Goal: Task Accomplishment & Management: Manage account settings

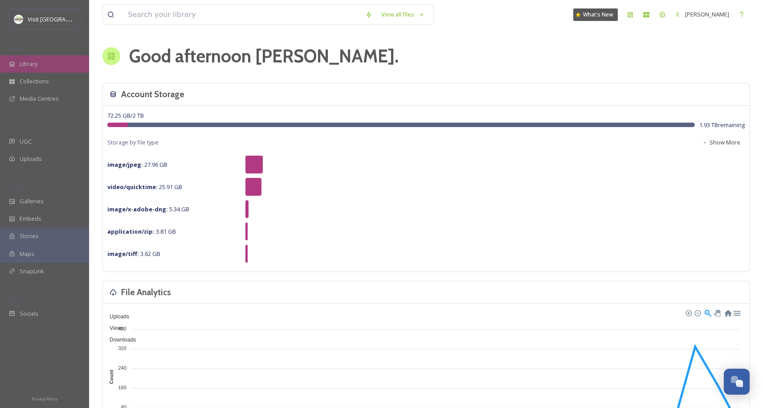
click at [36, 61] on span "Library" at bounding box center [29, 64] width 18 height 8
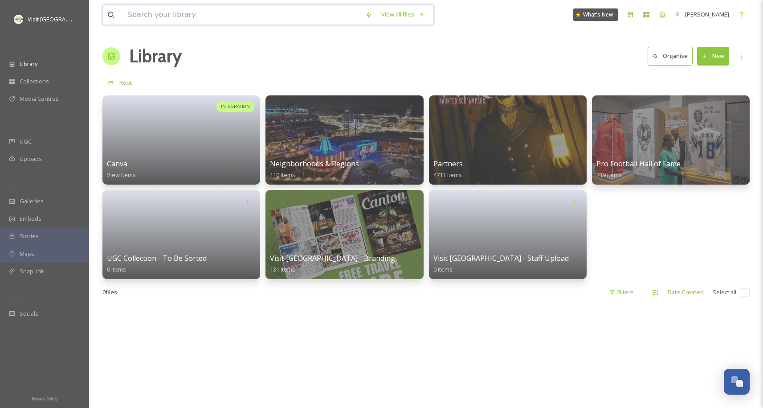
click at [235, 16] on input at bounding box center [242, 15] width 238 height 20
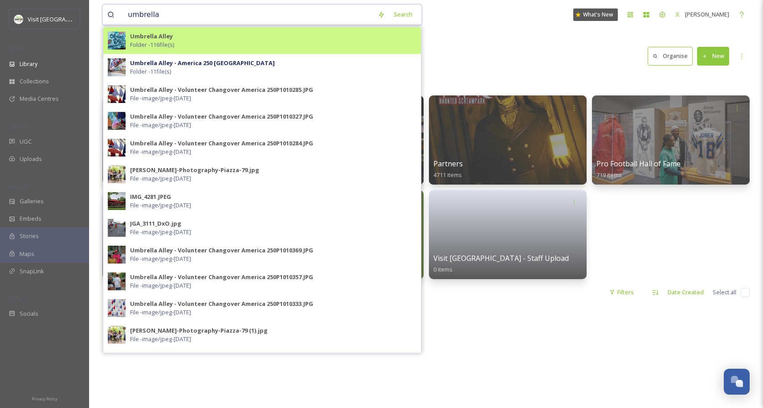
type input "umbrella"
click at [211, 43] on div "Umbrella Alley Folder - 116 file(s)" at bounding box center [273, 40] width 287 height 17
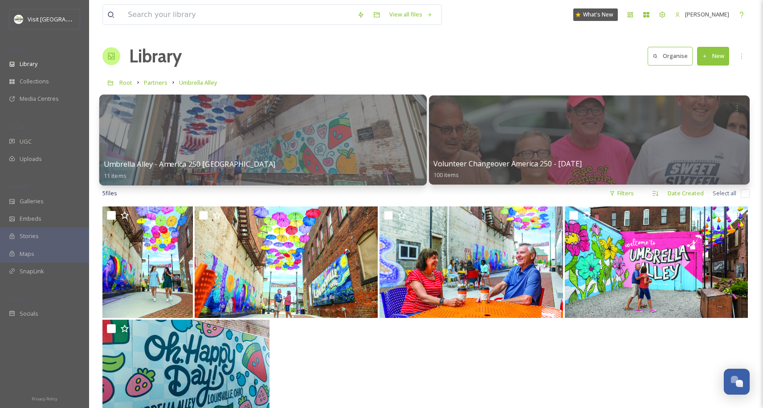
click at [243, 154] on div at bounding box center [263, 139] width 328 height 91
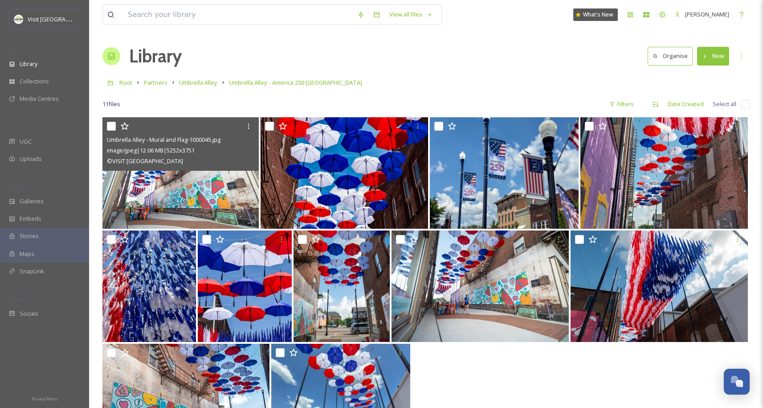
click at [243, 154] on div "image/jpeg | 12.06 MB | 5252 x 3751" at bounding box center [182, 150] width 150 height 11
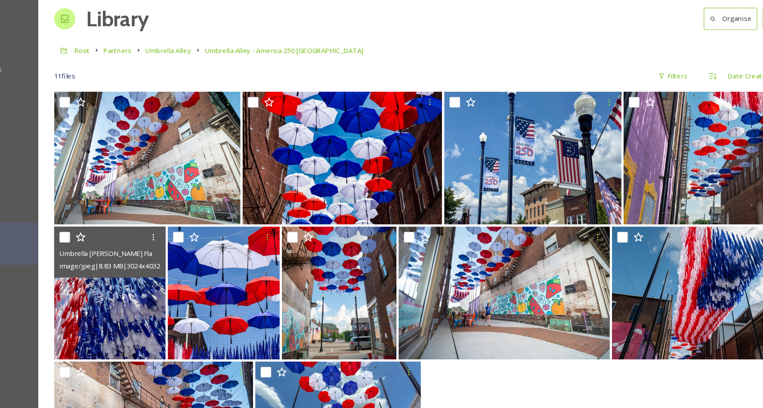
click at [160, 275] on img at bounding box center [149, 285] width 94 height 111
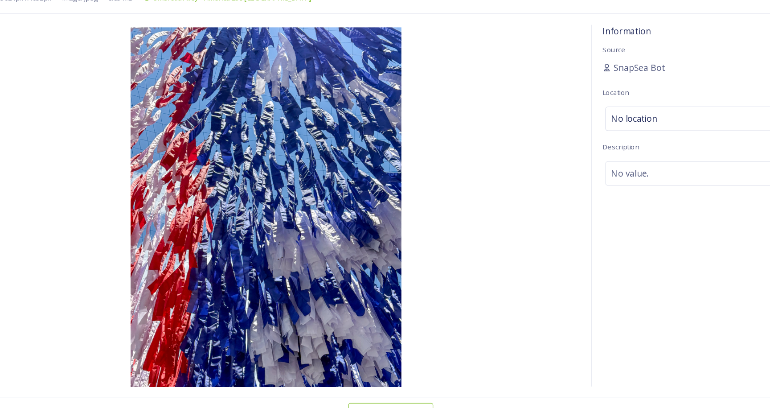
click at [91, 138] on img at bounding box center [280, 214] width 529 height 303
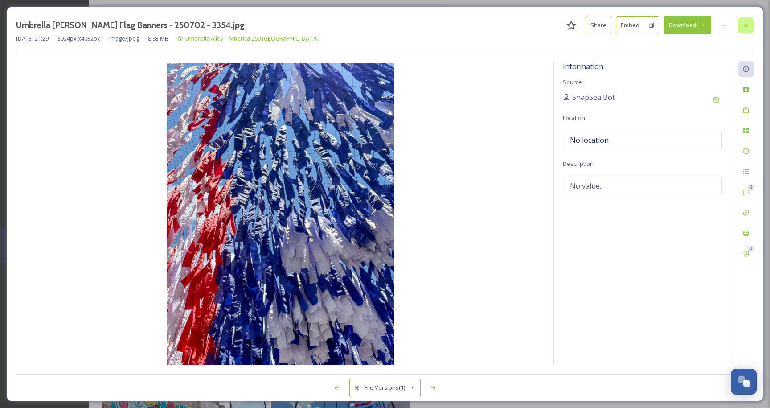
click at [743, 23] on icon at bounding box center [745, 25] width 7 height 7
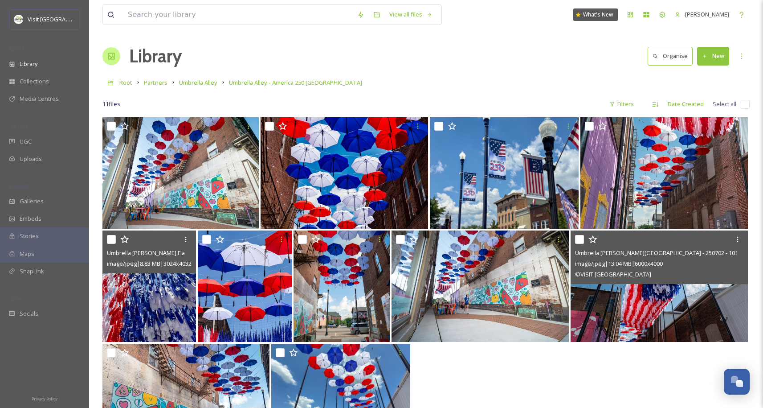
click at [635, 292] on img at bounding box center [659, 285] width 177 height 111
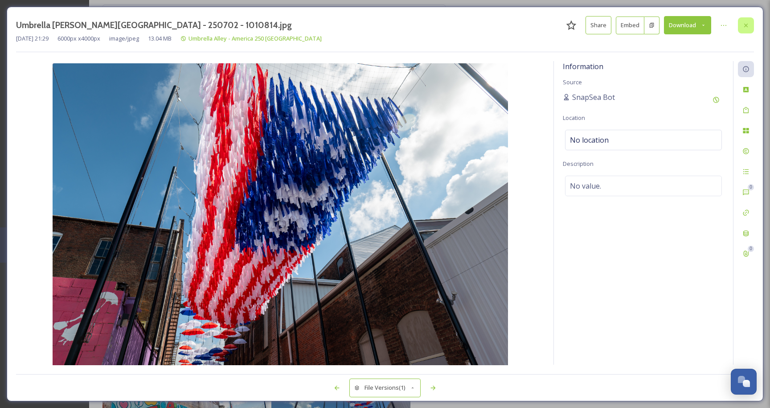
click at [748, 25] on icon at bounding box center [745, 25] width 7 height 7
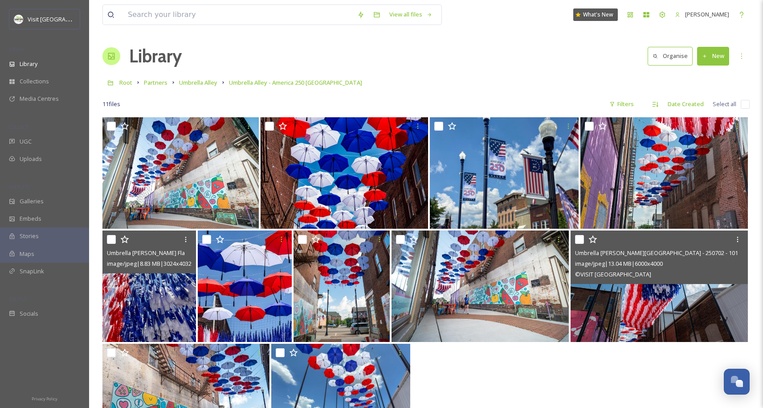
click at [426, 49] on div "Library Organise New" at bounding box center [425, 56] width 647 height 27
click at [364, 37] on div "View all files What's New [PERSON_NAME] Library Organise New Root Partners Umbr…" at bounding box center [426, 262] width 674 height 525
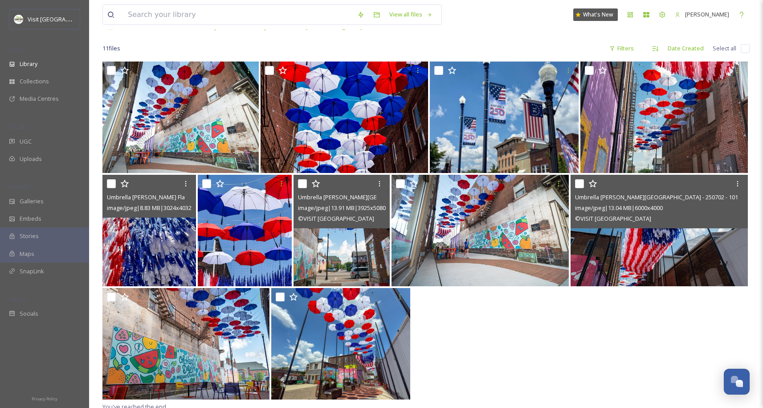
scroll to position [52, 0]
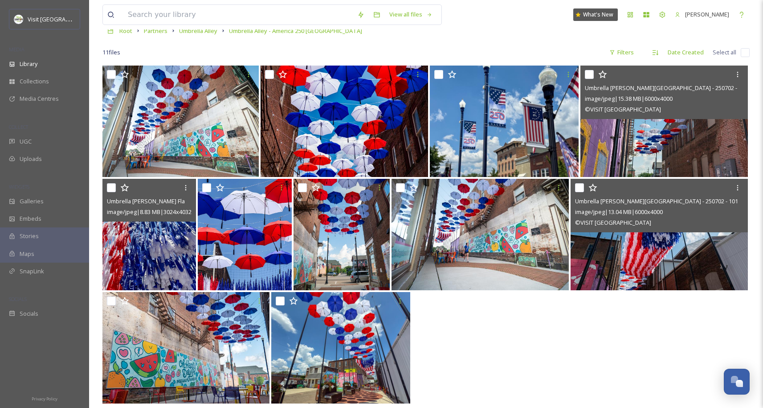
click at [603, 116] on div "Umbrella [PERSON_NAME][GEOGRAPHIC_DATA] - 250702 - 1010820.jpg image/jpeg | 15.…" at bounding box center [665, 92] width 168 height 53
click at [612, 136] on img at bounding box center [665, 121] width 168 height 111
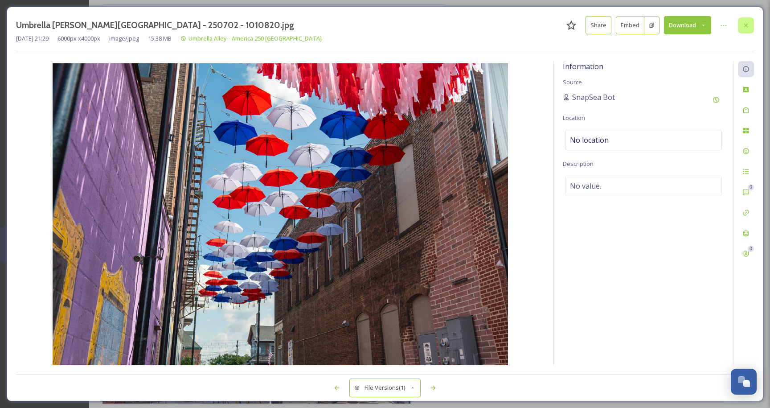
click at [750, 24] on div at bounding box center [746, 25] width 16 height 16
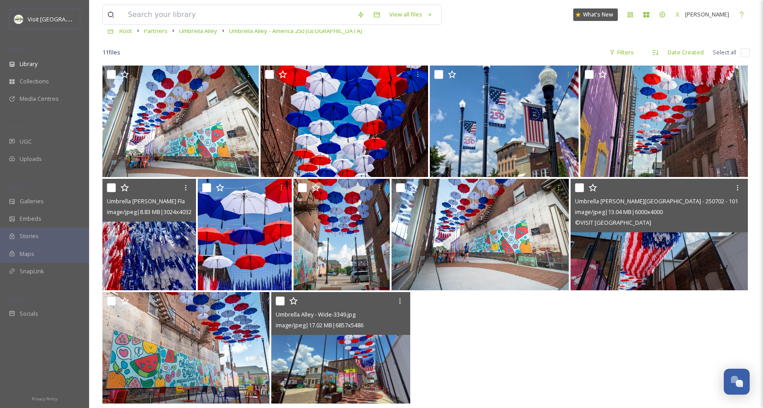
click at [322, 345] on img at bounding box center [340, 347] width 139 height 111
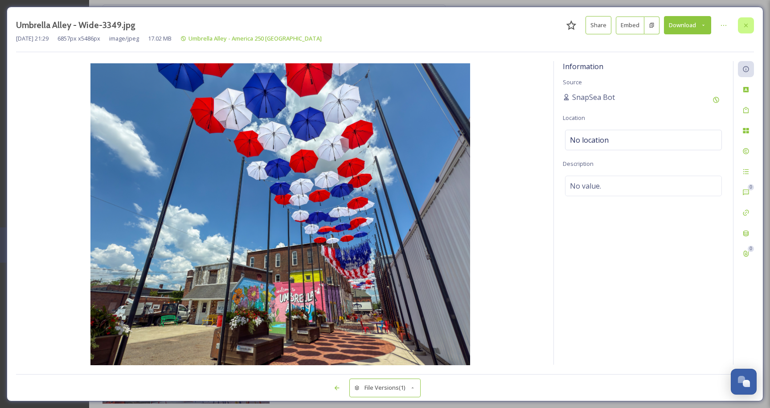
click at [750, 26] on div at bounding box center [746, 25] width 16 height 16
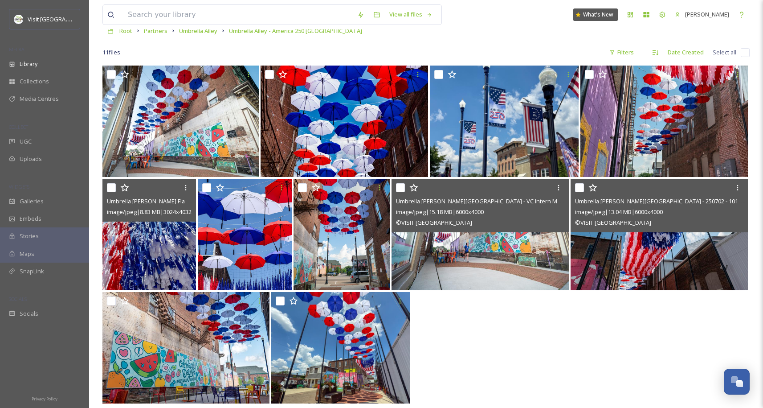
click at [481, 257] on img at bounding box center [480, 234] width 177 height 111
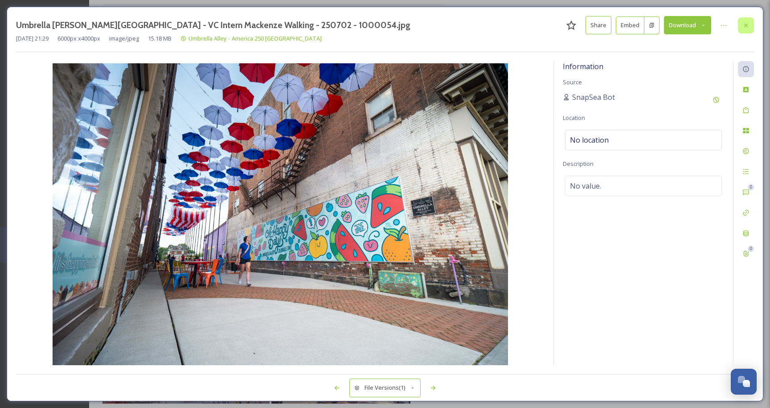
click at [744, 24] on icon at bounding box center [745, 25] width 7 height 7
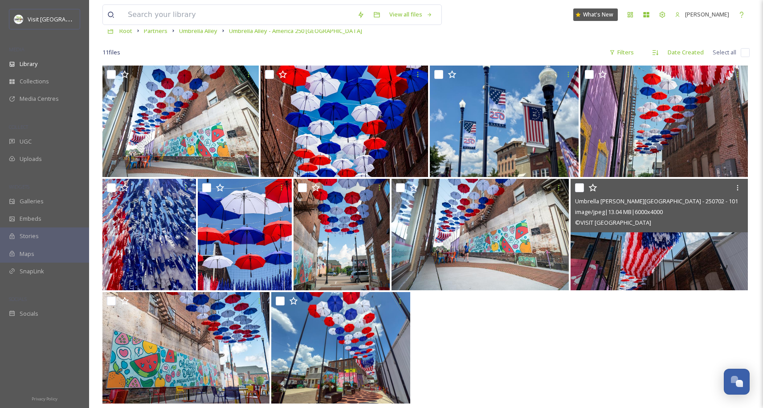
click at [503, 380] on div at bounding box center [425, 348] width 647 height 113
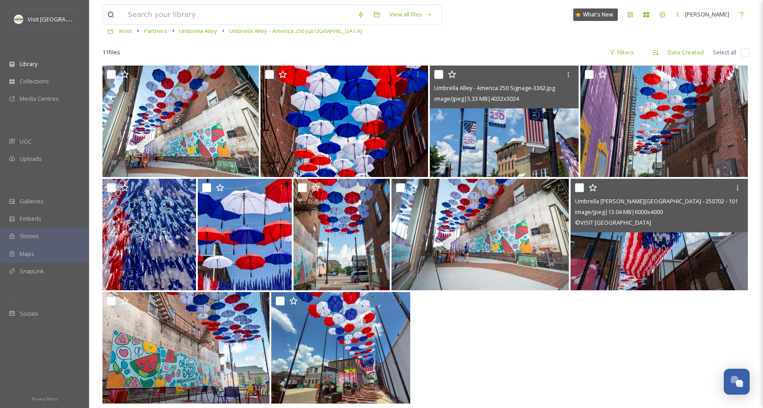
click at [513, 139] on img at bounding box center [504, 121] width 149 height 111
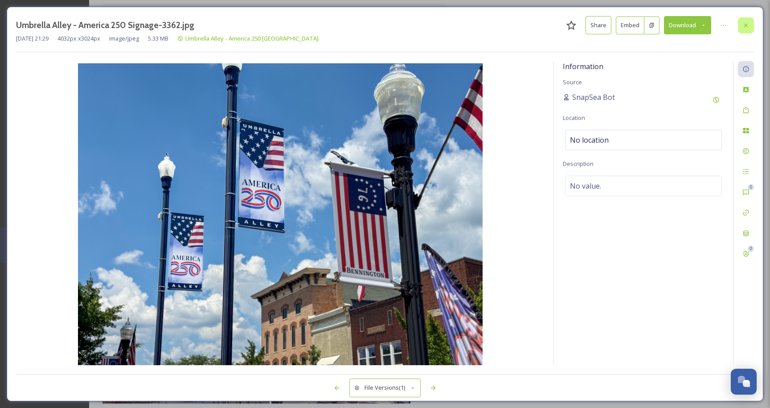
click at [748, 25] on icon at bounding box center [745, 25] width 7 height 7
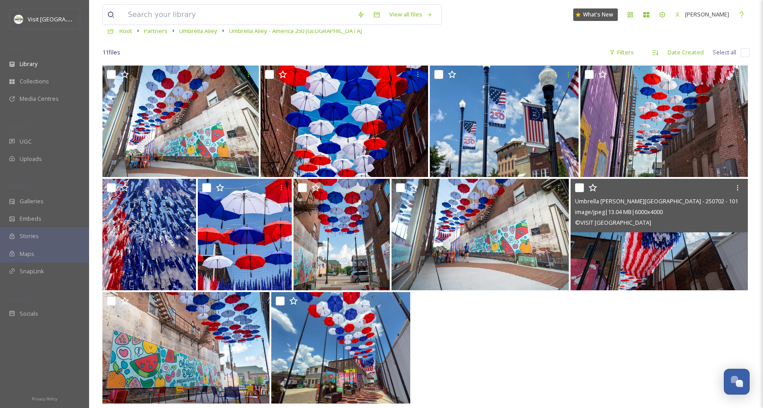
click at [485, 328] on div at bounding box center [425, 348] width 647 height 113
click at [479, 363] on div at bounding box center [425, 348] width 647 height 113
click at [559, 347] on div at bounding box center [425, 348] width 647 height 113
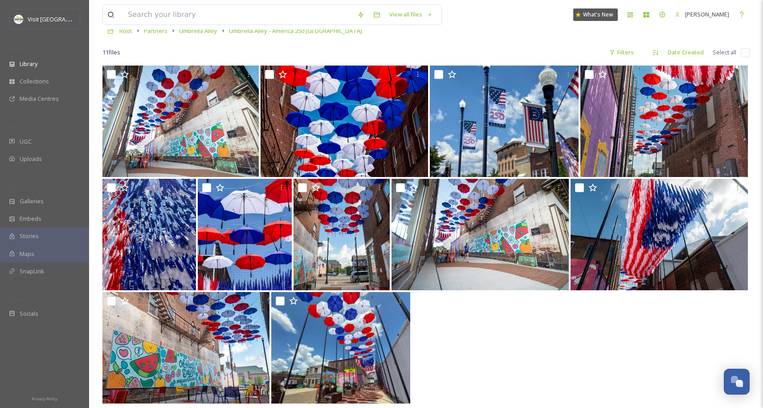
click at [530, 352] on div at bounding box center [425, 348] width 647 height 113
click at [625, 344] on div at bounding box center [425, 348] width 647 height 113
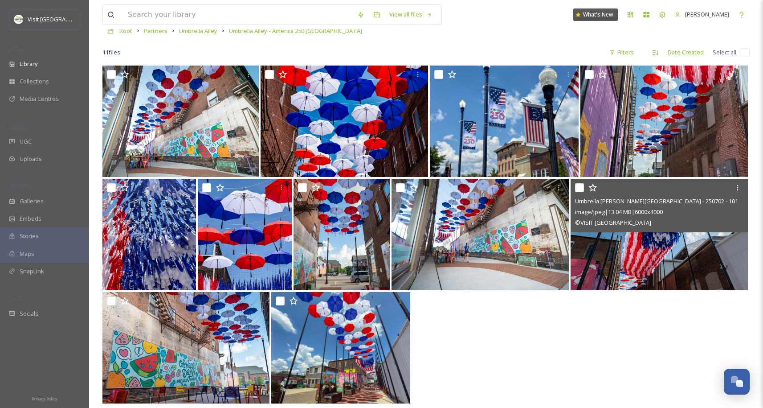
click at [638, 242] on img at bounding box center [659, 234] width 177 height 111
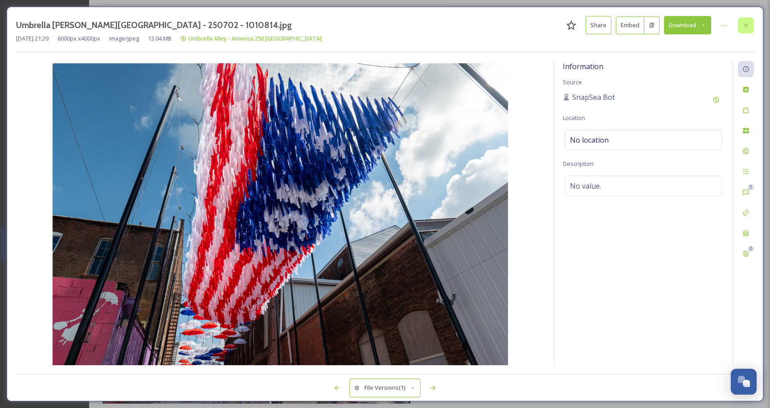
click at [749, 29] on div at bounding box center [746, 25] width 16 height 16
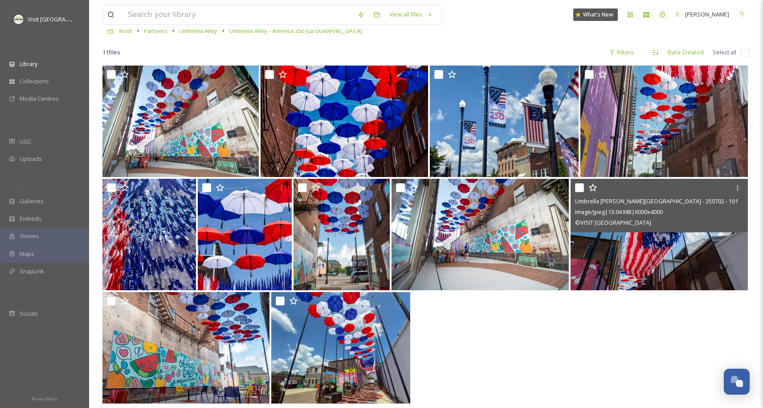
click at [557, 308] on div at bounding box center [425, 348] width 647 height 113
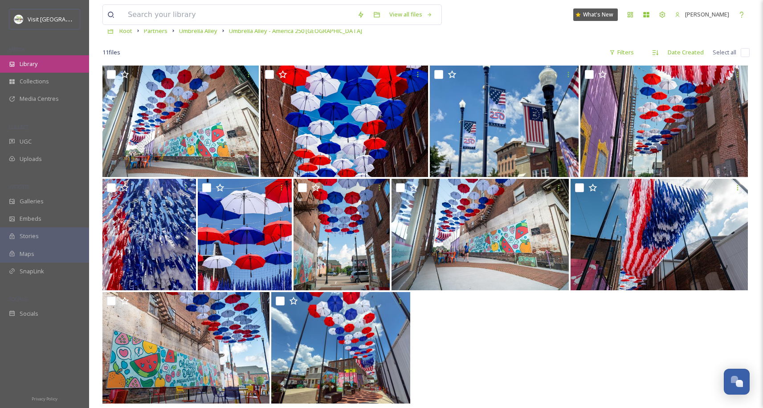
click at [27, 61] on span "Library" at bounding box center [29, 64] width 18 height 8
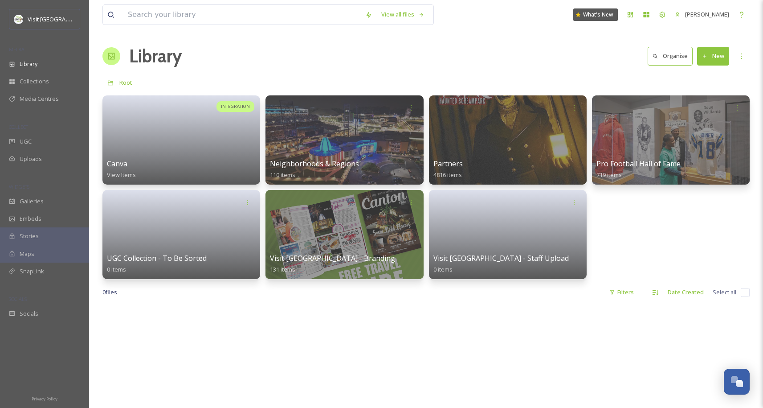
click at [348, 70] on div "View all files What's New [PERSON_NAME] Library Organise New Root Your Selectio…" at bounding box center [426, 356] width 674 height 713
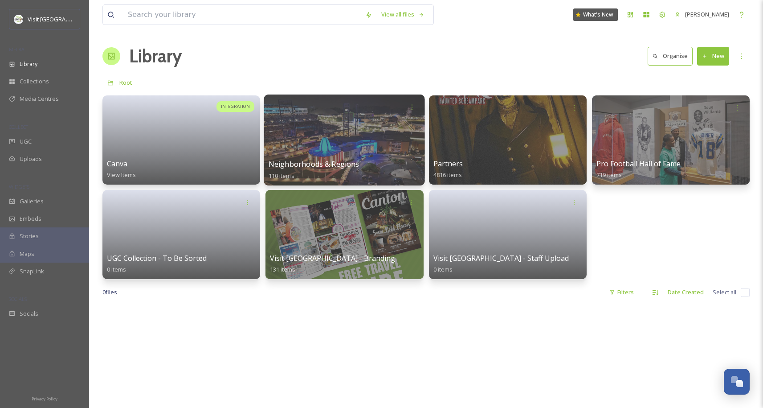
click at [340, 135] on div at bounding box center [344, 139] width 161 height 91
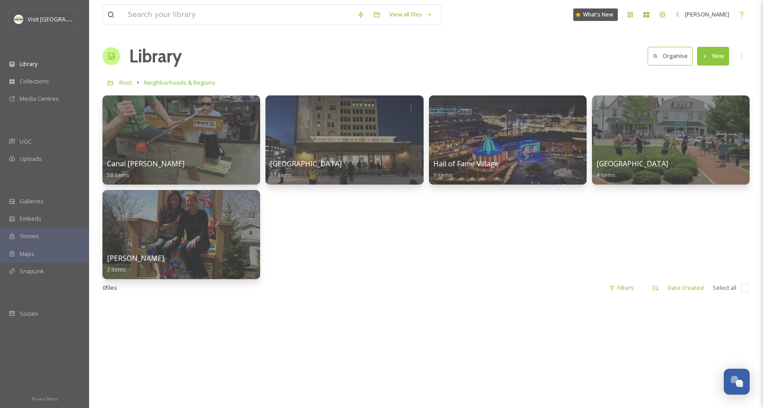
click at [335, 284] on div "0 file s Filters Date Created Select all" at bounding box center [425, 287] width 647 height 17
click at [34, 80] on span "Collections" at bounding box center [34, 81] width 29 height 8
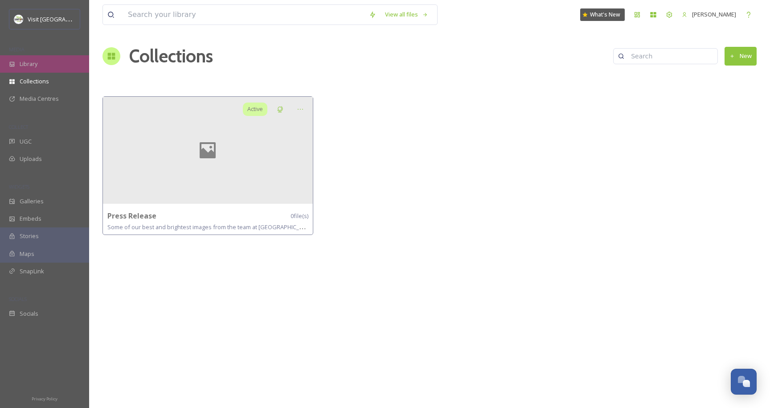
click at [35, 58] on div "Library" at bounding box center [44, 63] width 89 height 17
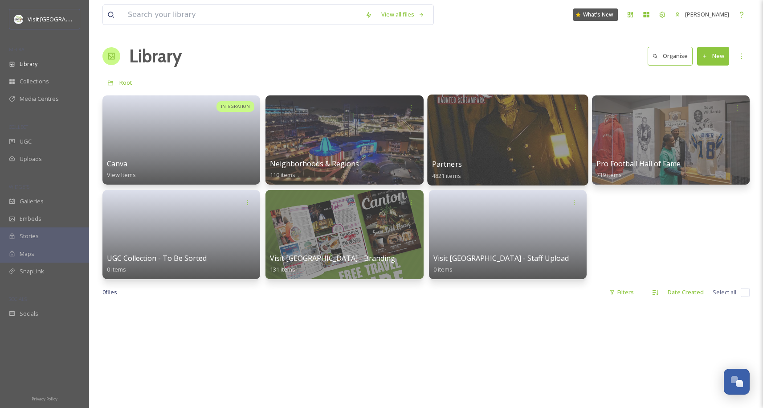
click at [488, 156] on div at bounding box center [507, 139] width 161 height 91
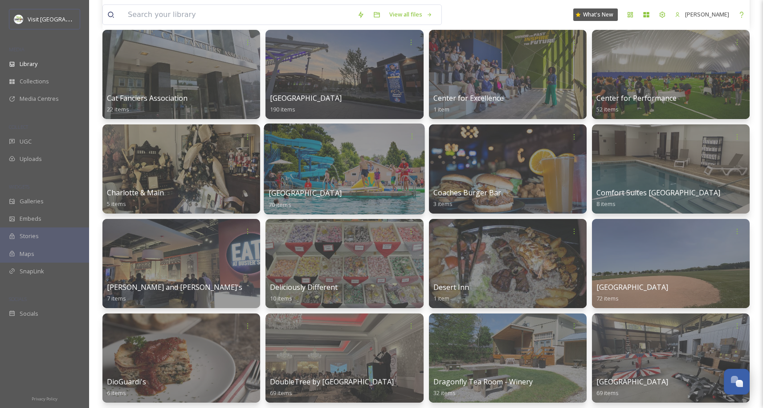
scroll to position [831, 0]
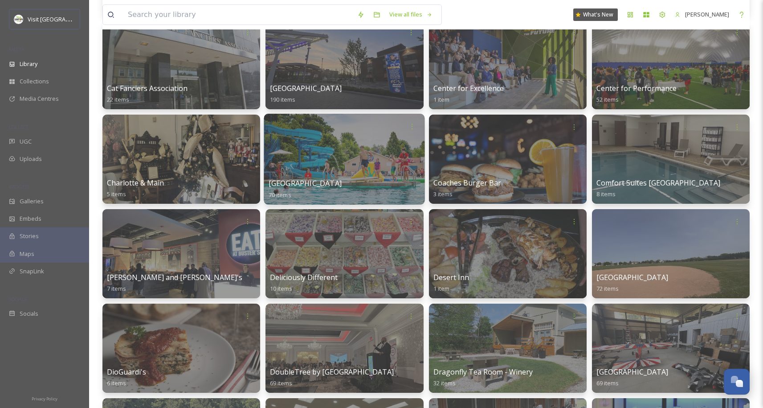
click at [363, 168] on div at bounding box center [344, 159] width 161 height 91
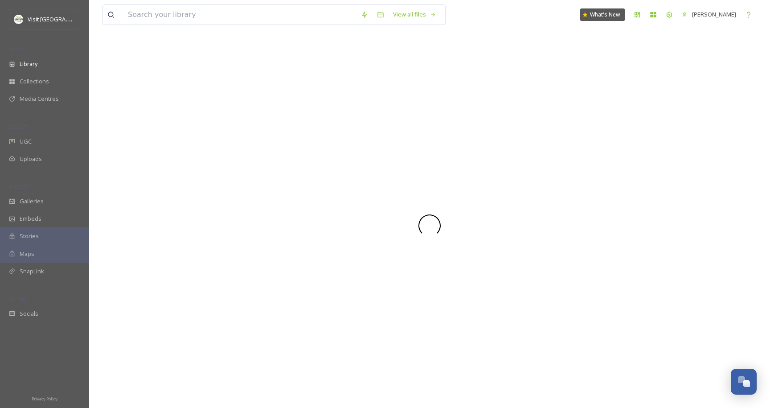
click at [335, 150] on div at bounding box center [429, 225] width 654 height 365
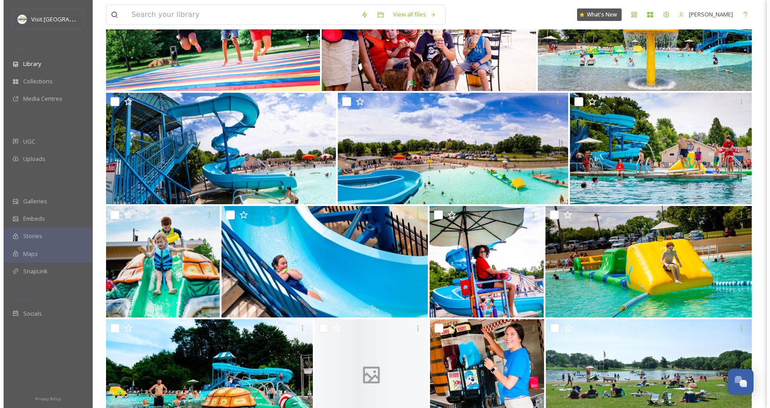
scroll to position [455, 0]
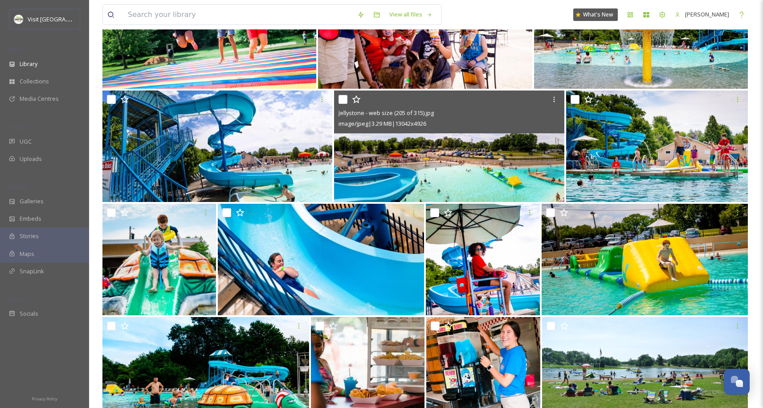
click at [432, 130] on div "Jellystone - web size (205 of 315).jpg image/jpeg | 3.29 MB | 13042 x 4926" at bounding box center [449, 111] width 230 height 43
click at [458, 161] on img at bounding box center [449, 145] width 230 height 111
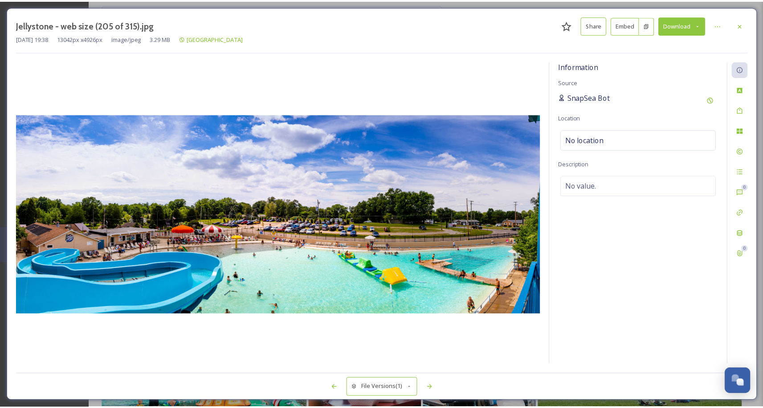
scroll to position [451, 0]
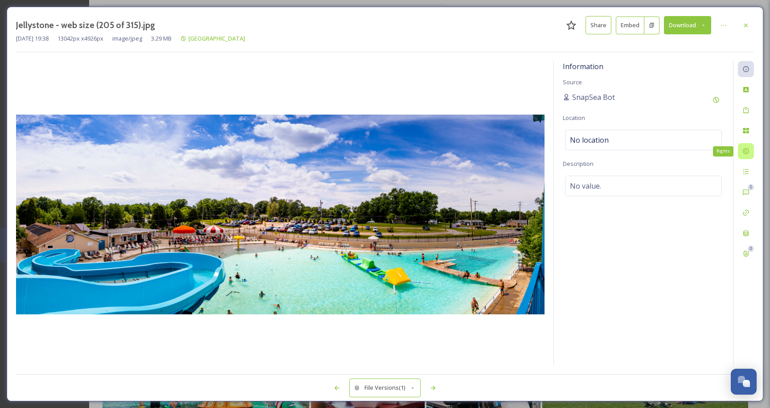
click at [747, 153] on icon at bounding box center [746, 151] width 6 height 6
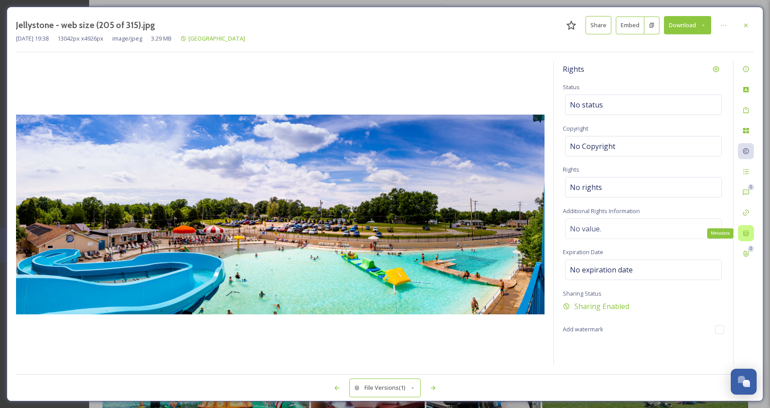
click at [744, 237] on div "Metadata" at bounding box center [746, 233] width 16 height 16
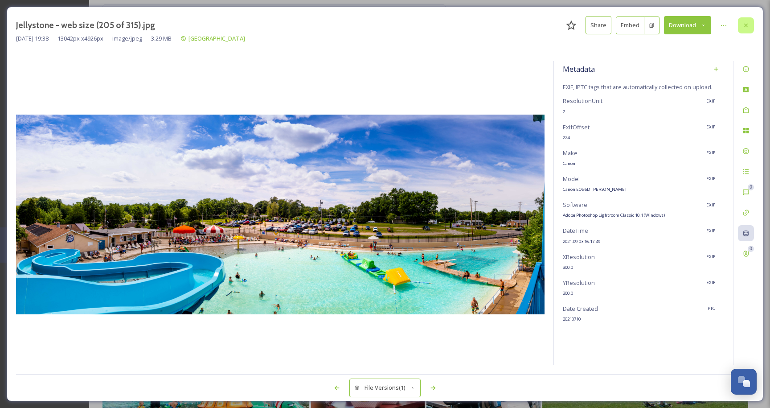
click at [746, 19] on div at bounding box center [746, 25] width 16 height 16
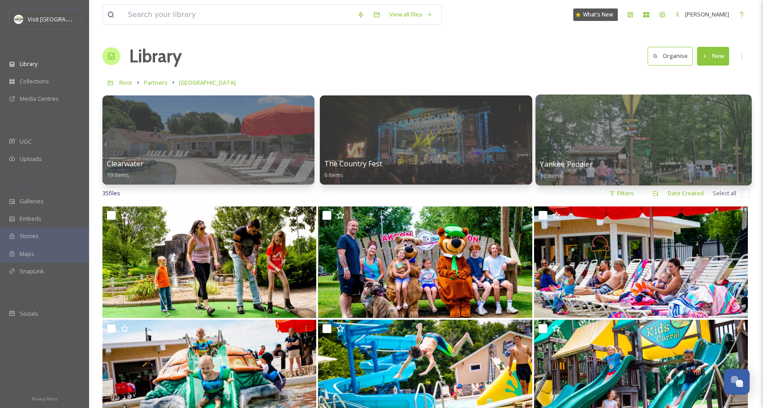
click at [610, 167] on div "Yankee Peddler 10 items" at bounding box center [643, 170] width 207 height 22
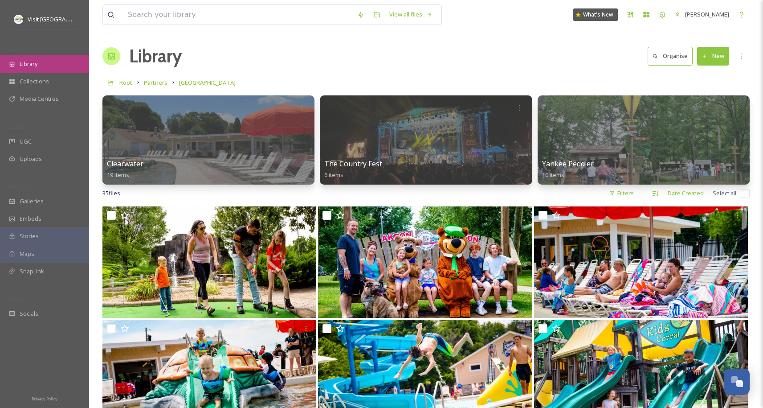
click at [35, 57] on div "Library" at bounding box center [44, 63] width 89 height 17
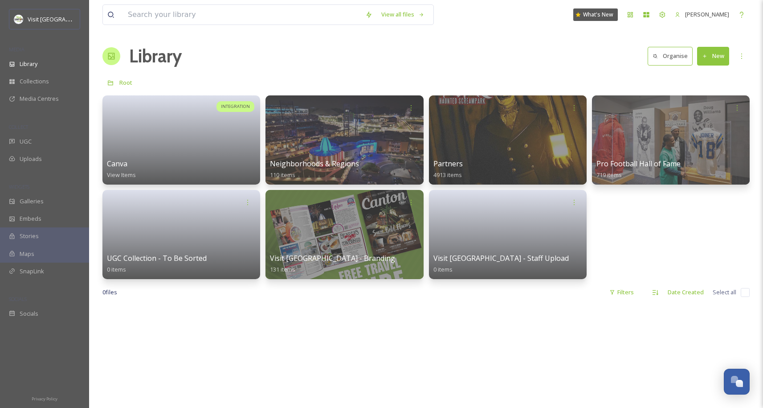
click at [333, 67] on div "Library Organise New" at bounding box center [425, 56] width 647 height 27
click at [23, 57] on div "Library" at bounding box center [44, 63] width 89 height 17
click at [660, 17] on icon at bounding box center [663, 15] width 6 height 6
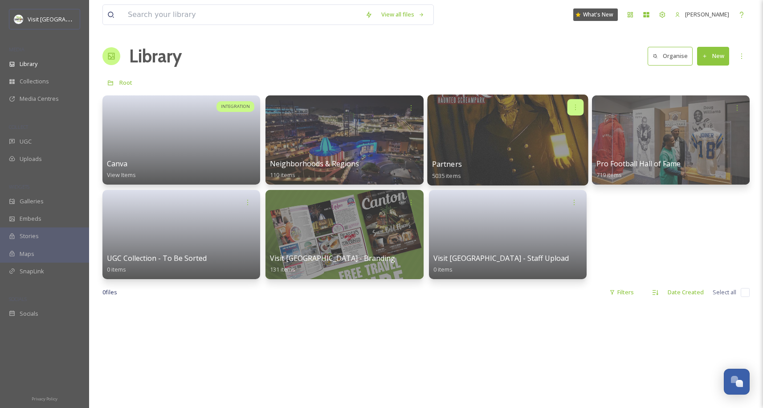
click at [579, 102] on div at bounding box center [575, 107] width 16 height 16
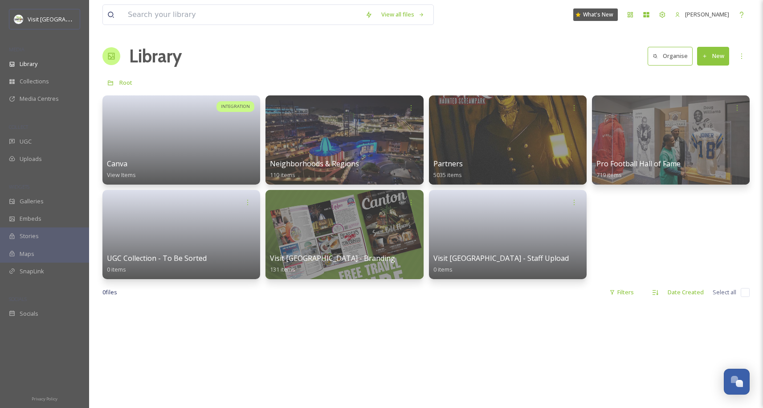
click at [554, 70] on div "View all files What's New [PERSON_NAME] Library Organise New Root Your Selectio…" at bounding box center [426, 356] width 674 height 713
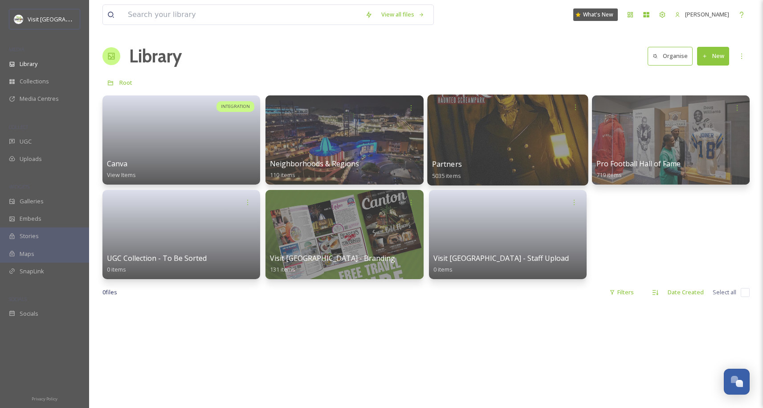
click at [444, 123] on div at bounding box center [507, 139] width 161 height 91
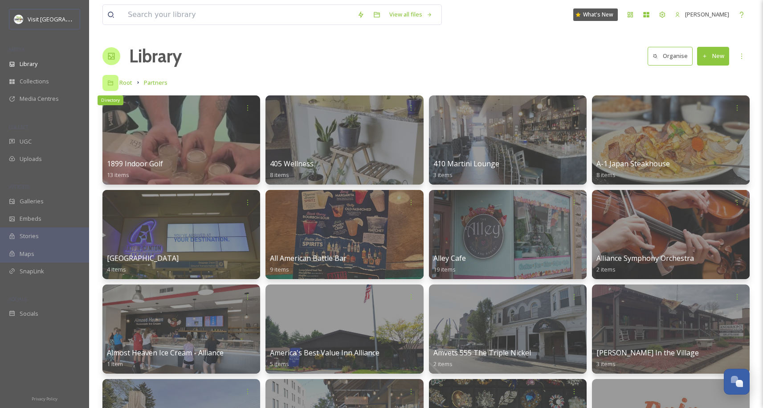
click at [107, 80] on icon at bounding box center [110, 83] width 6 height 6
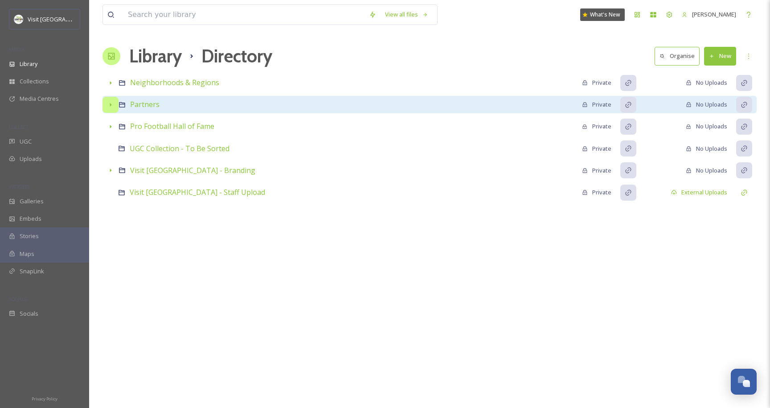
click at [106, 100] on div at bounding box center [110, 105] width 16 height 16
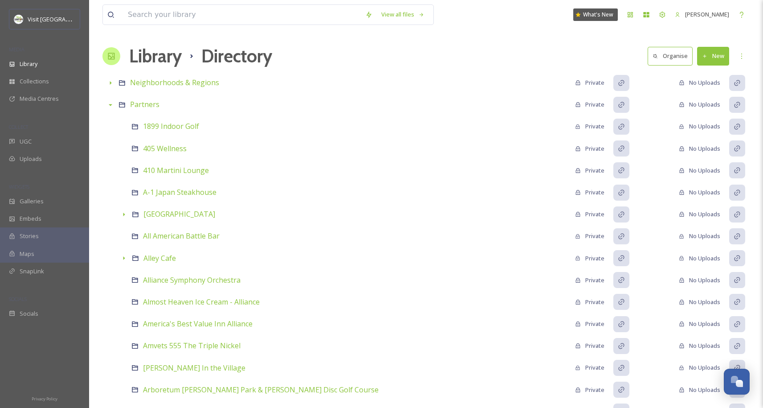
click at [157, 52] on h1 "Library" at bounding box center [155, 56] width 53 height 27
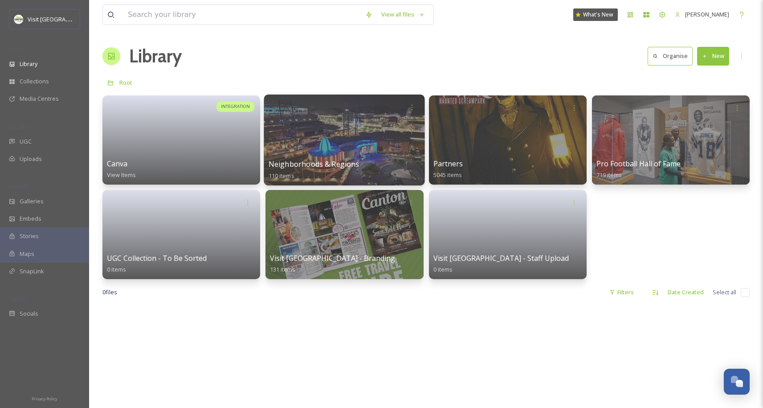
click at [305, 122] on div at bounding box center [344, 139] width 161 height 91
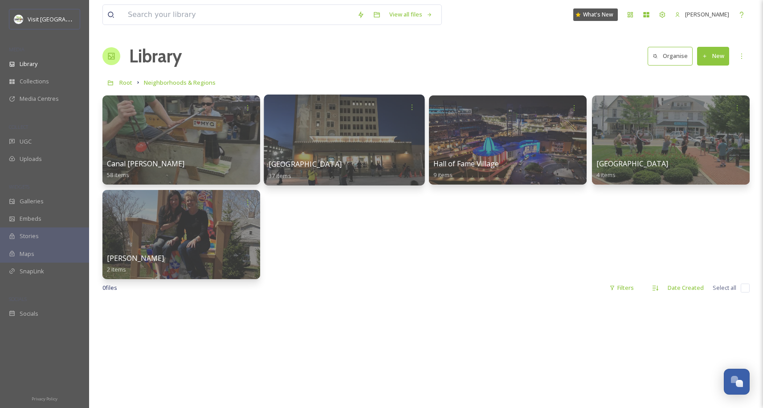
click at [290, 103] on div at bounding box center [345, 107] width 152 height 16
click at [311, 106] on div at bounding box center [345, 107] width 152 height 16
click at [328, 135] on div at bounding box center [344, 139] width 161 height 91
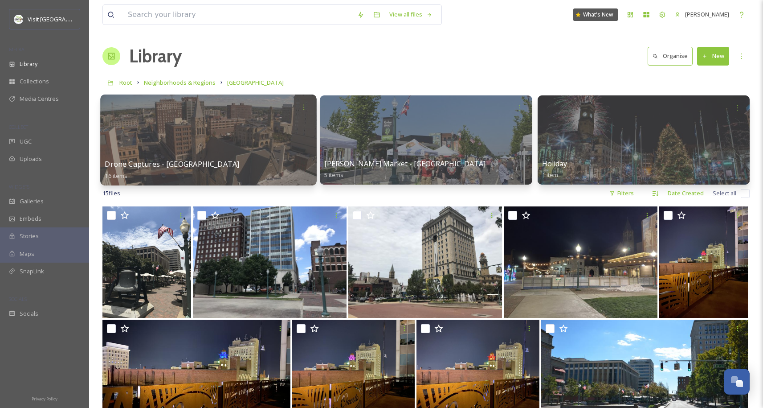
click at [193, 125] on div at bounding box center [208, 139] width 217 height 91
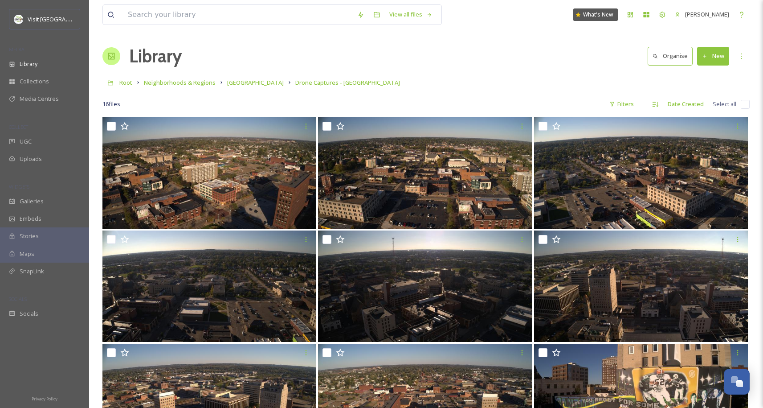
click at [129, 51] on h1 "Library" at bounding box center [155, 56] width 53 height 27
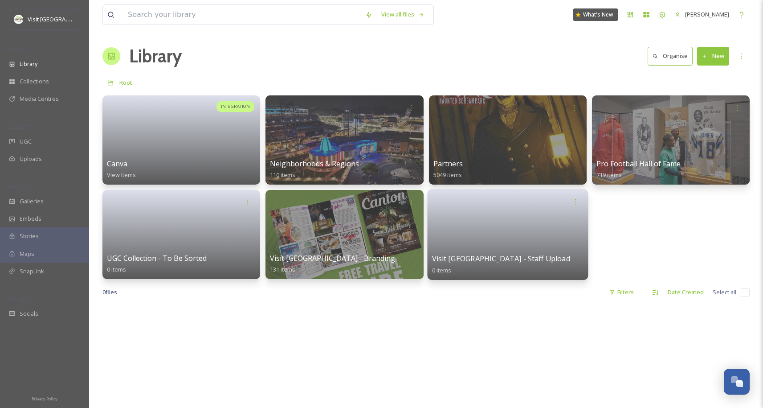
click at [497, 248] on link at bounding box center [508, 231] width 152 height 43
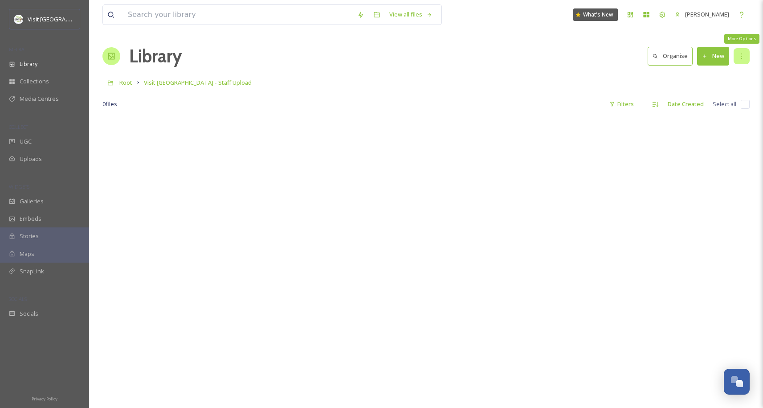
click at [738, 56] on icon at bounding box center [741, 56] width 7 height 7
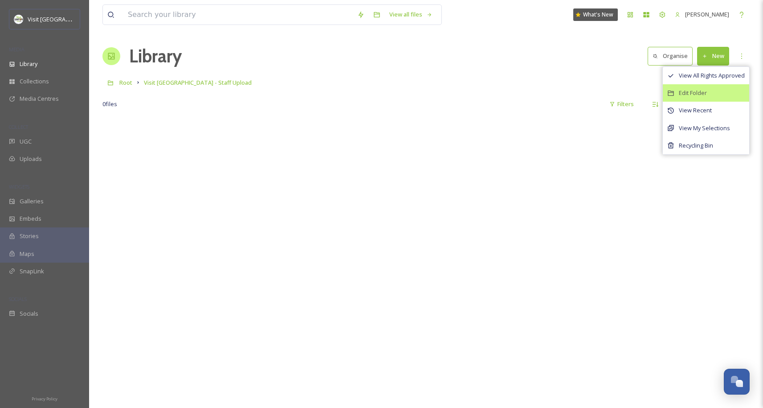
click at [673, 90] on icon at bounding box center [671, 93] width 7 height 7
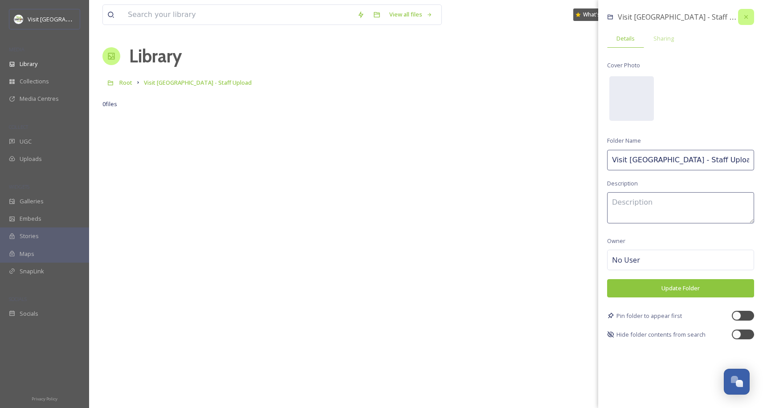
click at [748, 15] on icon at bounding box center [747, 17] width 4 height 4
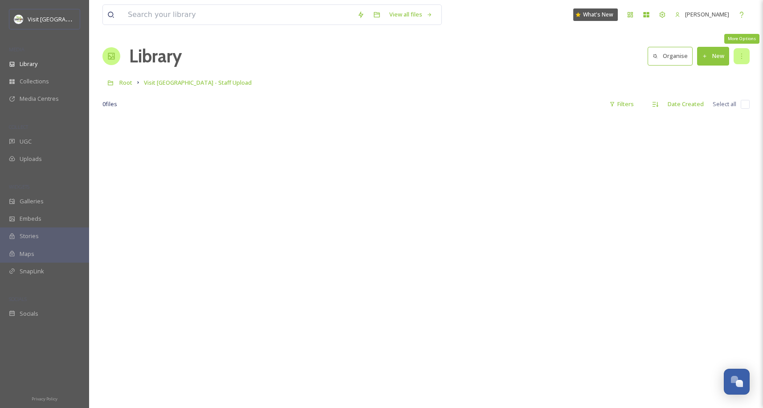
click at [744, 53] on icon at bounding box center [741, 56] width 7 height 7
click at [618, 58] on div "Library Organise New" at bounding box center [425, 56] width 647 height 27
click at [718, 60] on button "New" at bounding box center [713, 56] width 32 height 18
click at [702, 73] on span "File Upload" at bounding box center [709, 77] width 29 height 8
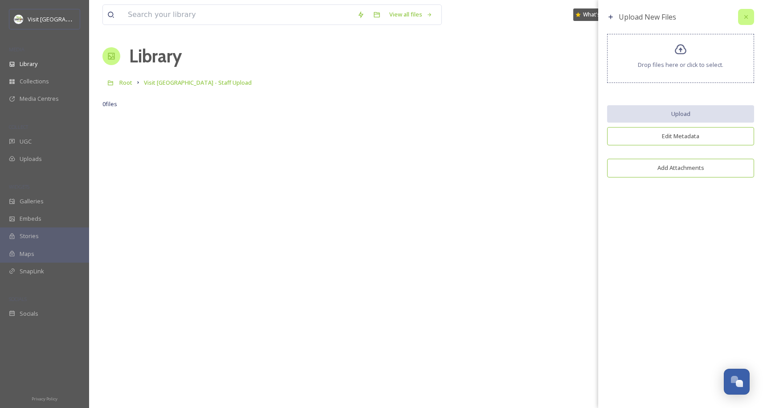
click at [740, 14] on div at bounding box center [746, 17] width 16 height 16
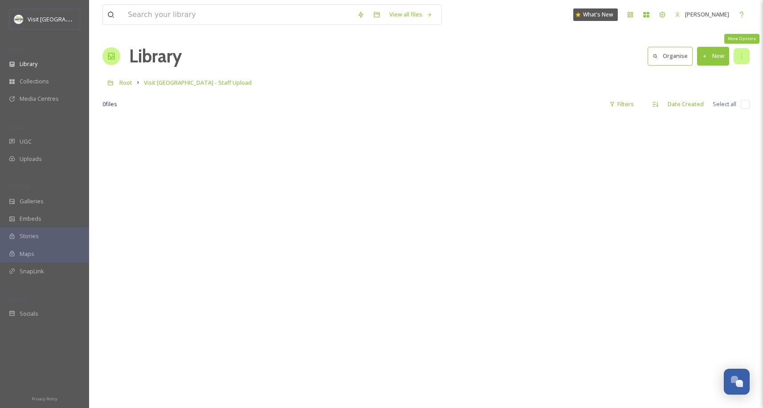
click at [746, 58] on div "More Options" at bounding box center [742, 56] width 16 height 16
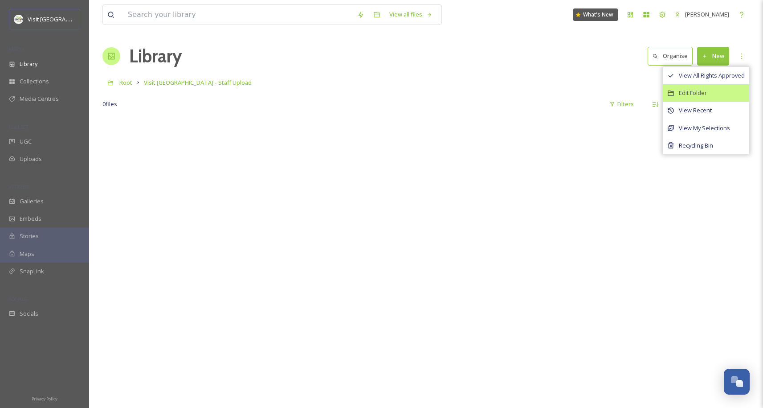
click at [691, 90] on span "Edit Folder" at bounding box center [693, 93] width 28 height 8
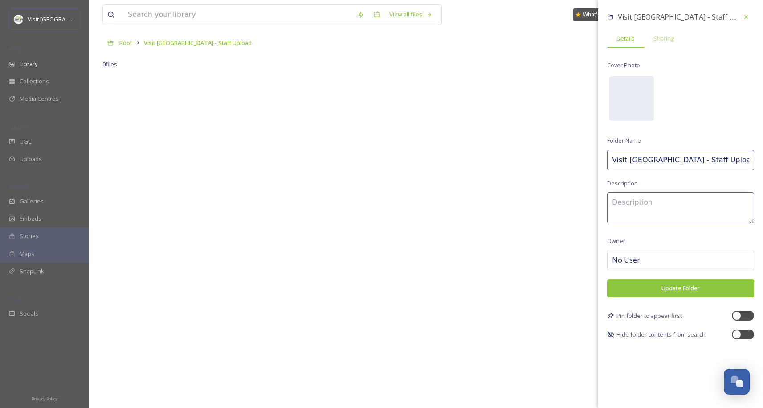
scroll to position [43, 0]
click at [671, 43] on div "Sharing" at bounding box center [663, 38] width 39 height 18
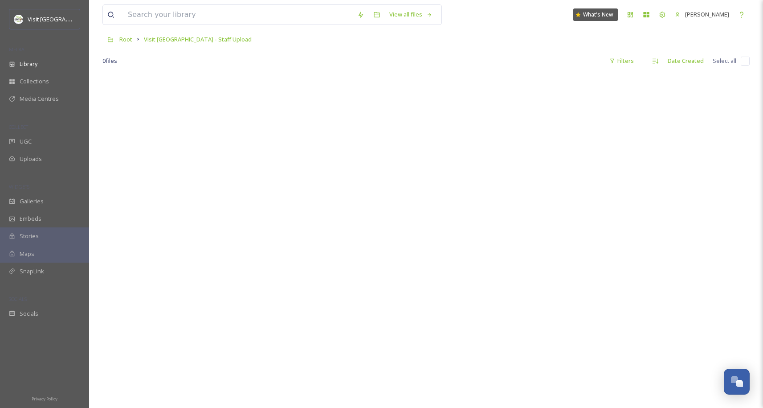
click at [541, 140] on div at bounding box center [425, 278] width 647 height 408
click at [46, 69] on div "Library" at bounding box center [44, 63] width 89 height 17
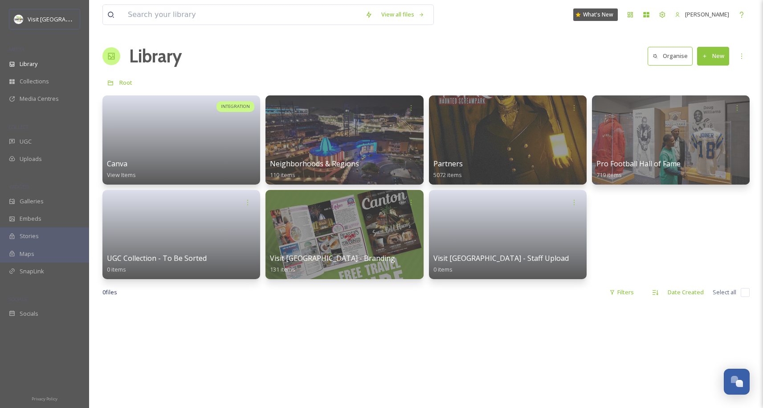
click at [628, 12] on icon at bounding box center [630, 14] width 5 height 5
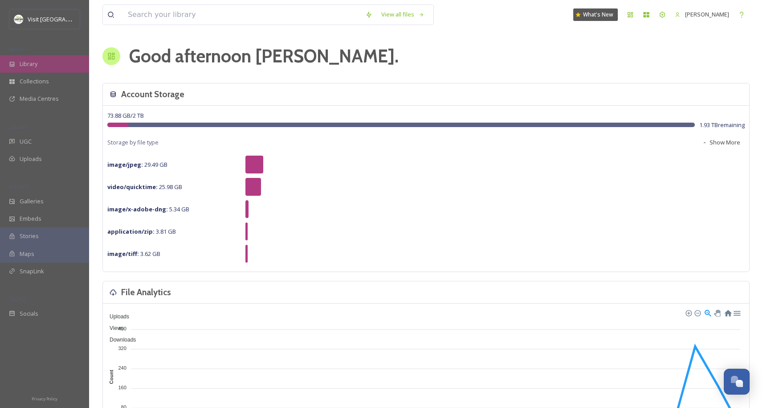
click at [47, 65] on div "Library" at bounding box center [44, 63] width 89 height 17
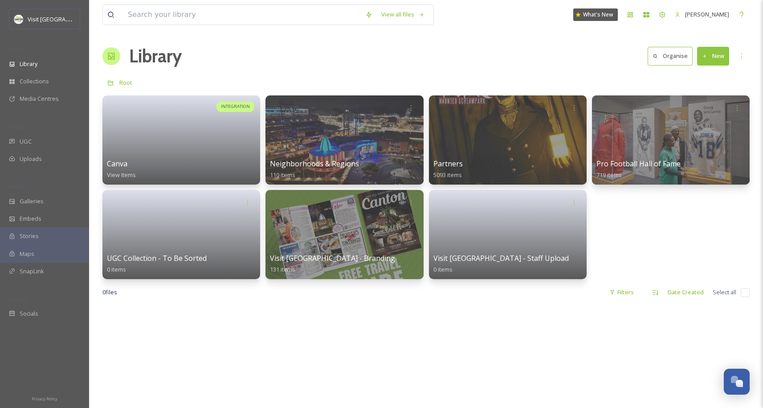
click at [649, 156] on div at bounding box center [670, 139] width 161 height 91
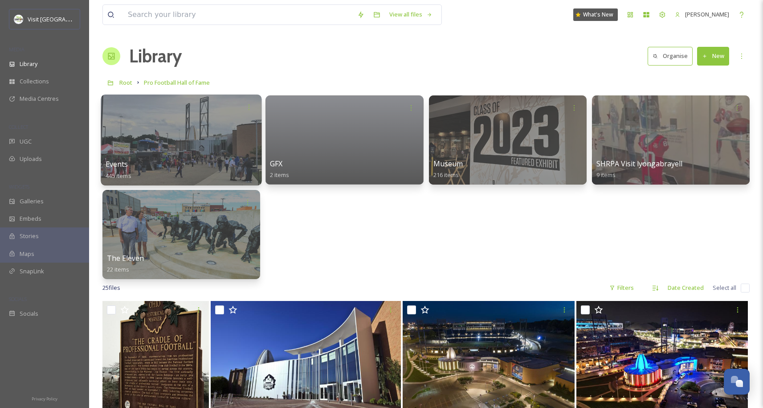
click at [222, 160] on div "Events 445 items" at bounding box center [182, 170] width 152 height 22
click at [211, 162] on div "Events 445 items" at bounding box center [182, 170] width 152 height 22
click at [207, 148] on div at bounding box center [181, 139] width 161 height 91
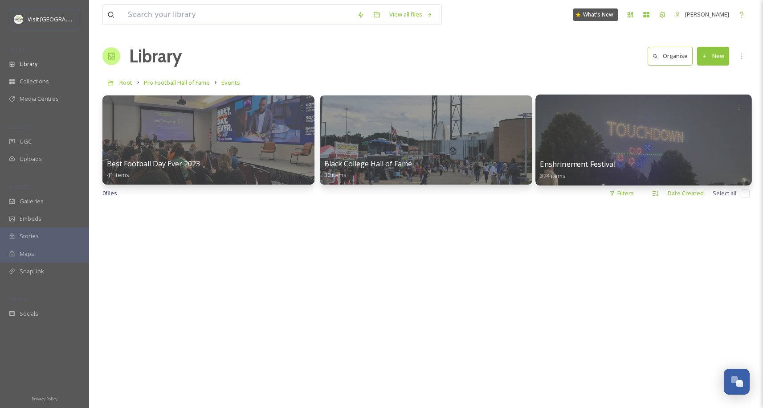
click at [666, 150] on div at bounding box center [644, 139] width 217 height 91
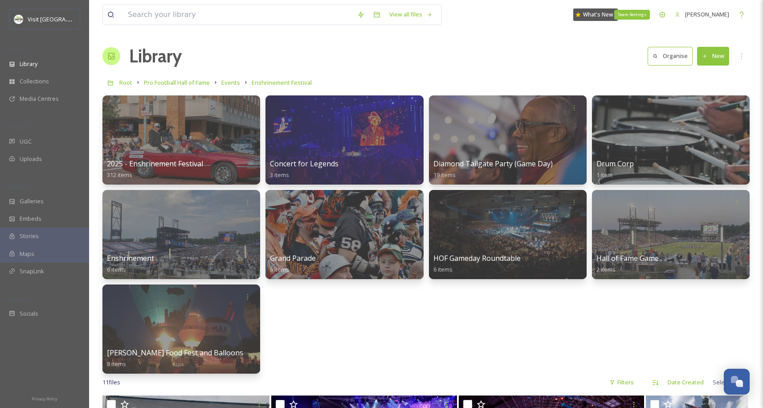
click at [674, 47] on button "Organise" at bounding box center [670, 56] width 45 height 18
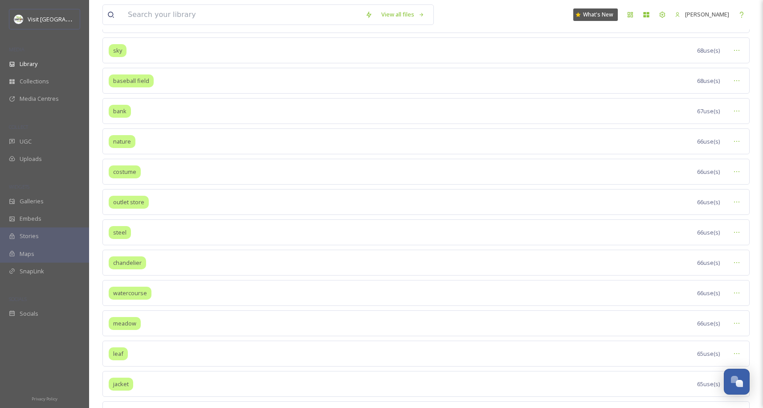
scroll to position [5698, 0]
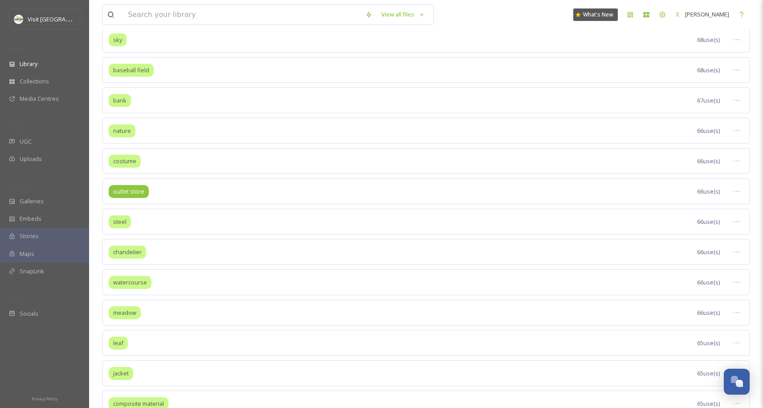
click at [122, 192] on span "outlet store" at bounding box center [128, 191] width 31 height 8
click at [734, 189] on icon at bounding box center [737, 191] width 7 height 7
click at [717, 208] on span "View Tagged Files" at bounding box center [716, 210] width 47 height 8
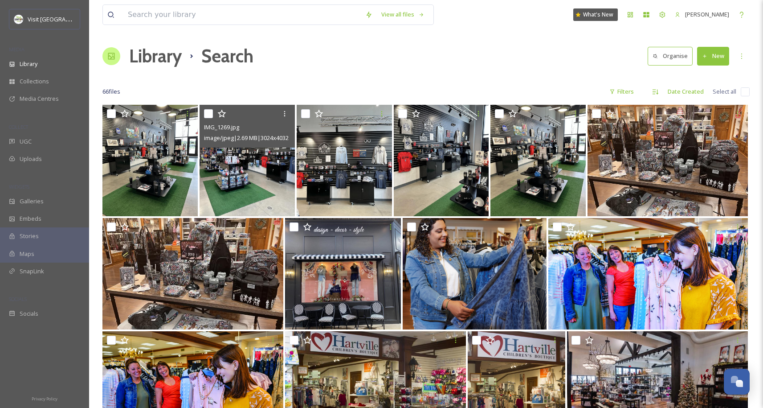
click at [250, 179] on img at bounding box center [247, 160] width 95 height 111
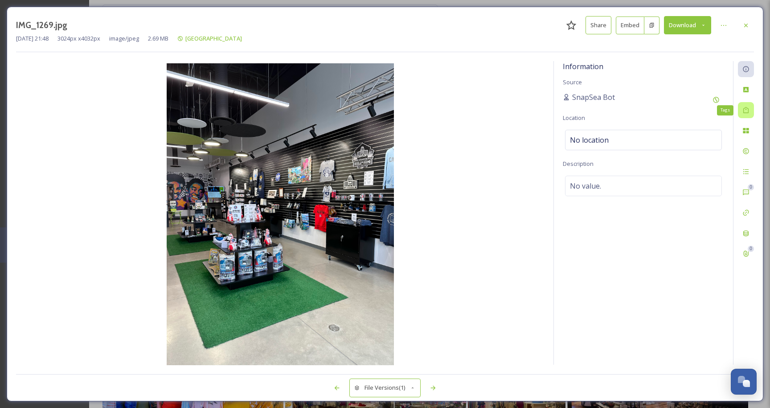
click at [747, 114] on div "Tags" at bounding box center [746, 110] width 16 height 16
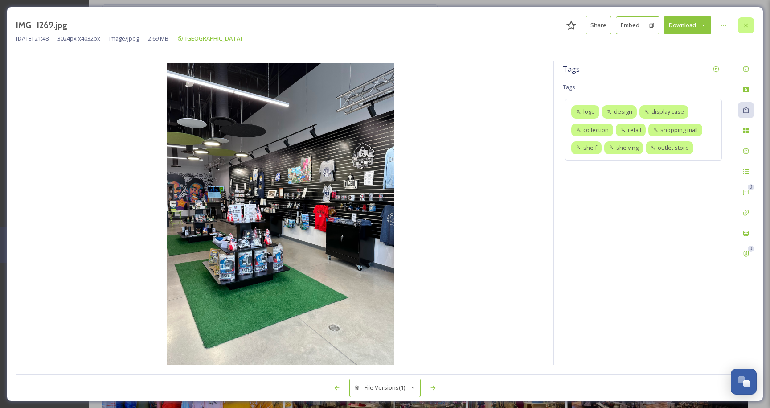
click at [747, 27] on icon at bounding box center [745, 25] width 7 height 7
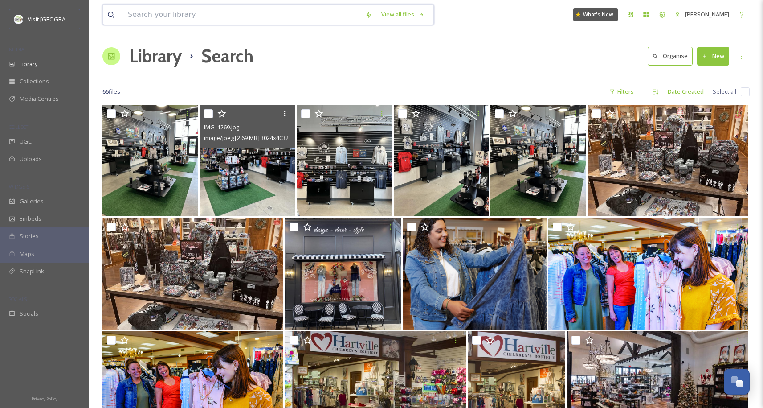
click at [266, 6] on input at bounding box center [242, 15] width 238 height 20
type input "shop"
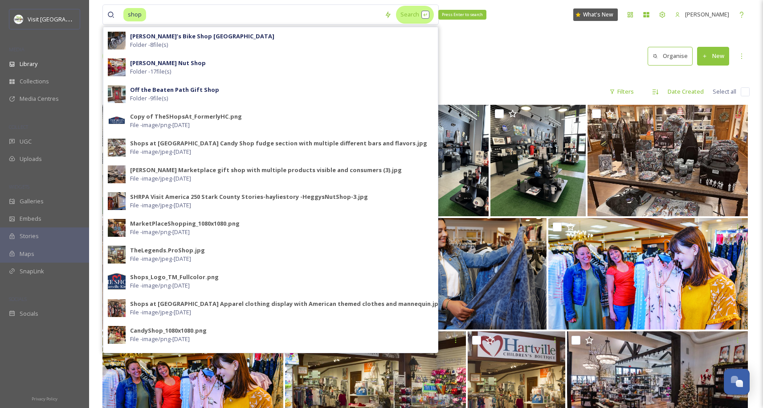
click at [402, 18] on div "Search Press Enter to search" at bounding box center [415, 14] width 38 height 17
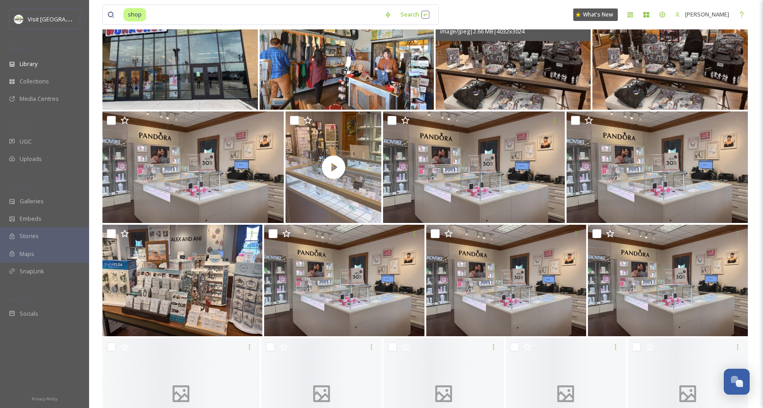
scroll to position [294, 0]
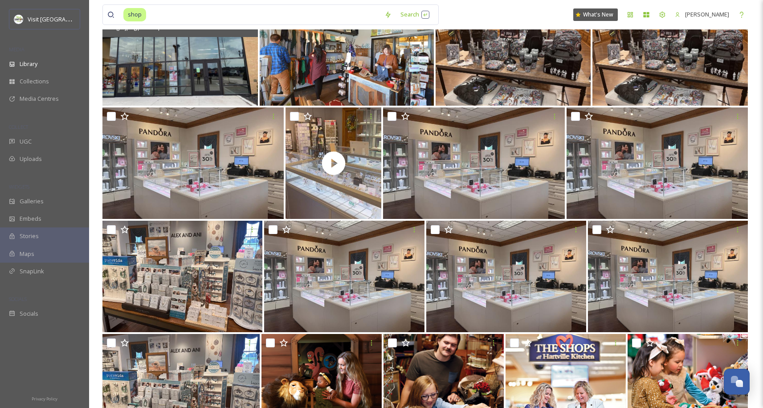
click at [196, 77] on img at bounding box center [180, 49] width 156 height 111
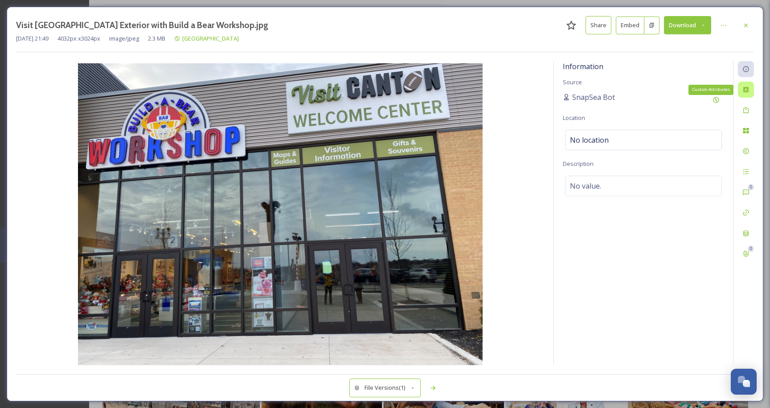
click at [750, 90] on div "Custom Attributes" at bounding box center [746, 90] width 16 height 16
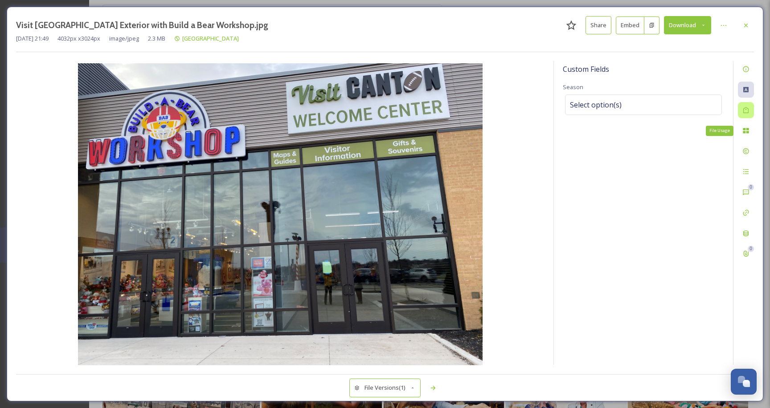
click at [746, 106] on div at bounding box center [746, 110] width 16 height 16
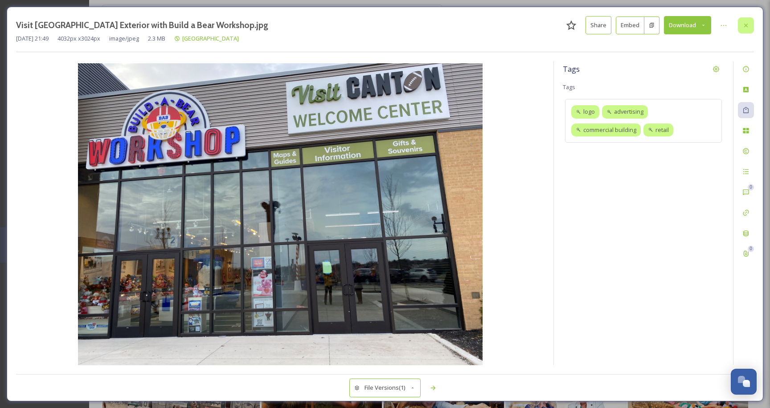
click at [746, 25] on icon at bounding box center [746, 25] width 4 height 4
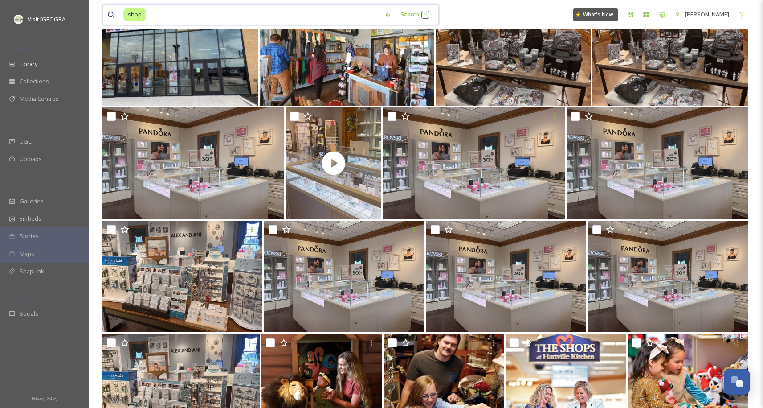
click at [193, 15] on input at bounding box center [263, 15] width 233 height 20
type input "s"
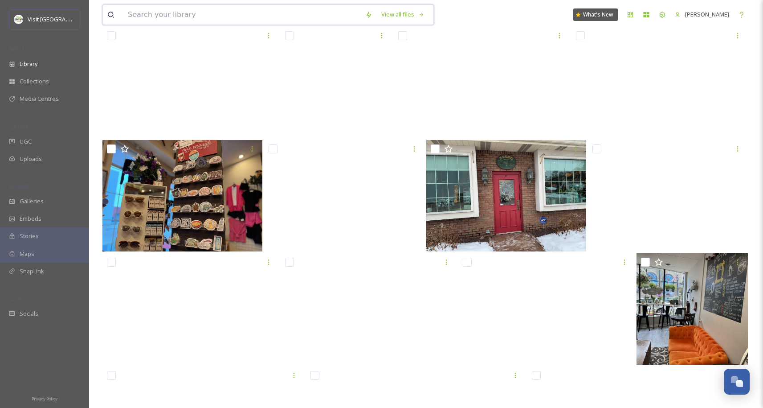
scroll to position [6009, 0]
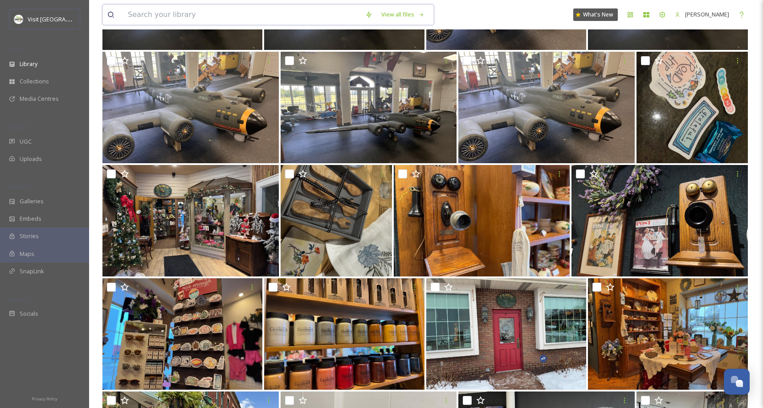
click at [199, 21] on input at bounding box center [242, 15] width 238 height 20
type input "music"
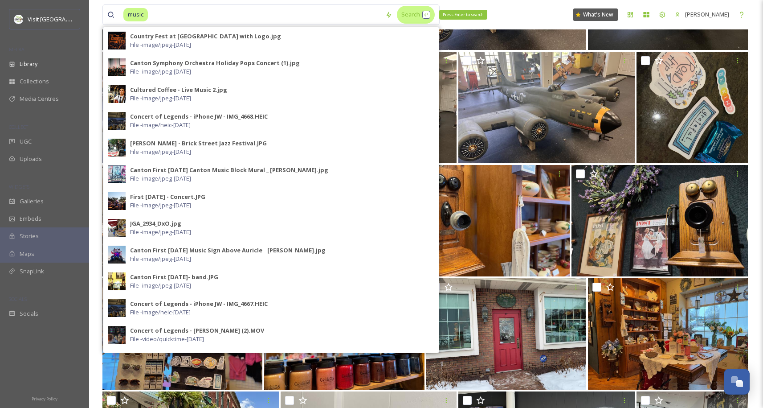
click at [402, 16] on div "Search Press Enter to search" at bounding box center [416, 14] width 38 height 17
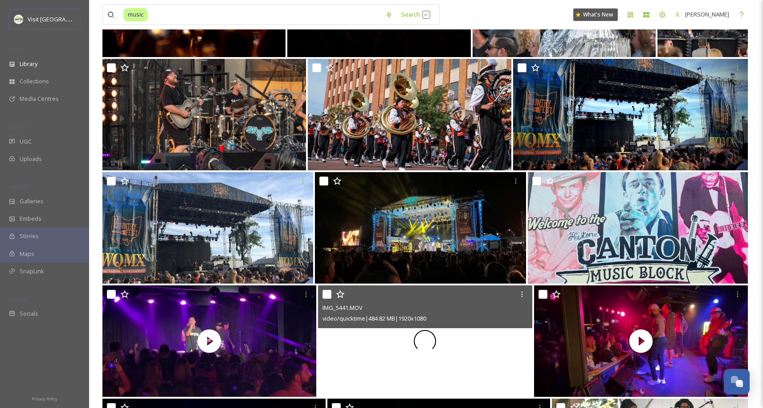
scroll to position [611, 0]
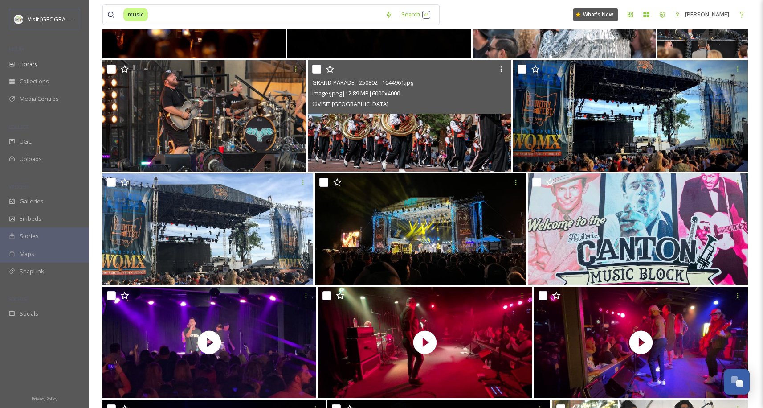
click at [468, 135] on img at bounding box center [410, 115] width 204 height 111
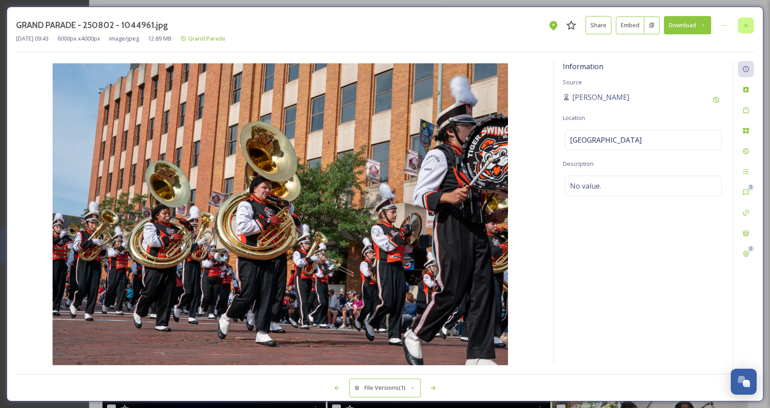
click at [745, 23] on icon at bounding box center [745, 25] width 7 height 7
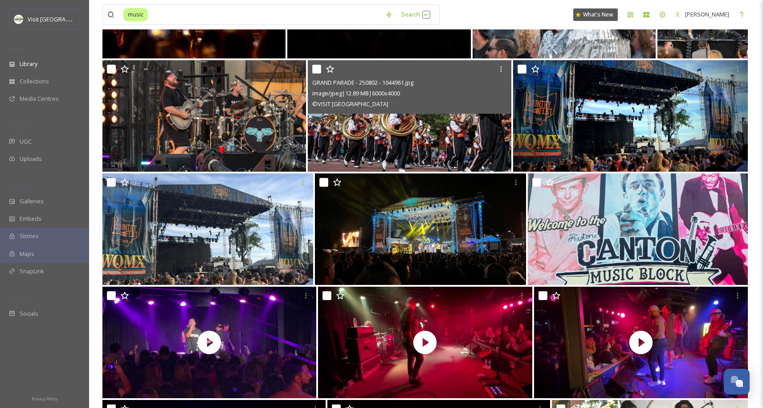
click at [479, 132] on img at bounding box center [410, 115] width 204 height 111
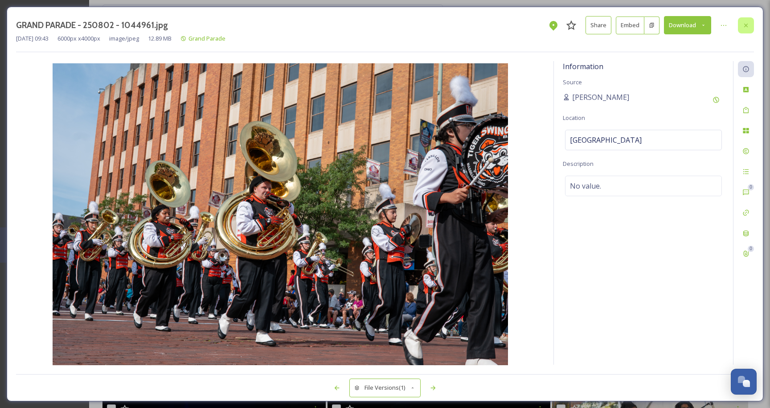
click at [746, 26] on icon at bounding box center [745, 25] width 7 height 7
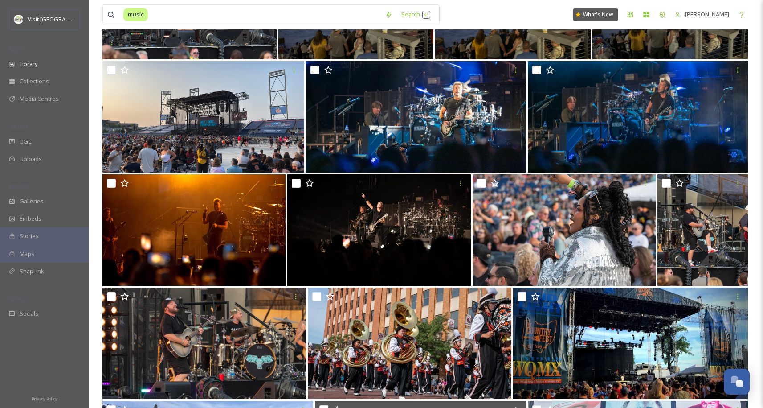
scroll to position [385, 0]
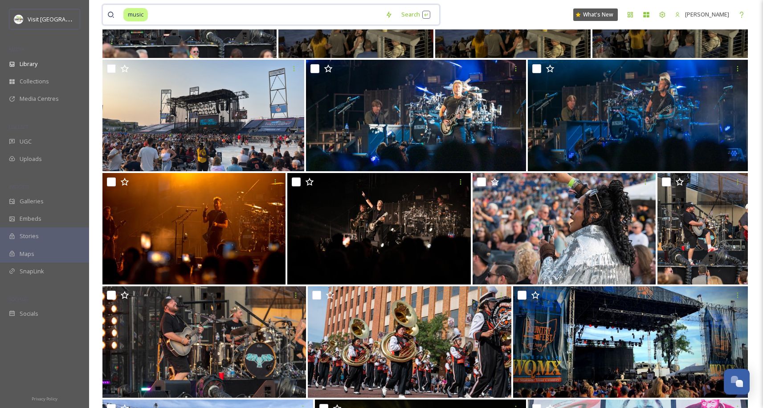
click at [287, 18] on input at bounding box center [265, 15] width 232 height 20
type input "m"
click at [30, 60] on span "Library" at bounding box center [29, 64] width 18 height 8
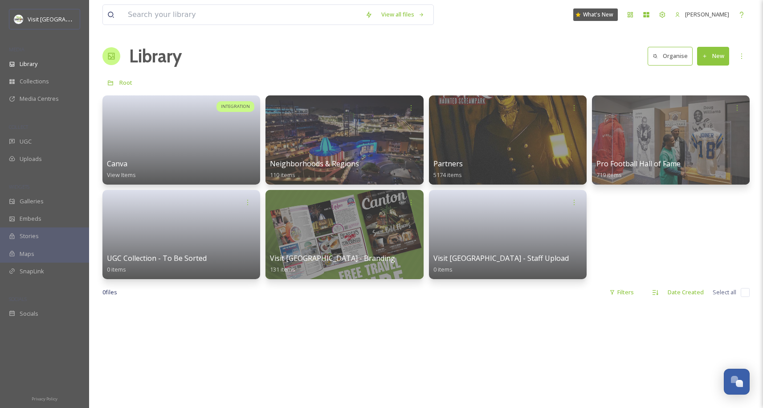
click at [360, 60] on div "Library Organise New" at bounding box center [425, 56] width 647 height 27
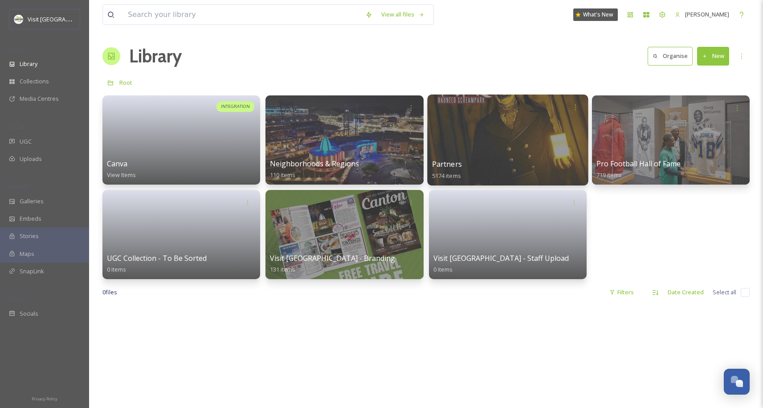
click at [493, 127] on div at bounding box center [507, 139] width 161 height 91
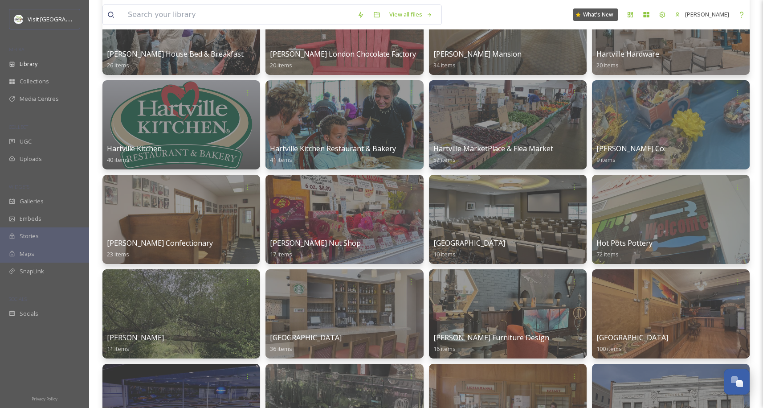
scroll to position [1820, 0]
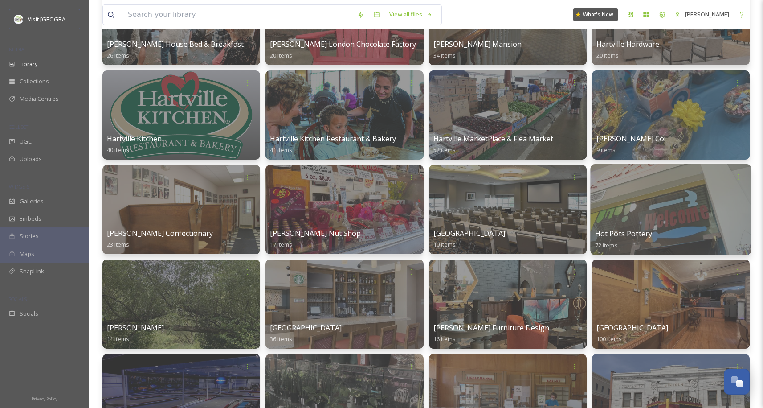
click at [694, 223] on div at bounding box center [670, 209] width 161 height 91
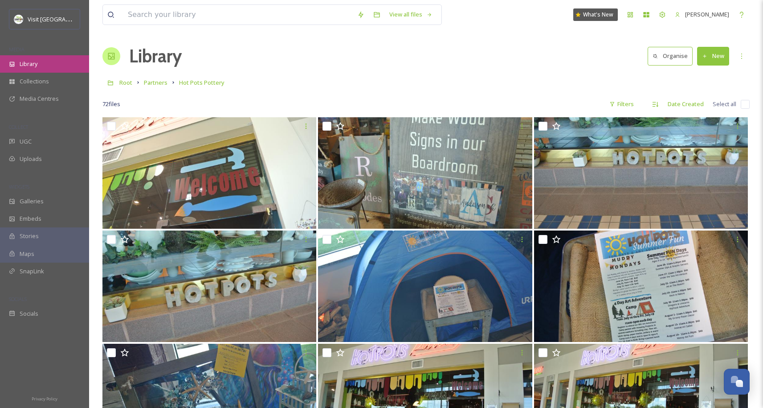
click at [54, 66] on div "Library" at bounding box center [44, 63] width 89 height 17
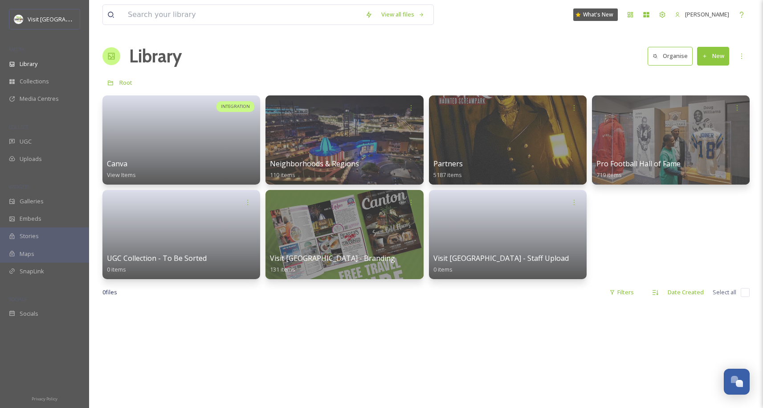
click at [625, 131] on div at bounding box center [670, 139] width 161 height 91
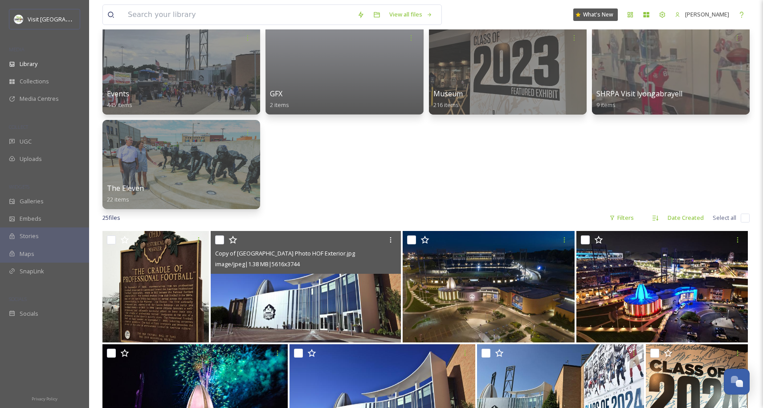
scroll to position [72, 0]
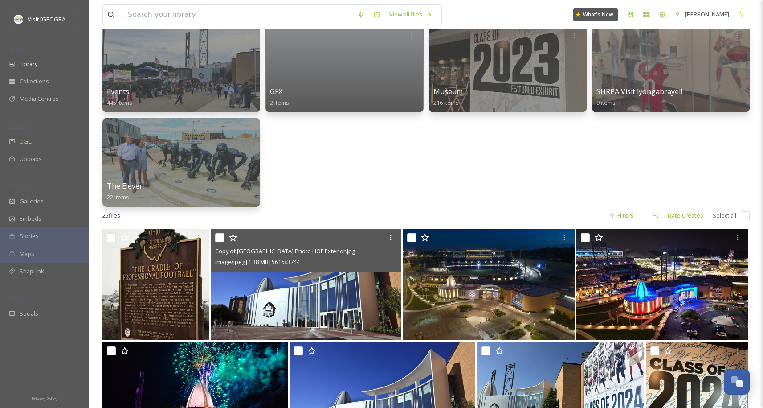
click at [268, 293] on img at bounding box center [306, 284] width 190 height 111
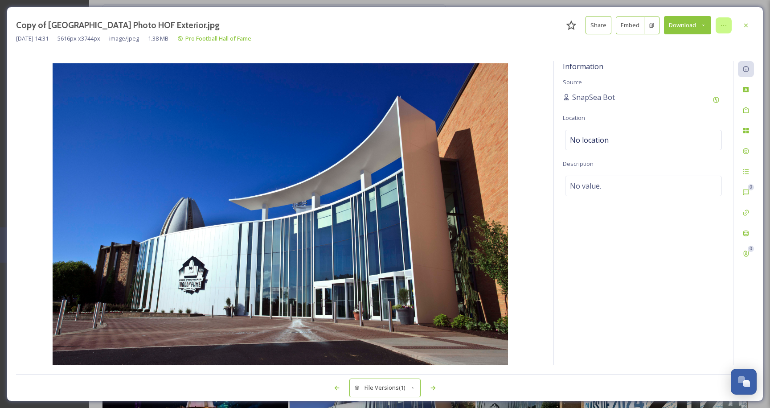
click at [725, 25] on icon at bounding box center [723, 25] width 7 height 7
click at [730, 24] on div at bounding box center [724, 25] width 16 height 16
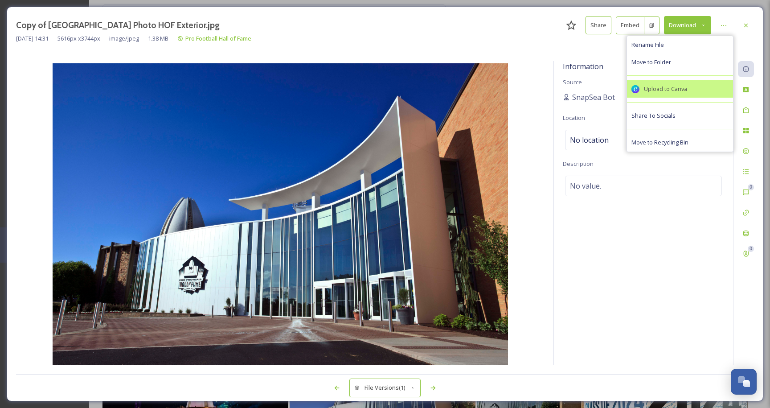
click at [697, 92] on div "Upload to Canva" at bounding box center [679, 89] width 97 height 8
click at [738, 23] on div at bounding box center [746, 25] width 16 height 16
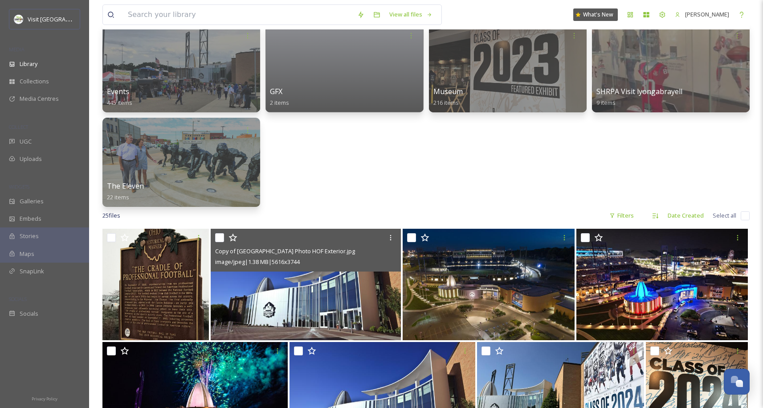
click at [418, 142] on div "Events 445 items GFX 2 items Museum 216 items SHRPA Visit lyongabrayell 9 items…" at bounding box center [425, 115] width 647 height 184
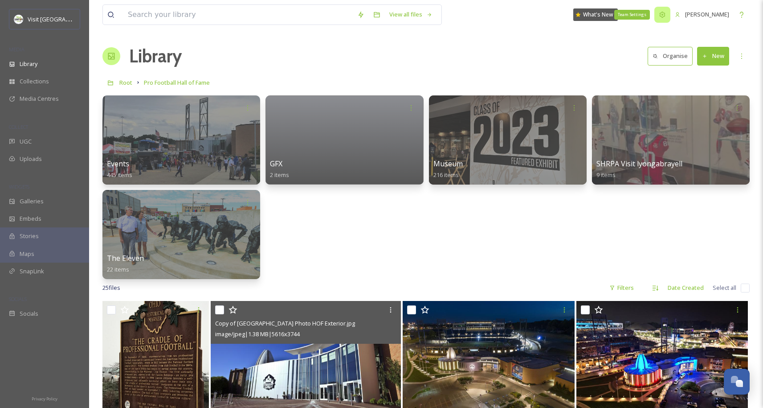
click at [655, 17] on div "Team Settings" at bounding box center [663, 15] width 16 height 16
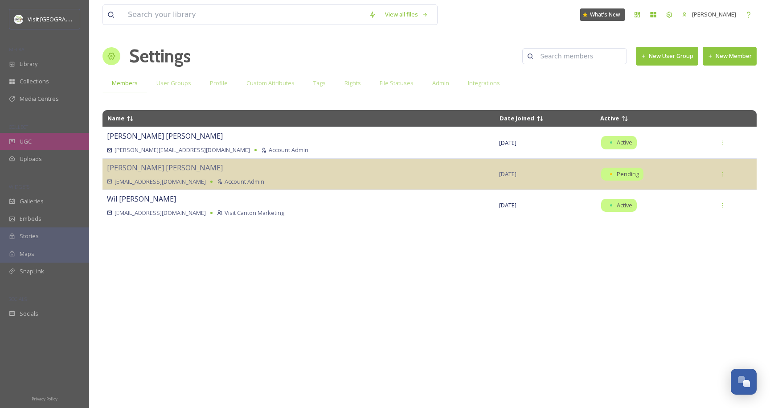
click at [32, 144] on div "UGC" at bounding box center [44, 141] width 89 height 17
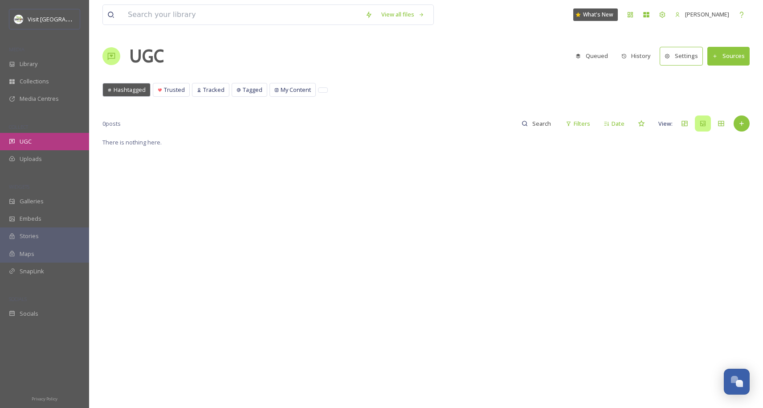
click at [25, 143] on span "UGC" at bounding box center [26, 141] width 12 height 8
click at [676, 64] on button "Settings" at bounding box center [681, 56] width 43 height 18
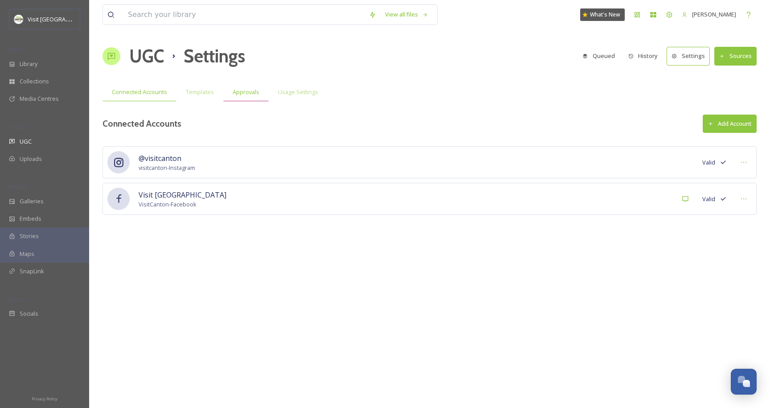
click at [248, 94] on span "Approvals" at bounding box center [246, 92] width 27 height 8
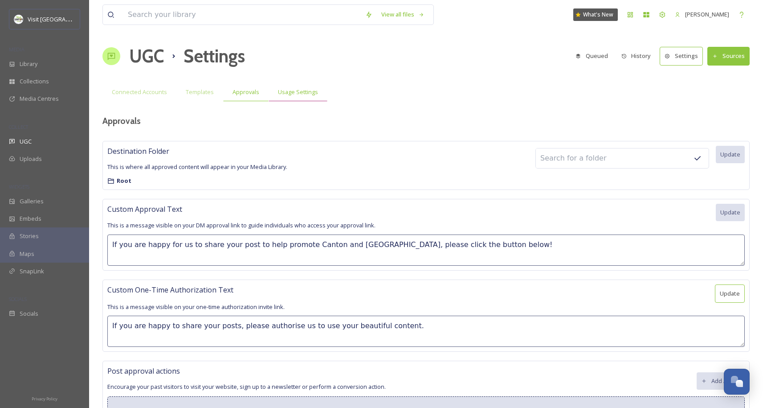
click at [284, 96] on span "Usage Settings" at bounding box center [298, 92] width 40 height 8
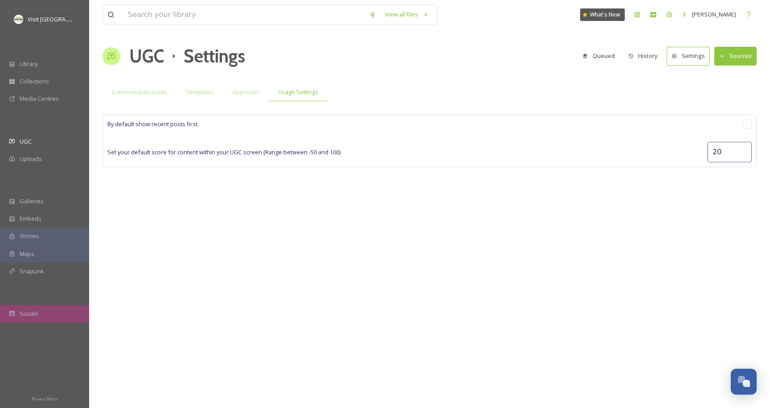
click at [31, 315] on span "Socials" at bounding box center [29, 313] width 19 height 8
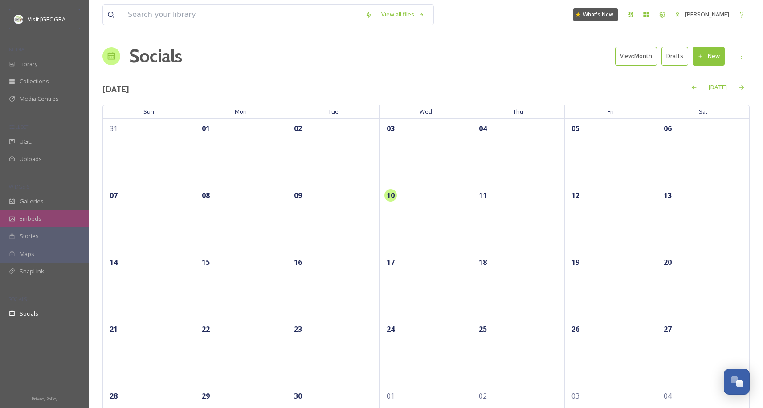
click at [26, 226] on div "Embeds" at bounding box center [44, 218] width 89 height 17
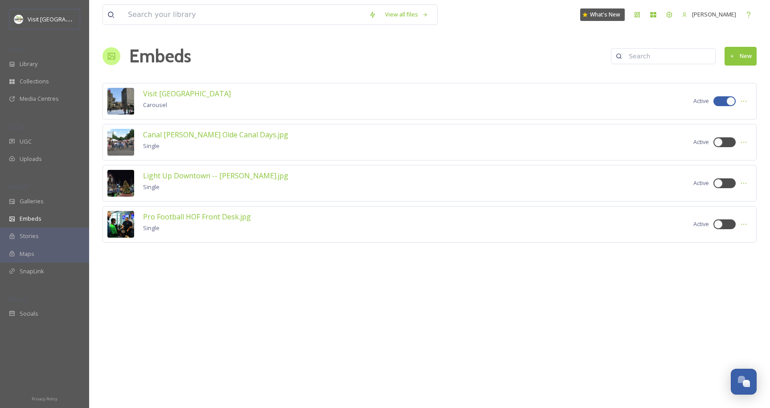
click at [41, 262] on div "Maps" at bounding box center [44, 253] width 89 height 17
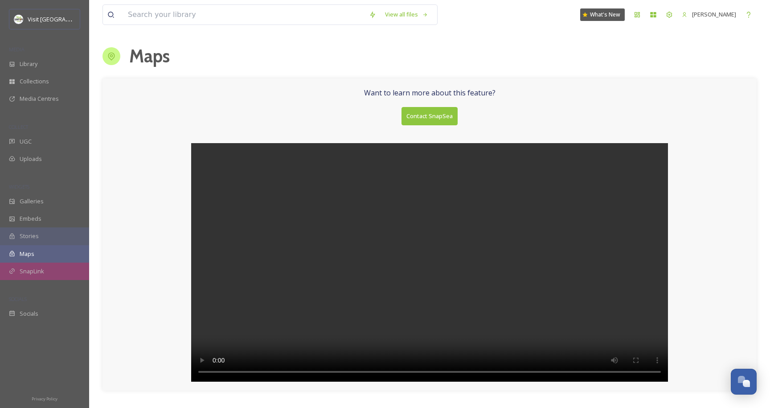
click at [40, 273] on span "SnapLink" at bounding box center [32, 271] width 25 height 8
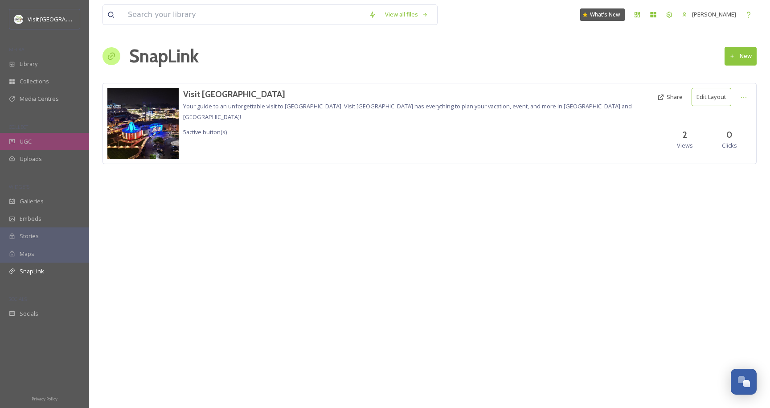
click at [47, 133] on div "UGC" at bounding box center [44, 141] width 89 height 17
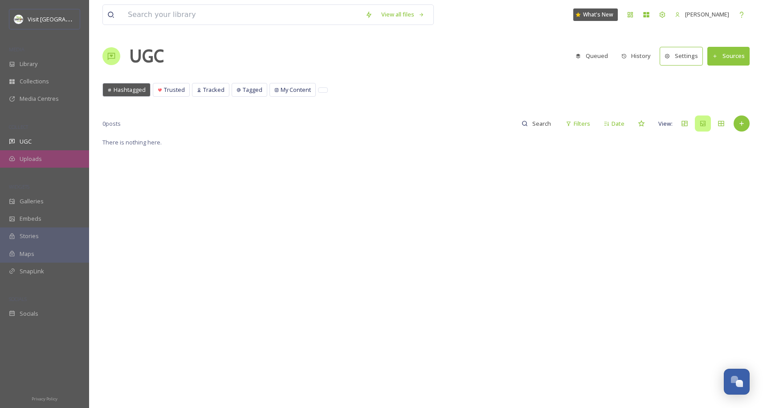
click at [51, 159] on div "Uploads" at bounding box center [44, 158] width 89 height 17
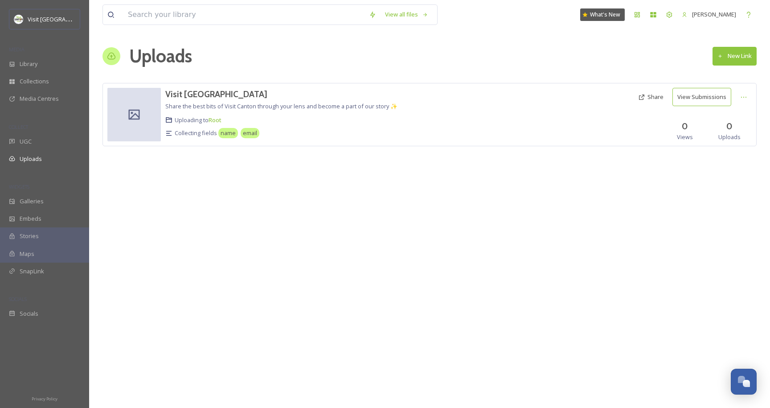
click at [203, 185] on div "View all files What's New [PERSON_NAME] Uploads New Link Visit [GEOGRAPHIC_DATA…" at bounding box center [429, 204] width 681 height 408
click at [52, 102] on span "Media Centres" at bounding box center [39, 98] width 39 height 8
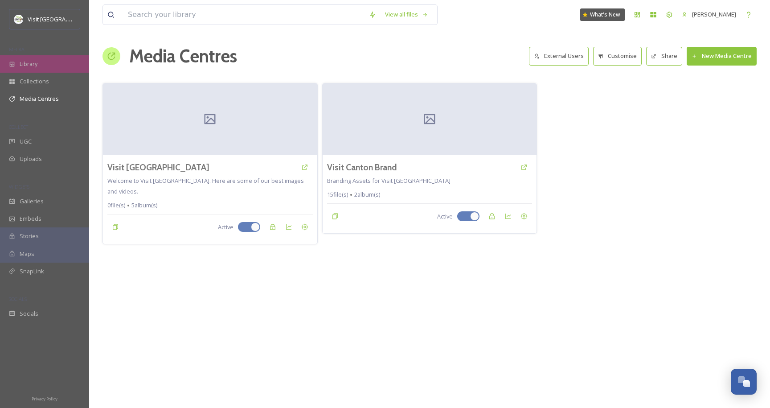
click at [33, 67] on span "Library" at bounding box center [29, 64] width 18 height 8
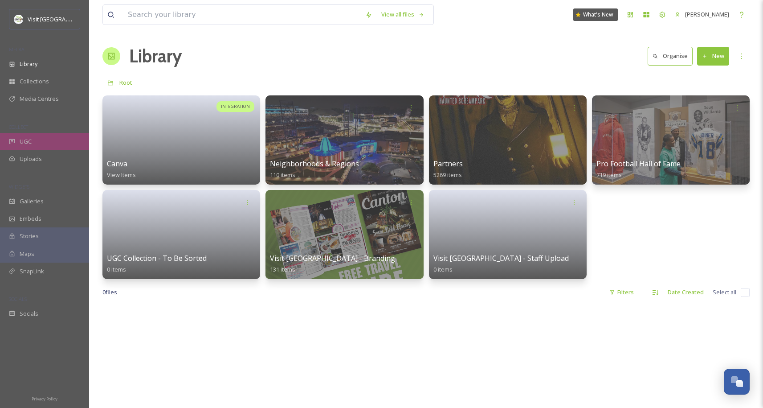
click at [25, 136] on div "UGC" at bounding box center [44, 141] width 89 height 17
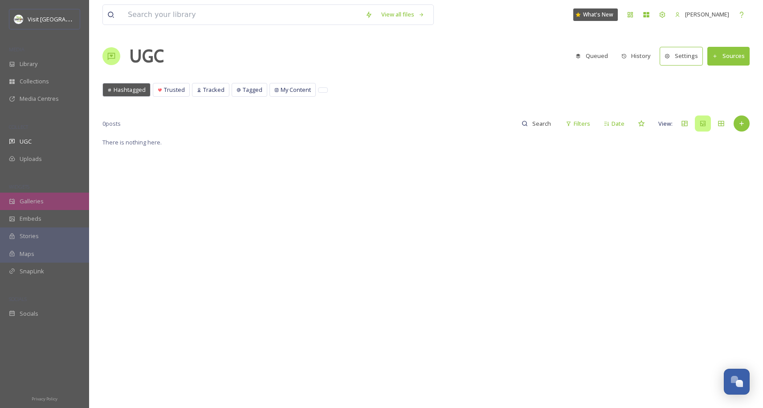
click at [36, 193] on div "Galleries" at bounding box center [44, 201] width 89 height 17
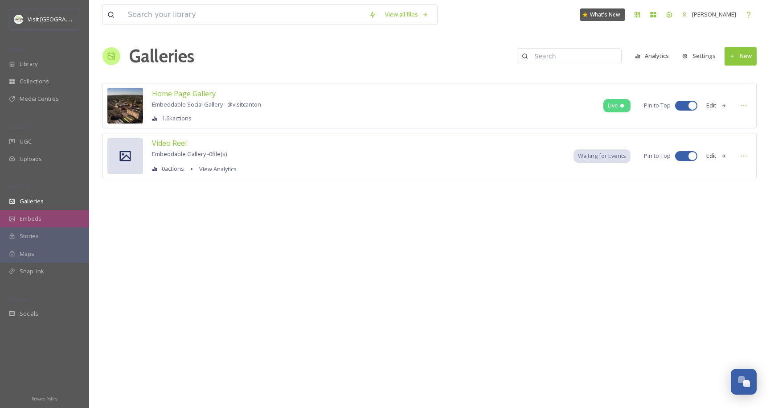
click at [43, 224] on div "Embeds" at bounding box center [44, 218] width 89 height 17
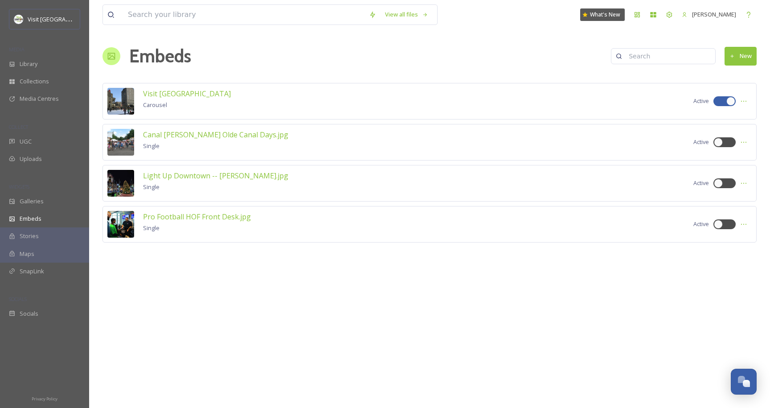
click at [38, 259] on div "Maps" at bounding box center [44, 253] width 89 height 17
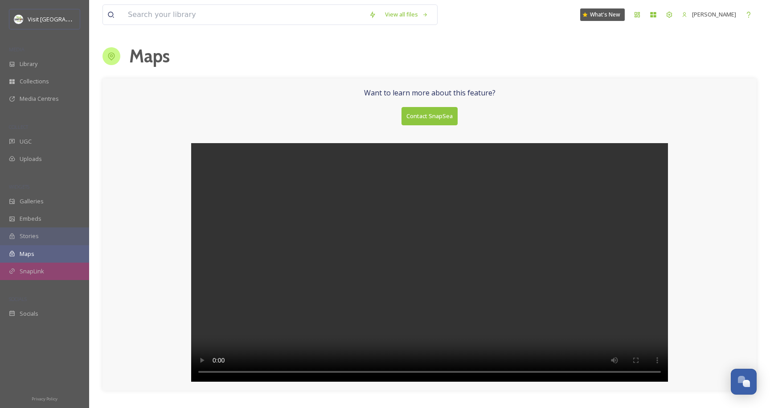
click at [38, 268] on span "SnapLink" at bounding box center [32, 271] width 25 height 8
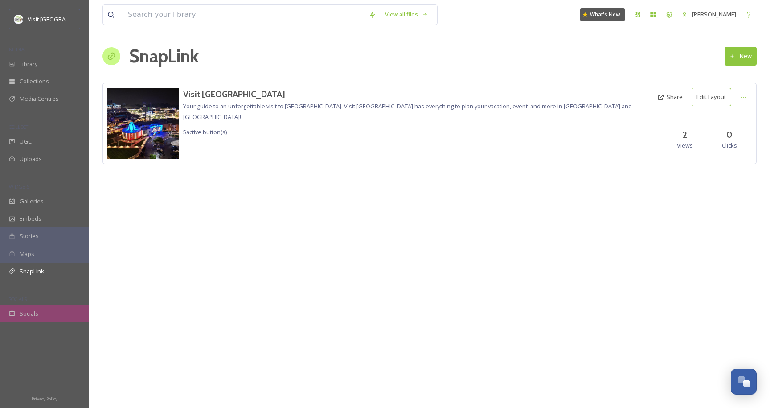
click at [23, 311] on span "Socials" at bounding box center [29, 313] width 19 height 8
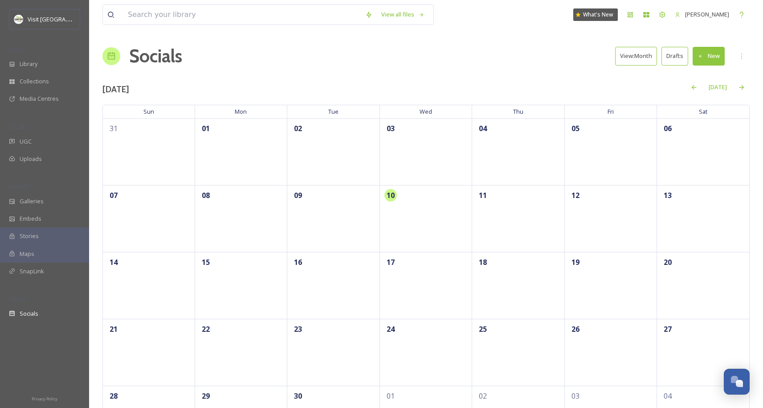
click at [676, 56] on button "Drafts" at bounding box center [675, 56] width 27 height 18
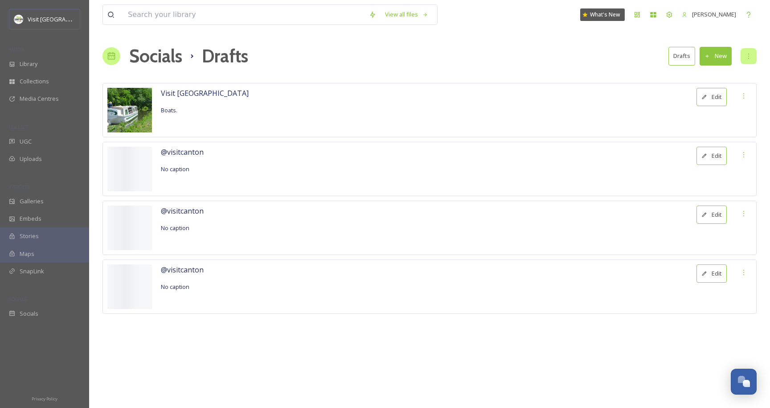
click at [751, 54] on icon at bounding box center [748, 56] width 7 height 7
click at [740, 104] on span "Settings" at bounding box center [737, 102] width 22 height 8
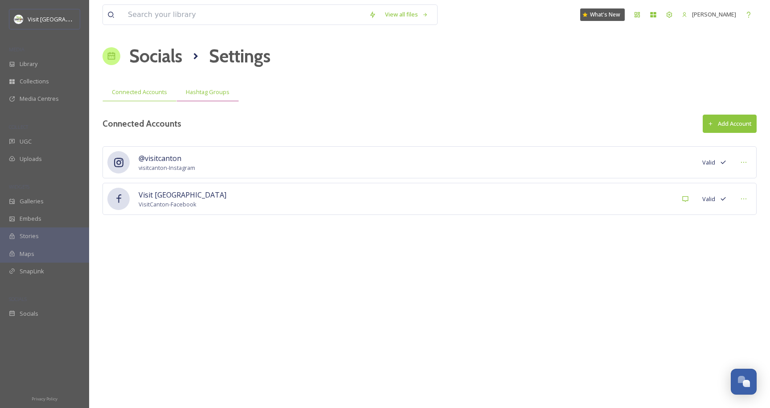
click at [212, 94] on span "Hashtag Groups" at bounding box center [208, 92] width 44 height 8
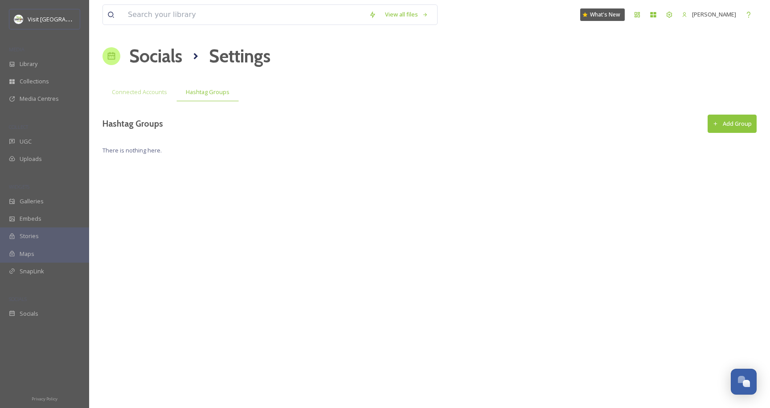
click at [292, 183] on div "View all files What's New [PERSON_NAME] Socials Settings Connected Accounts Has…" at bounding box center [429, 204] width 681 height 408
click at [15, 141] on div "UGC" at bounding box center [44, 141] width 89 height 17
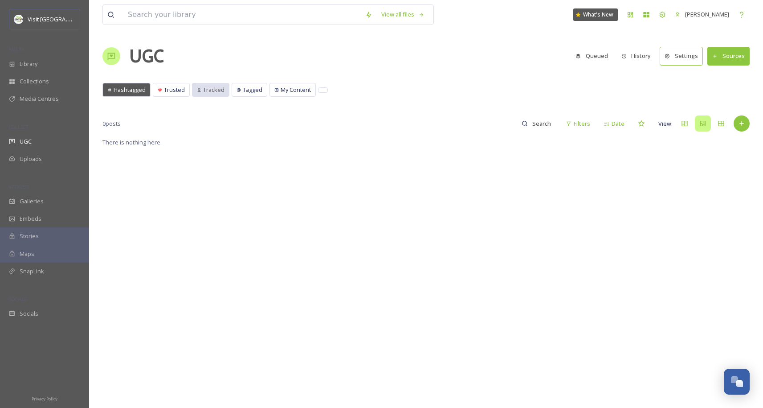
click at [205, 94] on span "Tracked" at bounding box center [213, 90] width 21 height 8
click at [251, 92] on span "Tagged" at bounding box center [253, 90] width 20 height 8
click at [208, 86] on span "Tracked" at bounding box center [213, 90] width 21 height 8
click at [454, 139] on div "There is nothing here." at bounding box center [425, 341] width 647 height 408
click at [34, 145] on div "UGC" at bounding box center [44, 141] width 89 height 17
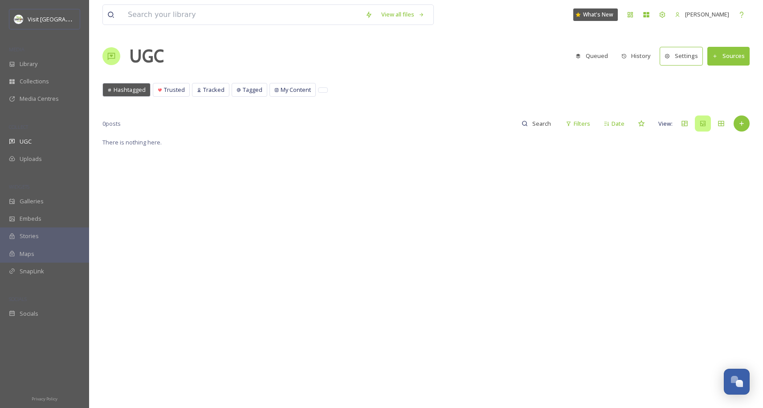
click at [735, 59] on button "Sources" at bounding box center [729, 56] width 42 height 18
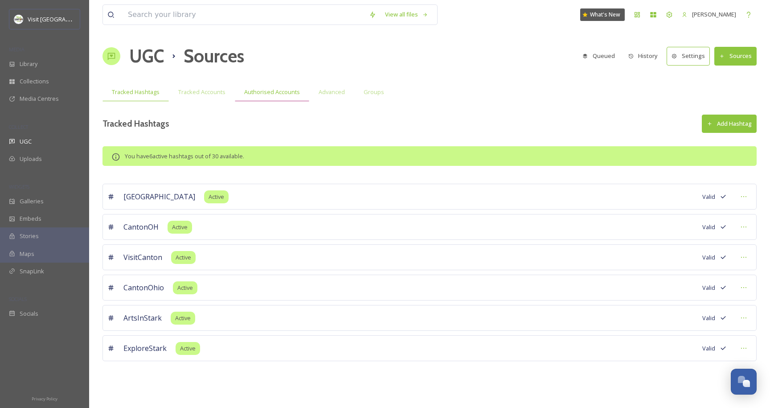
click at [278, 100] on div "Authorised Accounts" at bounding box center [272, 92] width 74 height 18
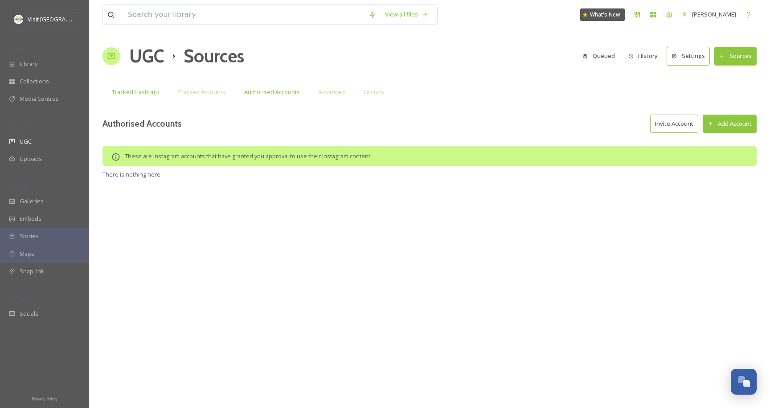
click at [152, 86] on div "Tracked Hashtags" at bounding box center [135, 92] width 66 height 18
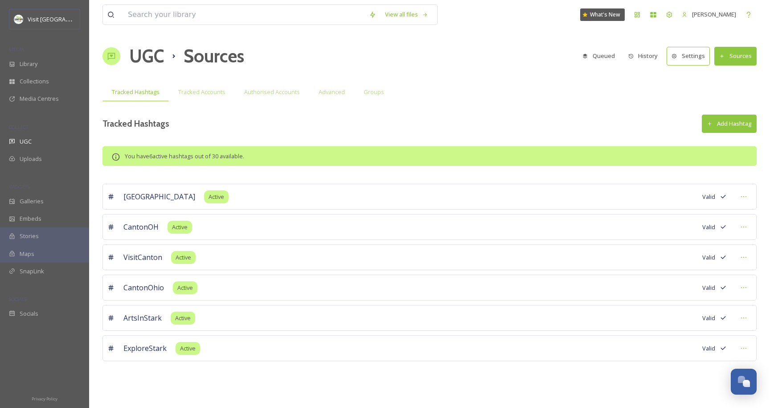
click at [24, 129] on span "COLLECT" at bounding box center [18, 126] width 19 height 7
click at [26, 142] on span "UGC" at bounding box center [26, 141] width 12 height 8
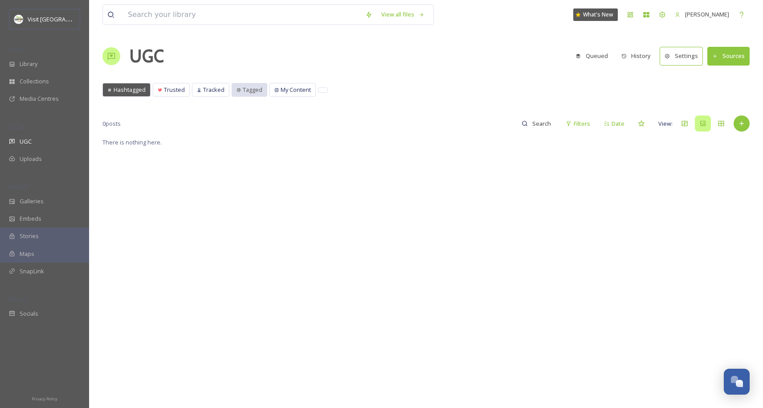
click at [249, 92] on span "Tagged" at bounding box center [253, 90] width 20 height 8
click at [209, 88] on span "Tracked" at bounding box center [213, 90] width 21 height 8
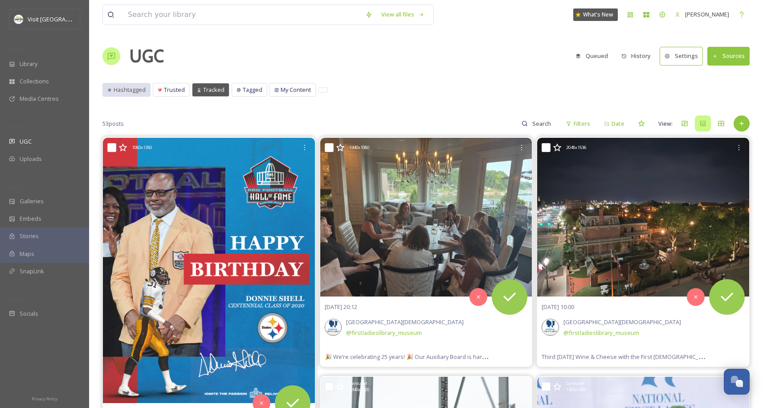
click at [140, 88] on span "Hashtagged" at bounding box center [130, 90] width 32 height 8
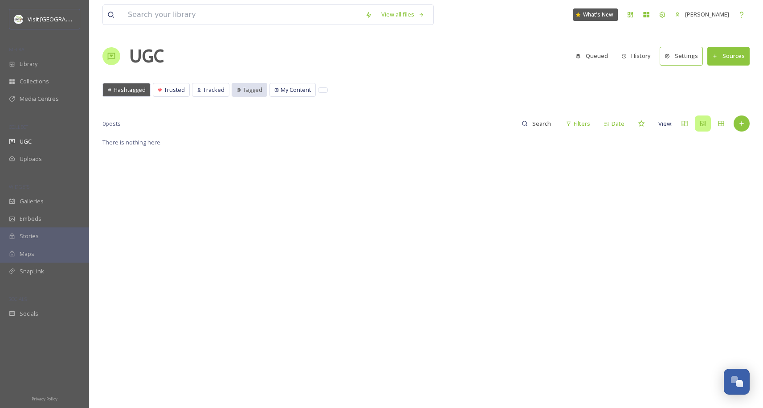
click at [250, 90] on span "Tagged" at bounding box center [253, 90] width 20 height 8
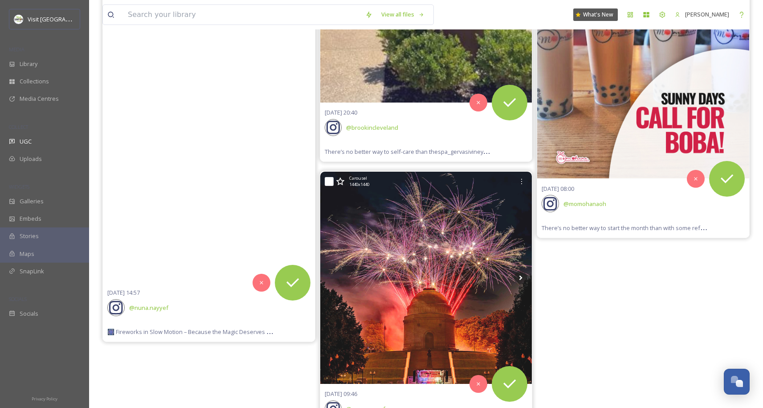
scroll to position [462, 0]
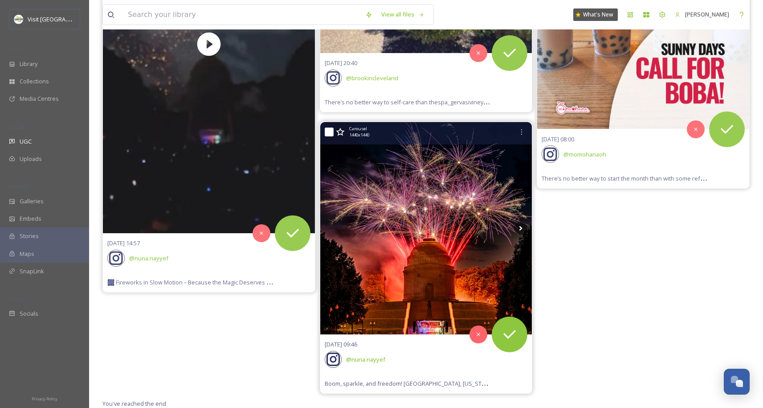
click at [375, 256] on img at bounding box center [426, 228] width 212 height 212
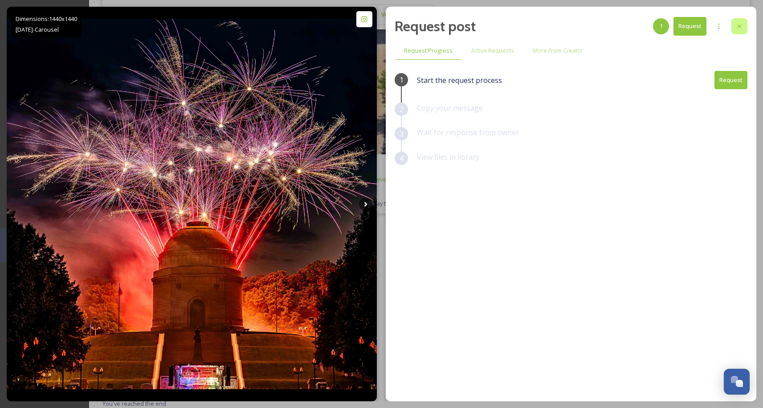
click at [744, 29] on div at bounding box center [740, 26] width 16 height 16
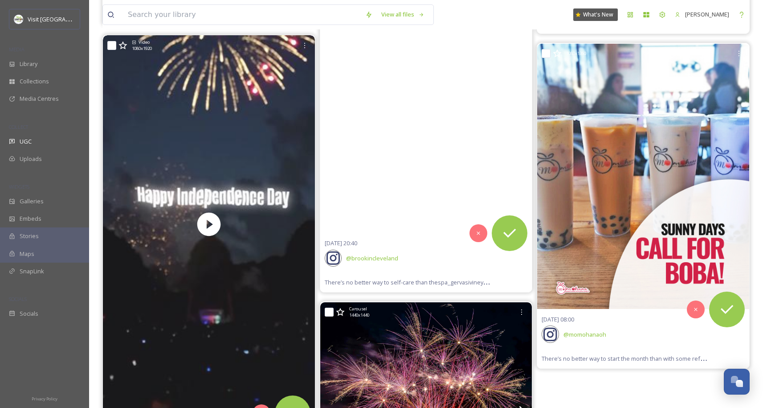
scroll to position [462, 0]
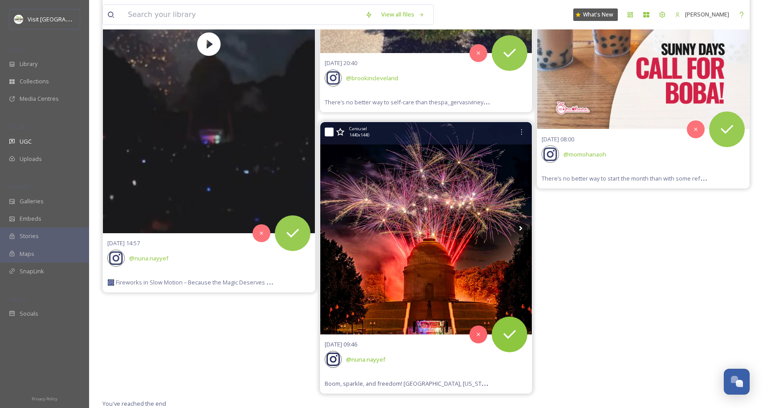
click at [427, 234] on img at bounding box center [426, 228] width 212 height 212
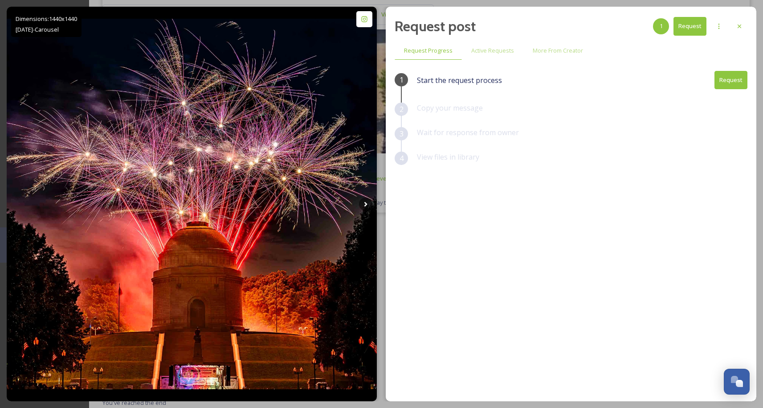
scroll to position [361, 0]
click at [740, 27] on icon at bounding box center [740, 27] width 4 height 4
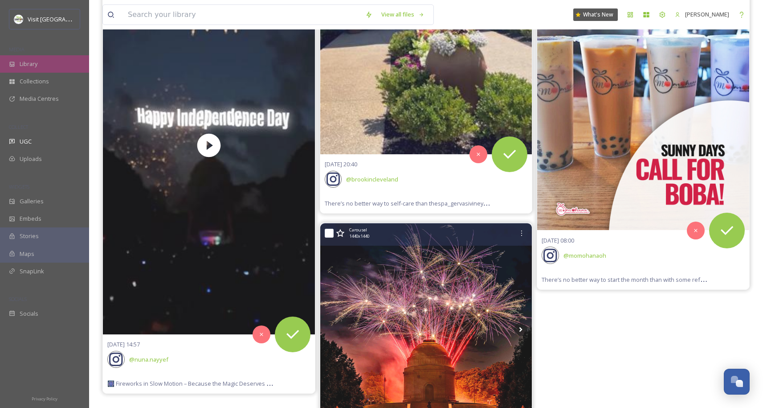
click at [29, 68] on div "Library" at bounding box center [44, 63] width 89 height 17
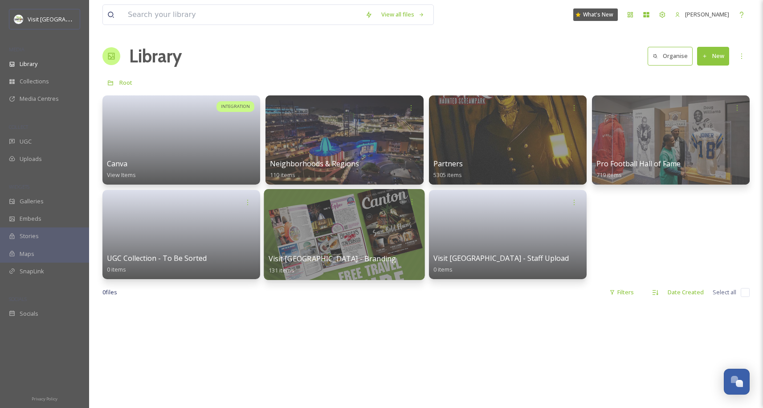
click at [380, 245] on div at bounding box center [344, 234] width 161 height 91
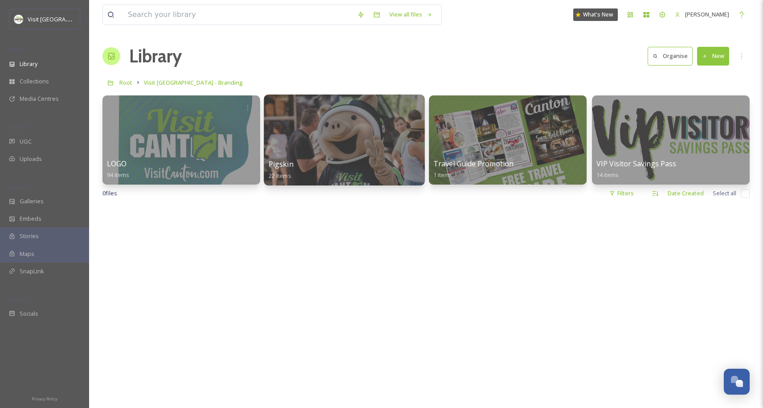
click at [333, 150] on div at bounding box center [344, 139] width 161 height 91
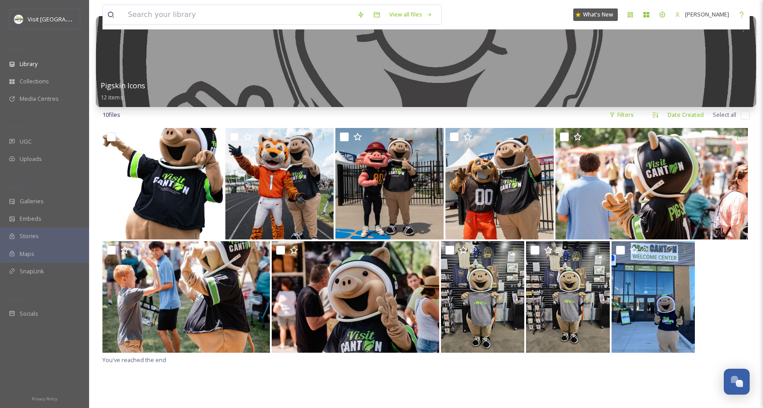
scroll to position [86, 0]
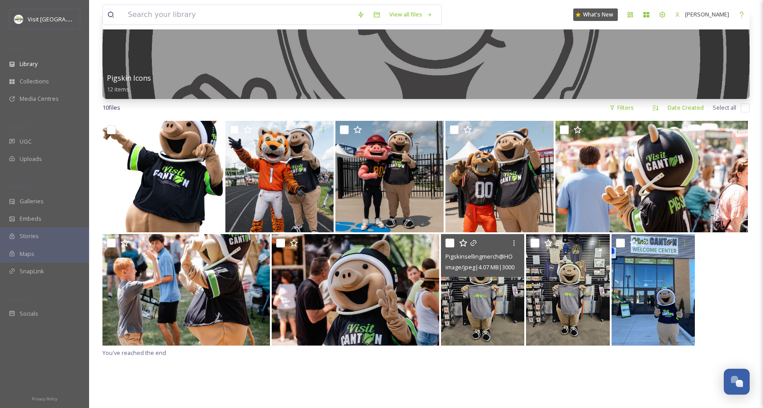
click at [465, 305] on img at bounding box center [483, 289] width 84 height 111
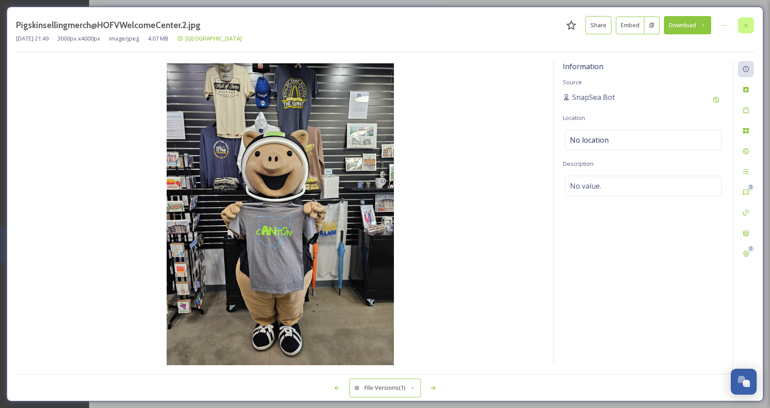
click at [747, 22] on icon at bounding box center [745, 25] width 7 height 7
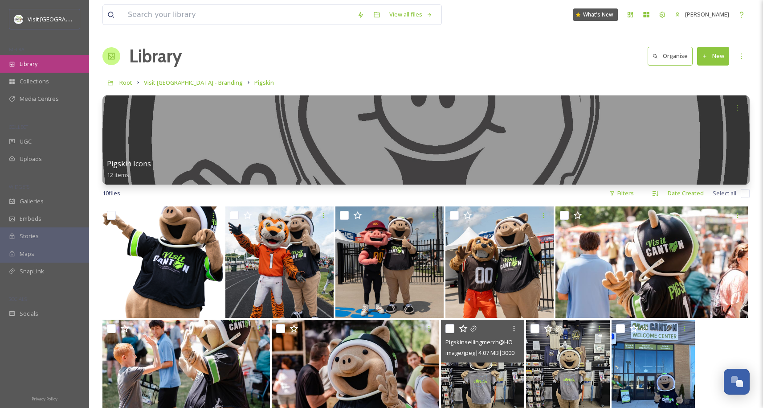
click at [22, 64] on span "Library" at bounding box center [29, 64] width 18 height 8
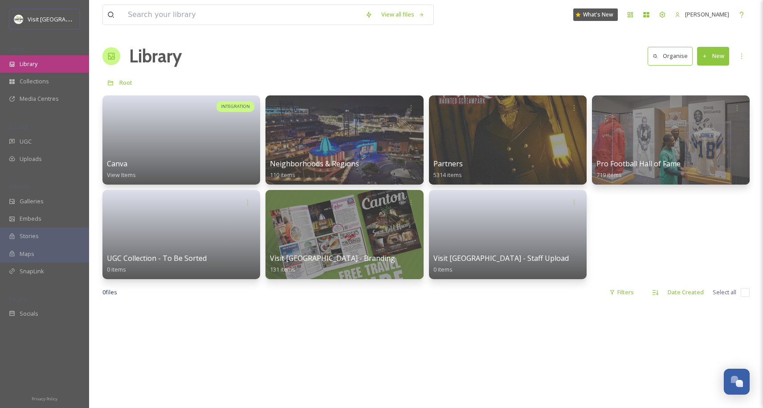
click at [31, 61] on span "Library" at bounding box center [29, 64] width 18 height 8
click at [83, 360] on div at bounding box center [44, 355] width 89 height 66
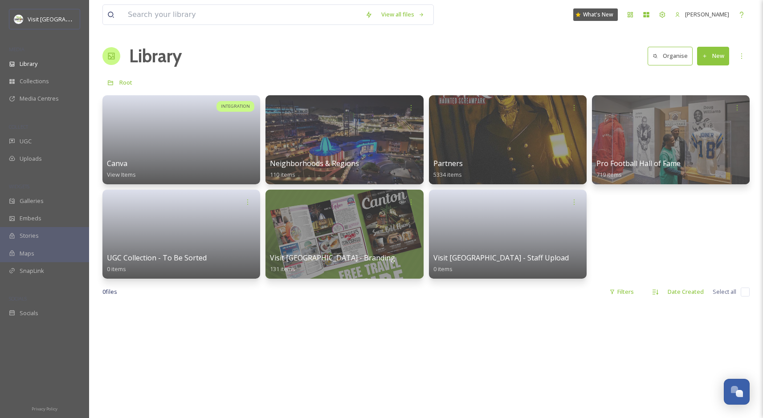
click at [47, 189] on div "WIDGETS" at bounding box center [44, 187] width 89 height 12
click at [45, 196] on div "Galleries" at bounding box center [44, 201] width 89 height 17
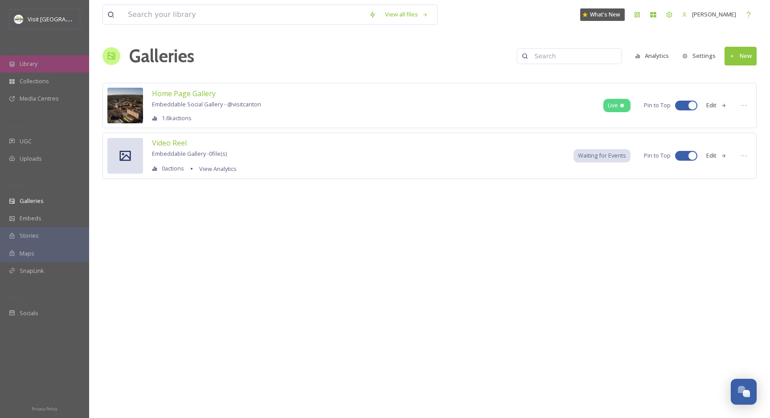
click at [35, 68] on div "Library" at bounding box center [44, 63] width 89 height 17
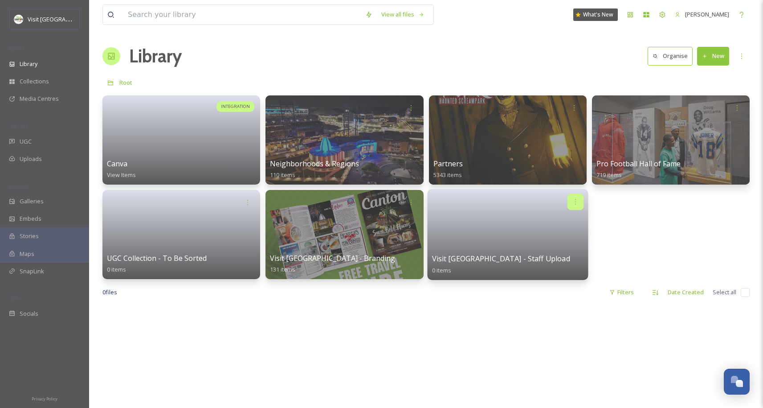
click at [575, 202] on icon at bounding box center [575, 201] width 7 height 7
click at [606, 228] on div "INTEGRATION Canva View Items Neighborhoods & Regions 110 items Partners 5343 it…" at bounding box center [425, 187] width 647 height 184
click at [573, 202] on icon at bounding box center [575, 201] width 7 height 7
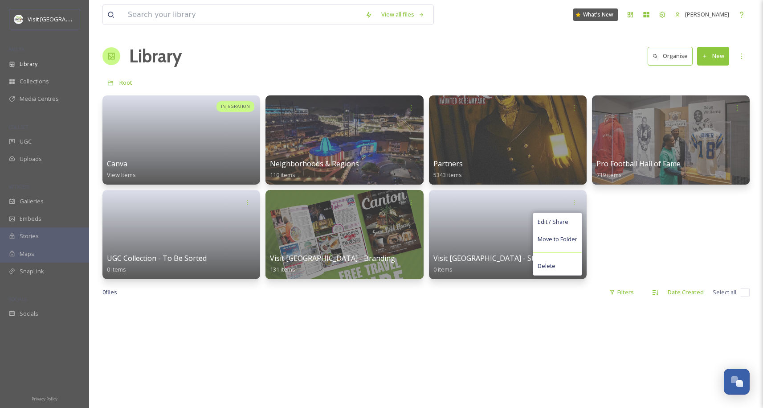
click at [626, 239] on div "INTEGRATION Canva View Items Neighborhoods & Regions 110 items Partners 5343 it…" at bounding box center [425, 187] width 647 height 184
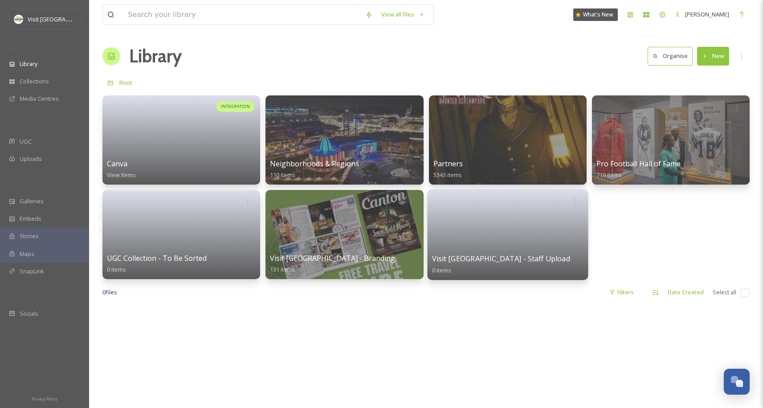
click at [552, 216] on link at bounding box center [508, 231] width 152 height 43
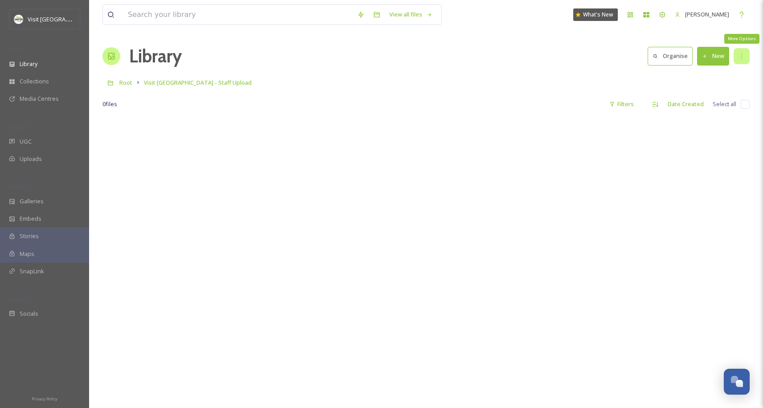
click at [745, 56] on icon at bounding box center [741, 56] width 7 height 7
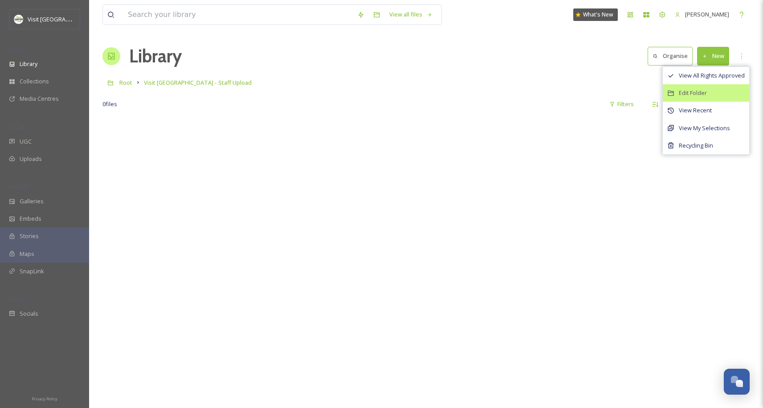
click at [702, 95] on span "Edit Folder" at bounding box center [693, 93] width 28 height 8
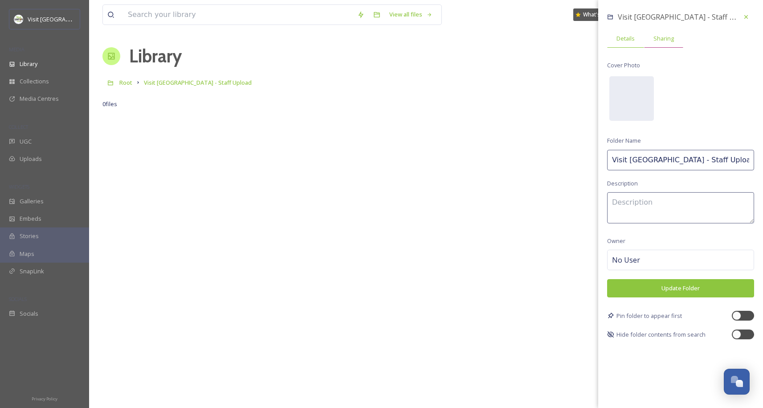
click at [664, 43] on div "Sharing" at bounding box center [663, 38] width 39 height 18
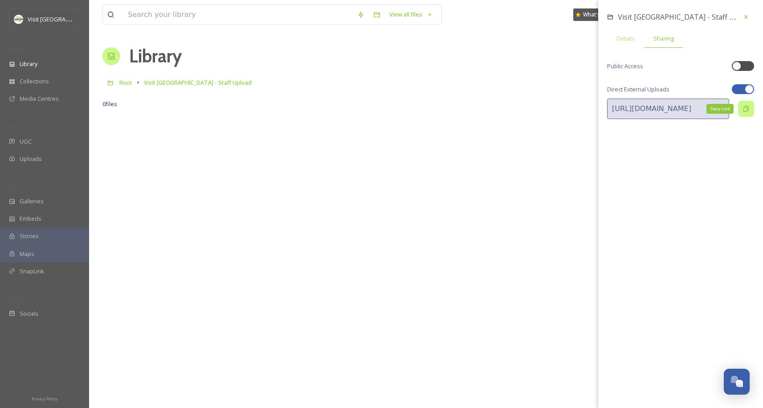
click at [747, 109] on icon at bounding box center [746, 108] width 7 height 7
click at [523, 190] on div at bounding box center [425, 321] width 647 height 408
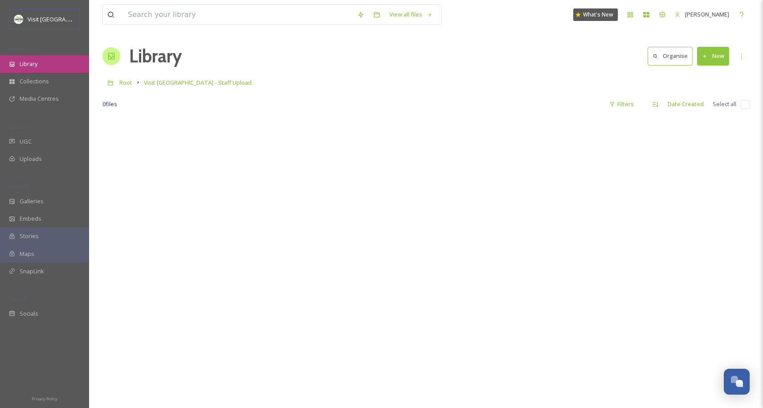
click at [53, 65] on div "Library" at bounding box center [44, 63] width 89 height 17
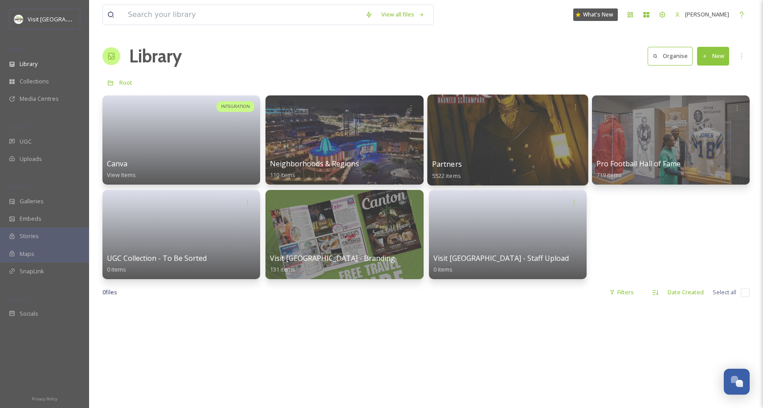
click at [503, 123] on div at bounding box center [507, 139] width 161 height 91
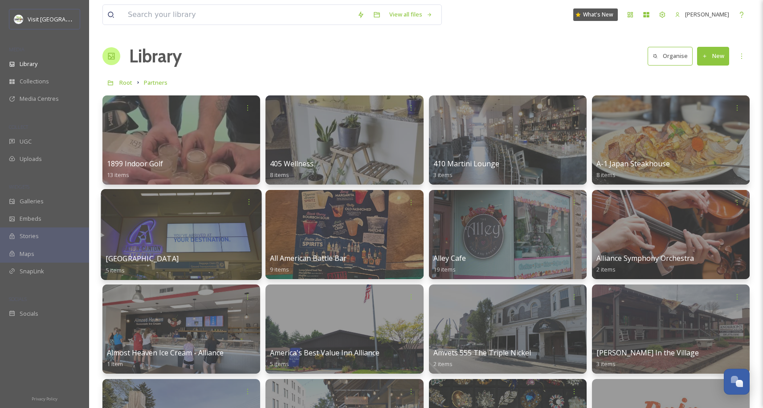
click at [217, 244] on div at bounding box center [181, 234] width 161 height 91
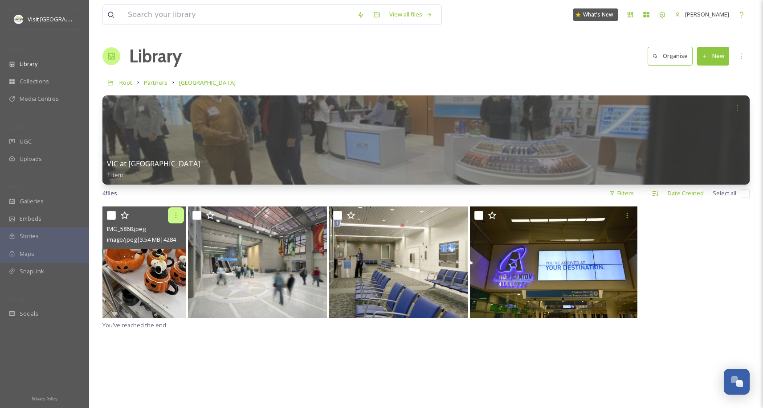
click at [178, 216] on icon at bounding box center [175, 215] width 7 height 7
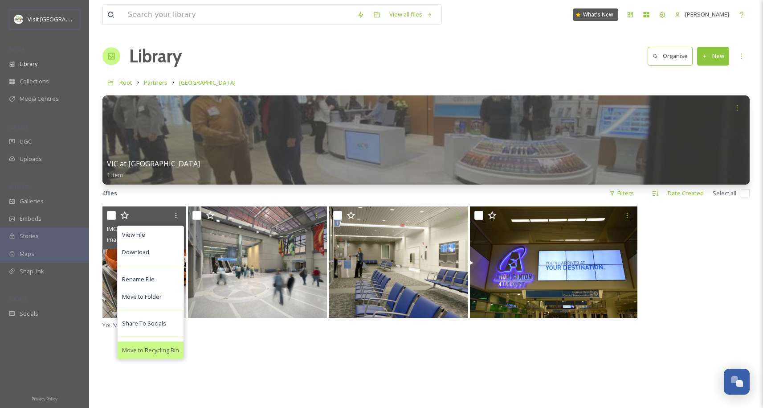
click at [161, 350] on span "Move to Recycling Bin" at bounding box center [150, 350] width 57 height 8
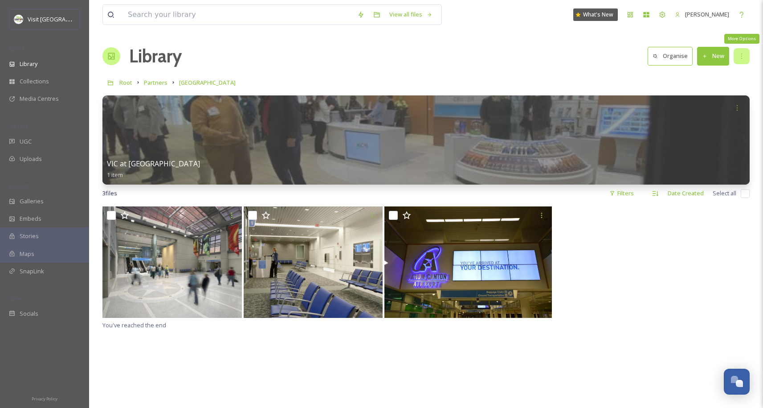
click at [742, 55] on icon at bounding box center [741, 56] width 7 height 7
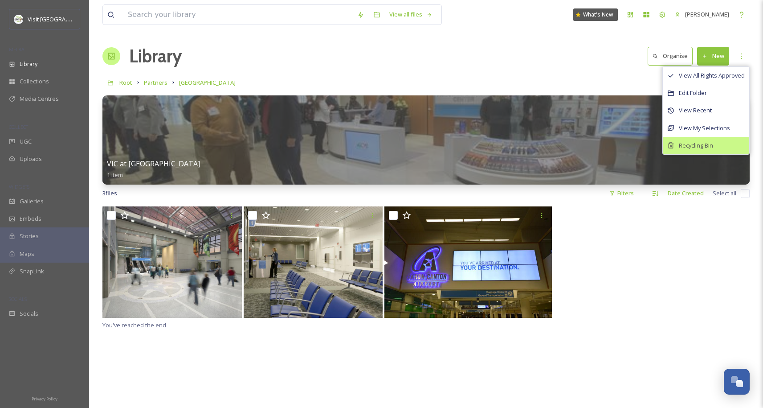
click at [713, 146] on span "Recycling Bin" at bounding box center [696, 145] width 34 height 8
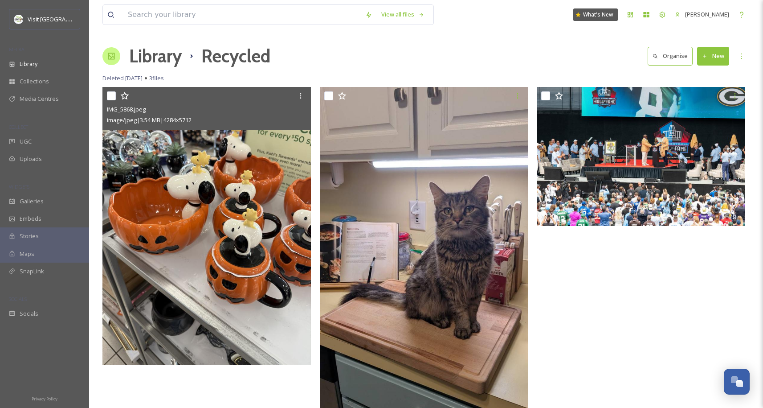
click at [113, 93] on input "checkbox" at bounding box center [111, 95] width 9 height 9
checkbox input "true"
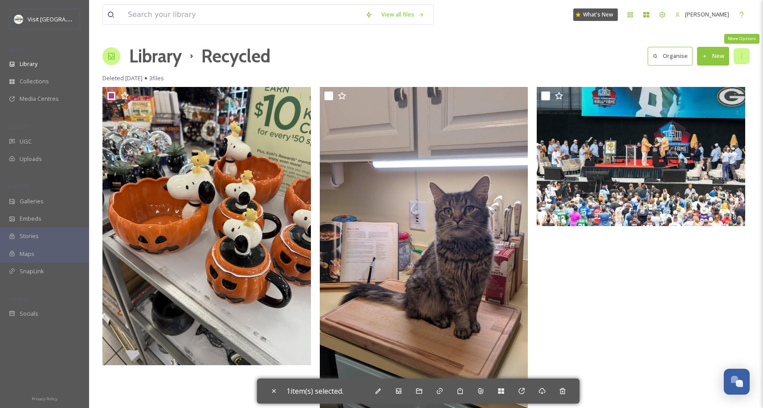
click at [736, 60] on div "More Options" at bounding box center [742, 56] width 16 height 16
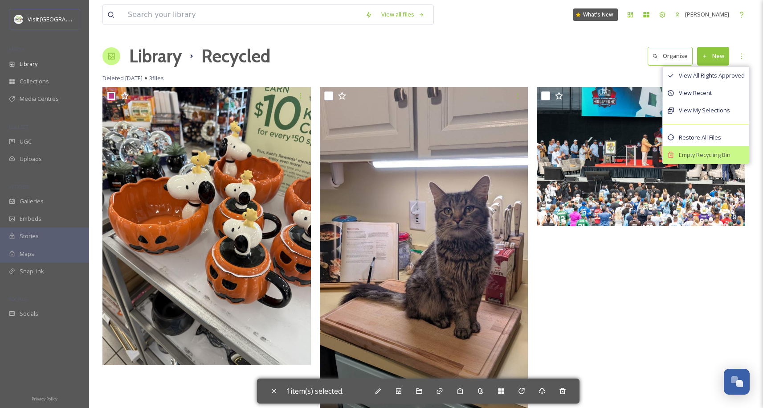
click at [701, 156] on span "Empty Recycling Bin" at bounding box center [705, 155] width 52 height 8
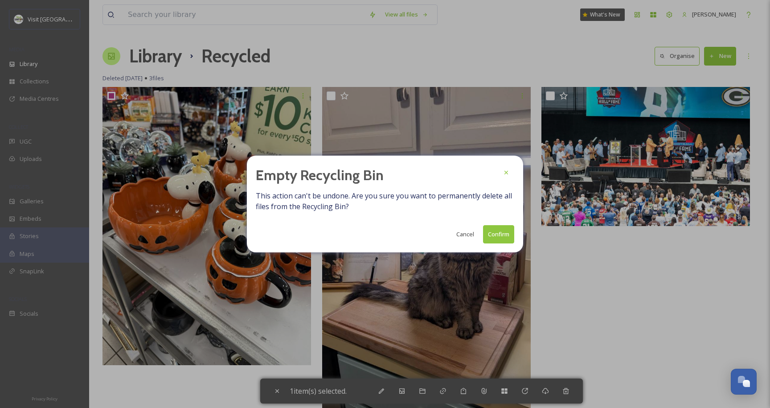
click at [494, 236] on button "Confirm" at bounding box center [498, 234] width 31 height 18
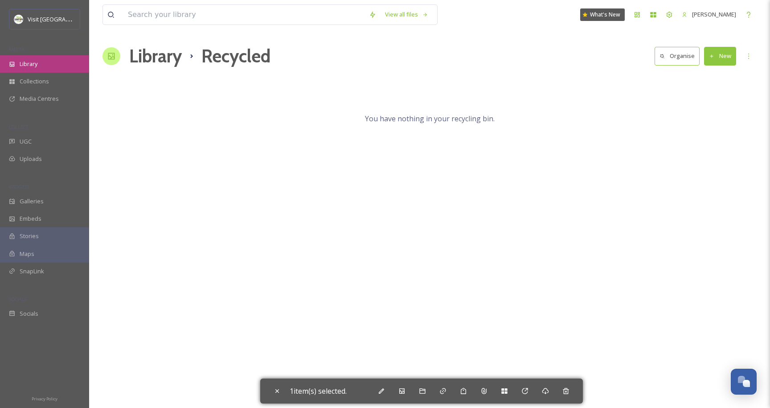
click at [27, 63] on span "Library" at bounding box center [29, 64] width 18 height 8
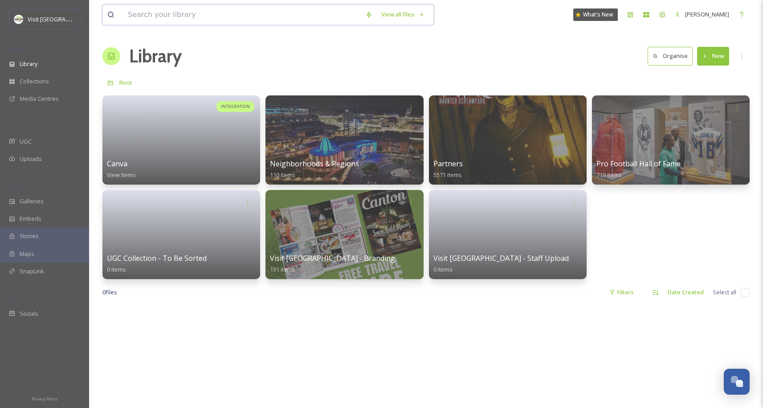
click at [222, 6] on input at bounding box center [242, 15] width 238 height 20
type input "beer"
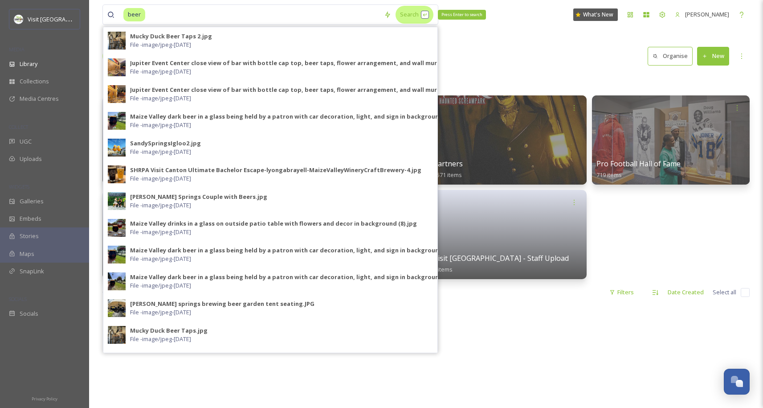
click at [406, 12] on div "Search Press Enter to search" at bounding box center [415, 14] width 38 height 17
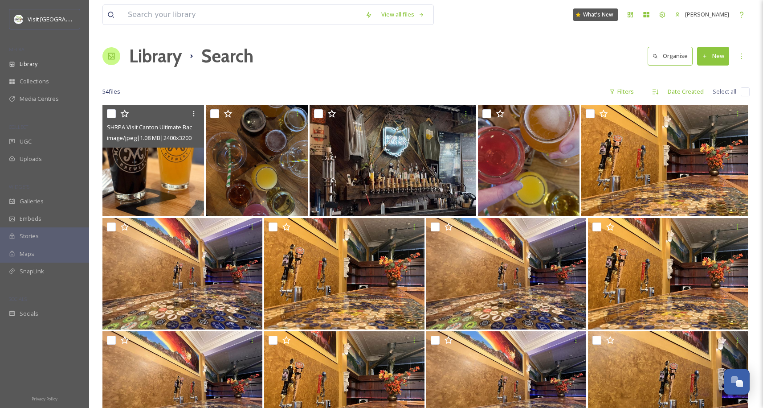
click at [162, 146] on div "SHRPA Visit Canton Ultimate Bachelor Escape-lyongabrayell-MaizeValleyWineryCraf…" at bounding box center [153, 126] width 102 height 43
click at [156, 174] on img at bounding box center [153, 160] width 102 height 111
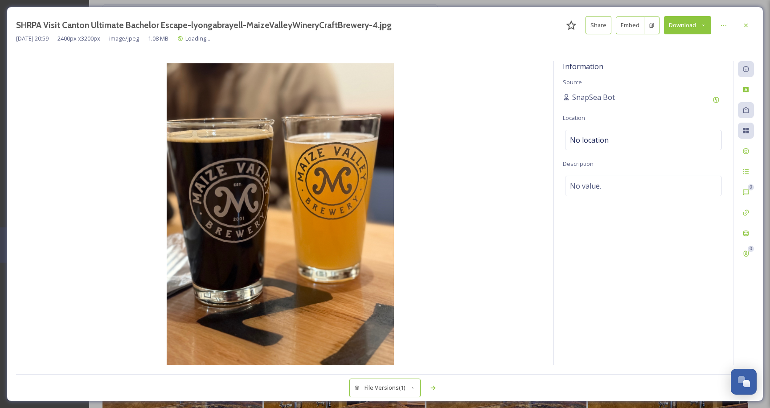
click at [635, 25] on button "Embed" at bounding box center [630, 25] width 29 height 18
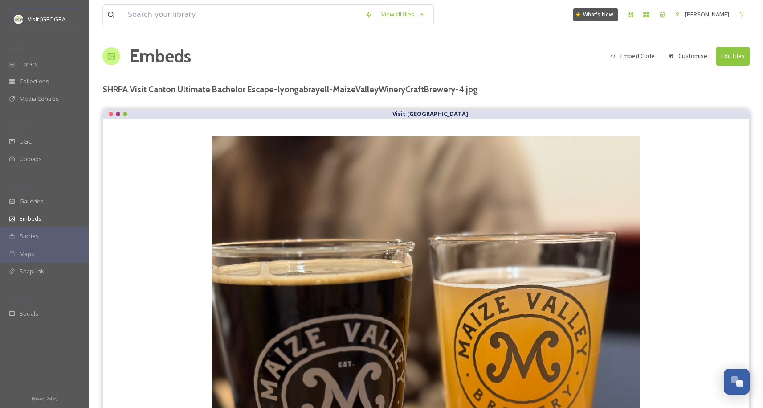
click at [680, 58] on button "Customise" at bounding box center [688, 55] width 48 height 17
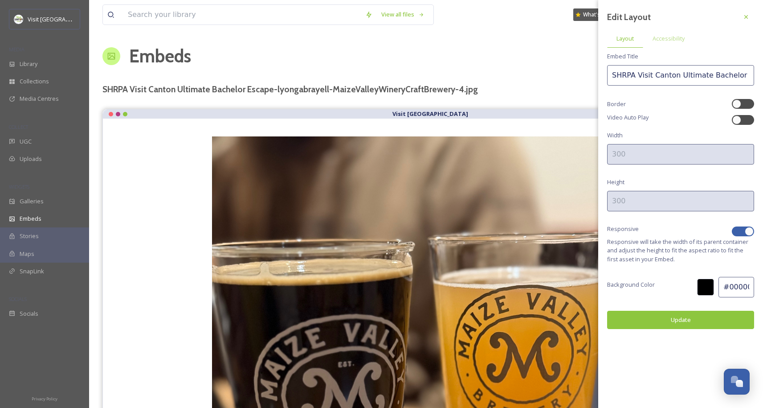
scroll to position [317, 0]
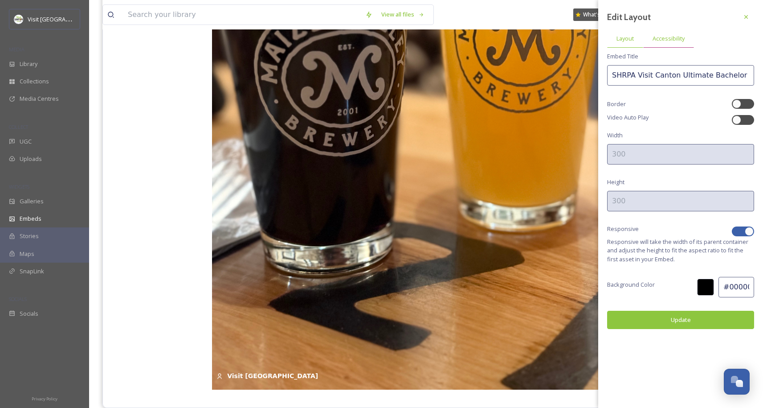
click at [668, 35] on span "Accessibility" at bounding box center [669, 38] width 32 height 8
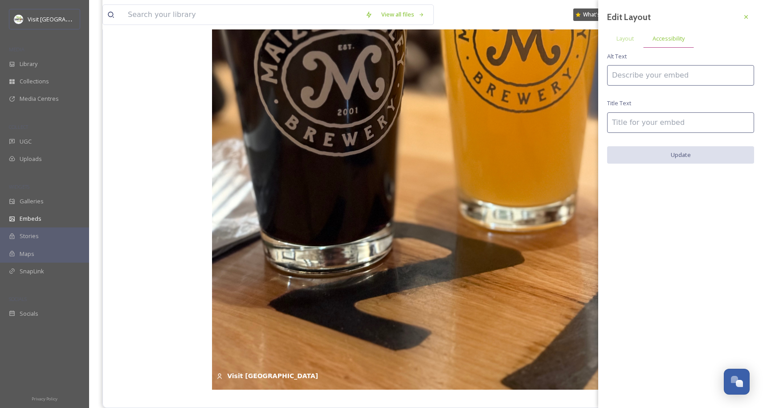
click at [628, 39] on span "Layout" at bounding box center [625, 38] width 17 height 8
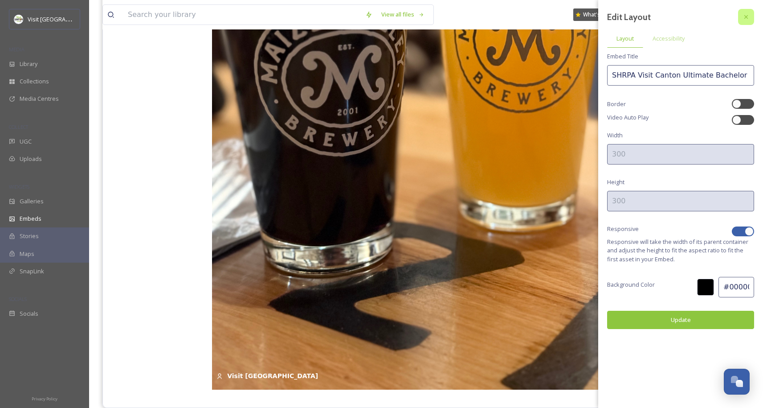
click at [749, 19] on icon at bounding box center [746, 16] width 7 height 7
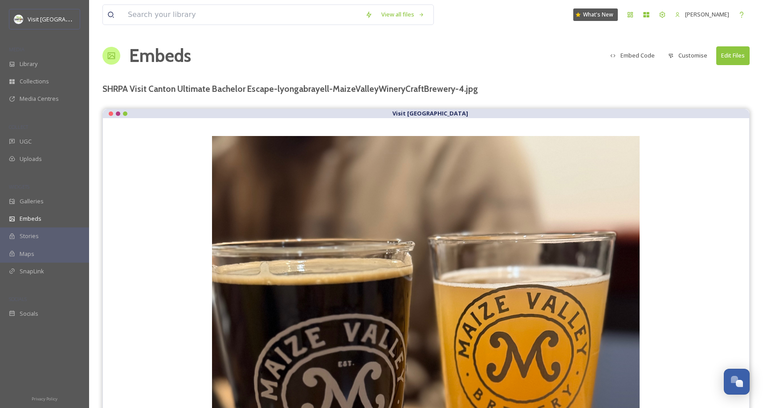
scroll to position [0, 0]
click at [636, 57] on button "Embed Code" at bounding box center [632, 55] width 53 height 17
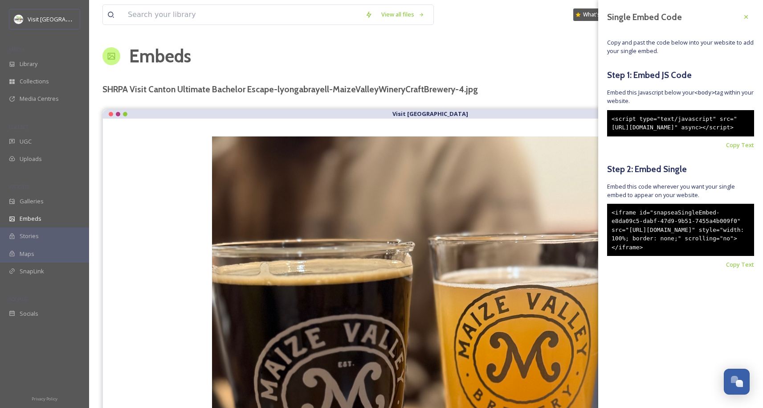
click at [666, 136] on div "<script type="text/javascript" src="https://snapsea.fra1.digitaloceanspaces.com…" at bounding box center [680, 123] width 147 height 26
click at [746, 149] on span "Copy Text" at bounding box center [740, 145] width 28 height 8
drag, startPoint x: 693, startPoint y: 266, endPoint x: 712, endPoint y: 272, distance: 19.7
click at [693, 256] on div "<iframe id="snapseaSingleEmbed-e8da09c5-dabf-47d9-9b51-7455a4b009f0" src="https…" at bounding box center [680, 230] width 147 height 53
click at [744, 269] on span "Copy Text" at bounding box center [740, 264] width 28 height 8
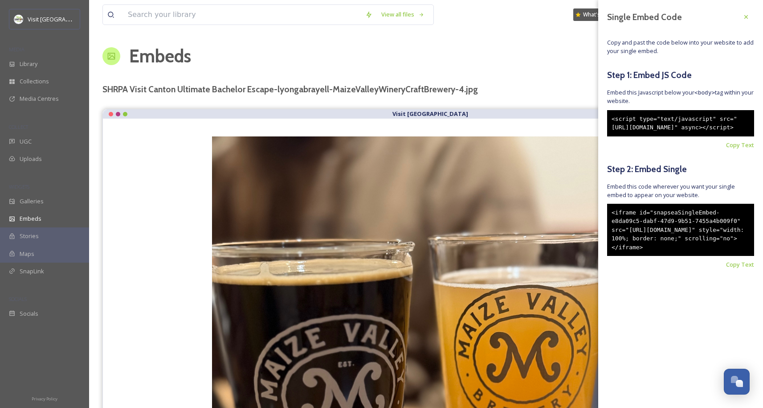
click at [673, 246] on div "<iframe id="snapseaSingleEmbed-e8da09c5-dabf-47d9-9b51-7455a4b009f0" src="https…" at bounding box center [680, 230] width 147 height 53
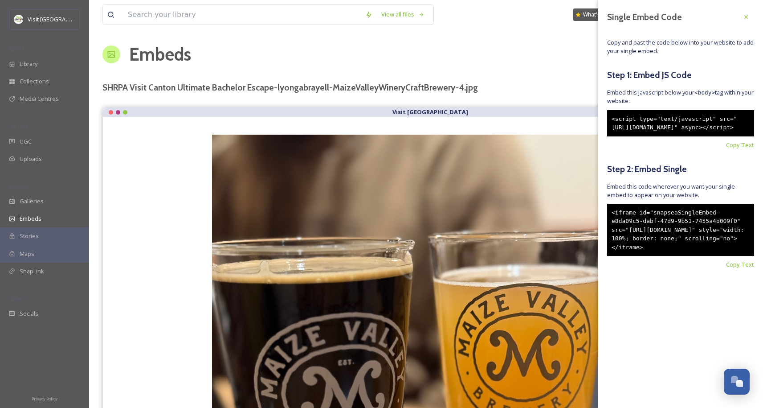
click at [400, 107] on div "Visit Canton Visit Canton Sep 08 Visit Canton" at bounding box center [425, 415] width 647 height 616
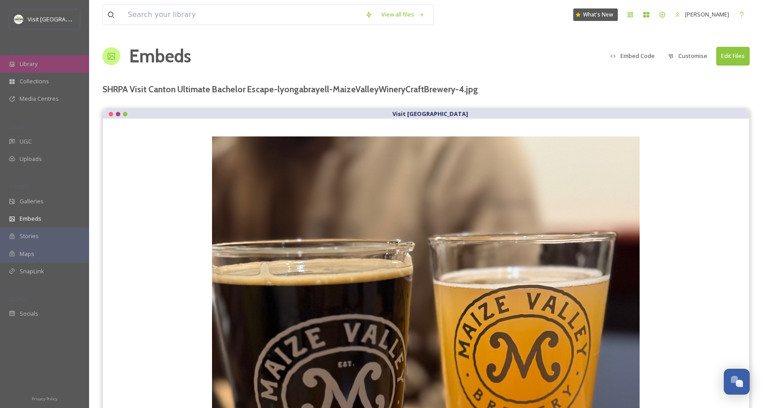
click at [39, 66] on div "Library" at bounding box center [44, 63] width 89 height 17
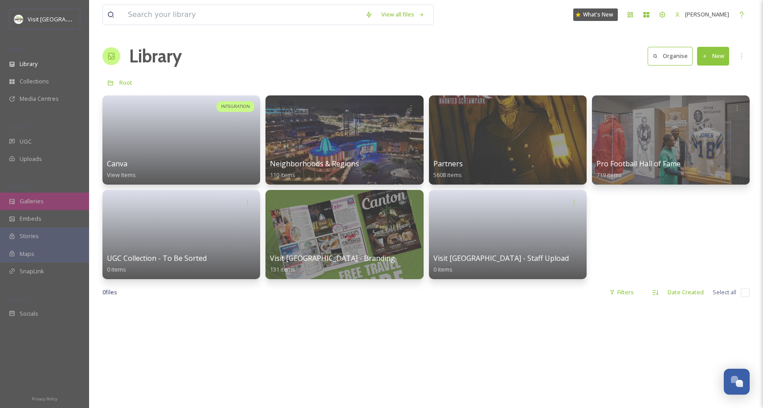
click at [43, 200] on div "Galleries" at bounding box center [44, 201] width 89 height 17
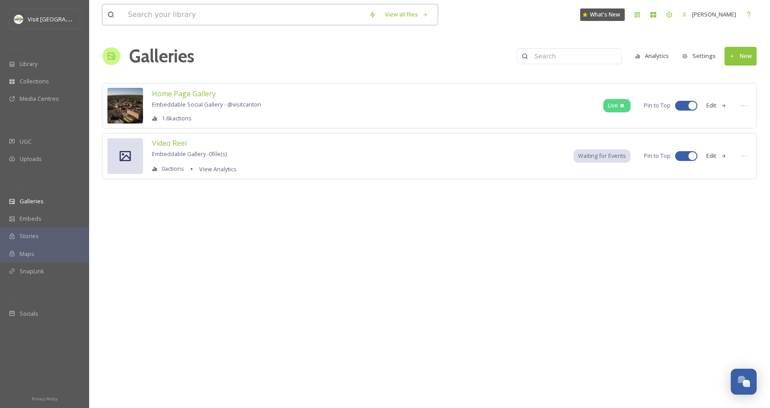
click at [167, 9] on input at bounding box center [243, 15] width 241 height 20
type input "beer"
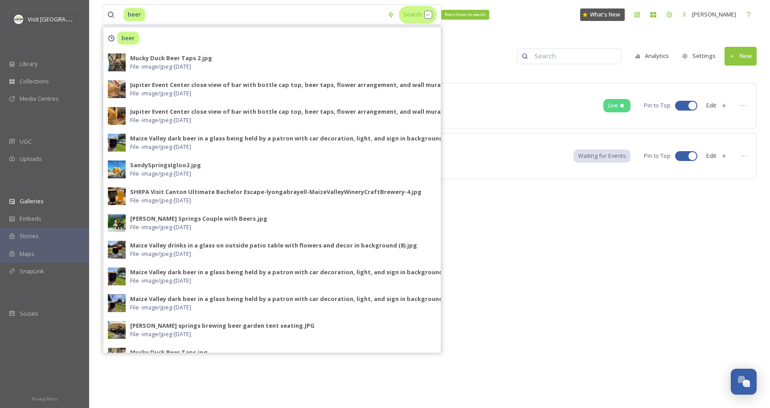
click at [413, 15] on div "Search Press Enter to search" at bounding box center [418, 14] width 38 height 17
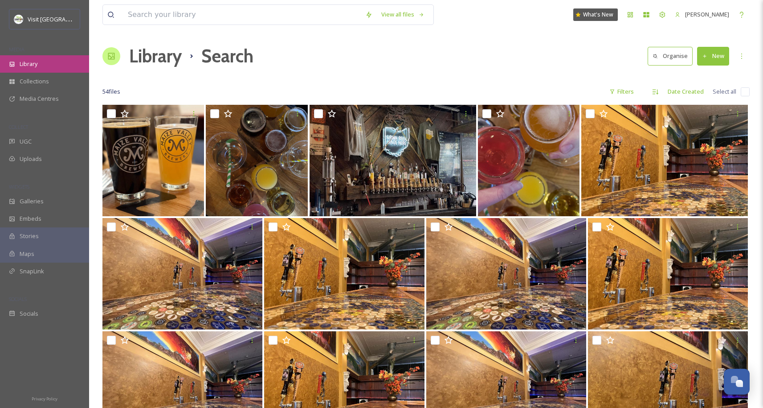
click at [42, 62] on div "Library" at bounding box center [44, 63] width 89 height 17
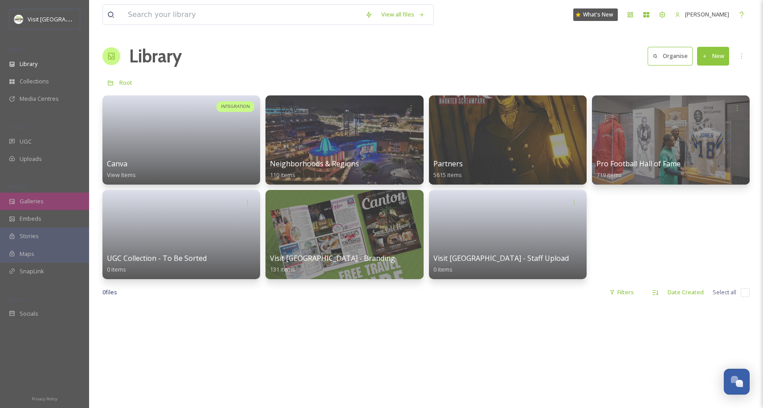
click at [40, 198] on span "Galleries" at bounding box center [32, 201] width 24 height 8
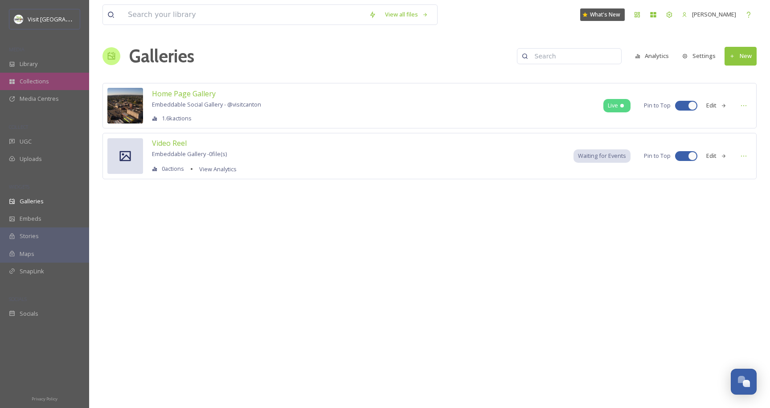
click at [37, 82] on span "Collections" at bounding box center [34, 81] width 29 height 8
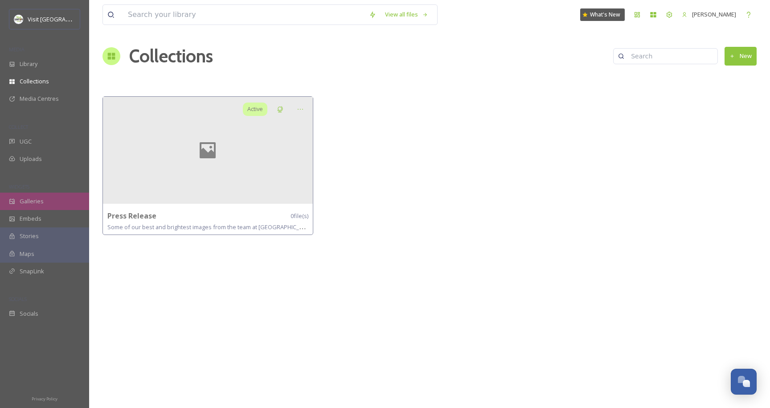
click at [45, 196] on div "Galleries" at bounding box center [44, 201] width 89 height 17
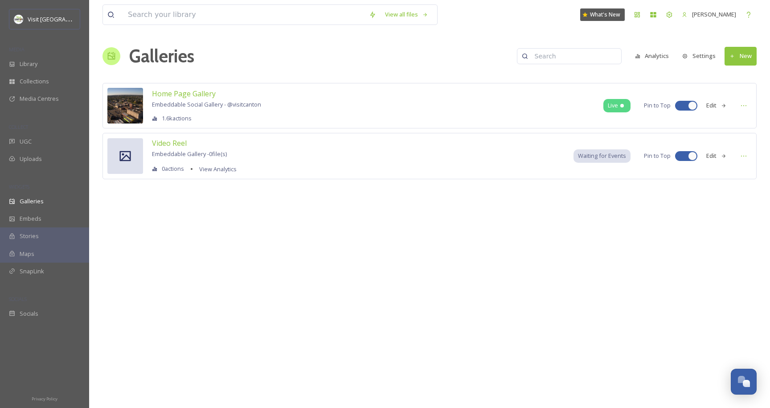
click at [752, 57] on button "New" at bounding box center [741, 56] width 32 height 18
click at [748, 76] on span "Gallery" at bounding box center [742, 77] width 19 height 8
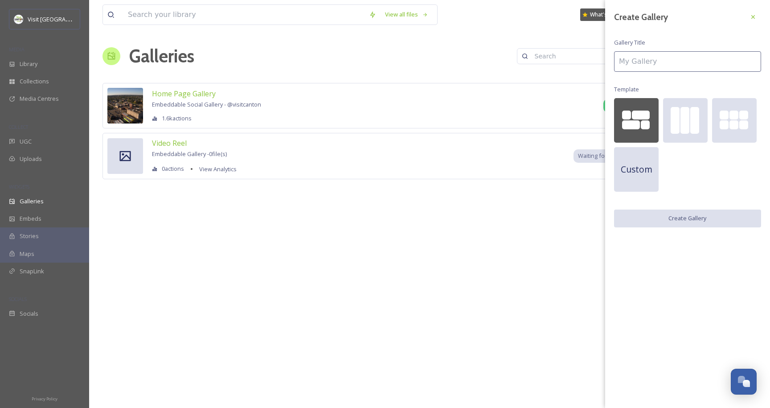
click at [628, 119] on div at bounding box center [626, 115] width 9 height 9
click at [650, 67] on input at bounding box center [687, 61] width 147 height 20
type input "test"
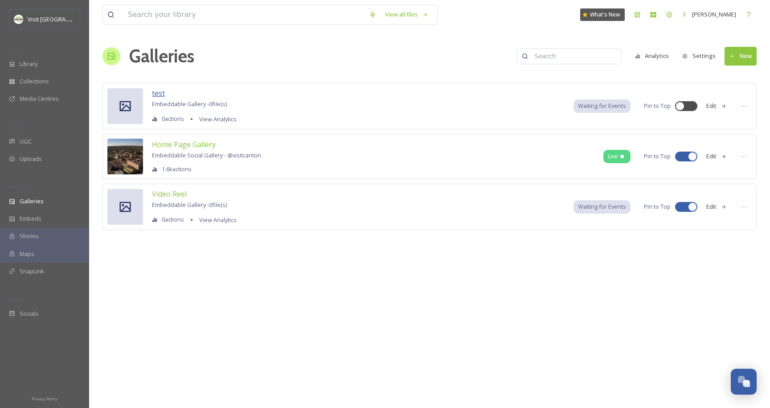
click at [159, 91] on span "test" at bounding box center [158, 93] width 13 height 10
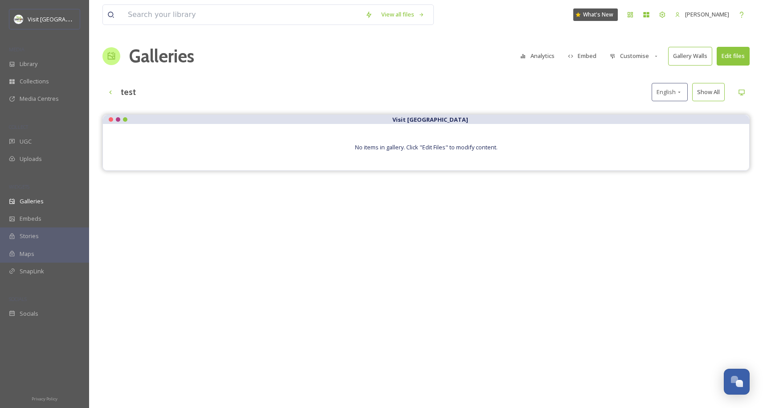
click at [738, 57] on button "Edit files" at bounding box center [733, 56] width 33 height 18
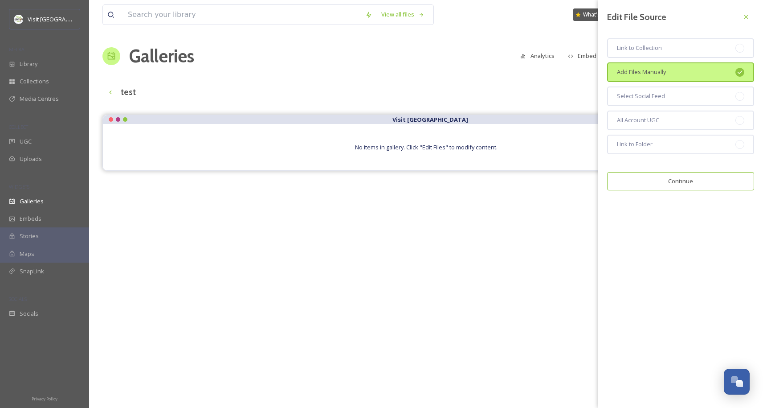
click at [567, 92] on div "test English Show All" at bounding box center [425, 92] width 647 height 18
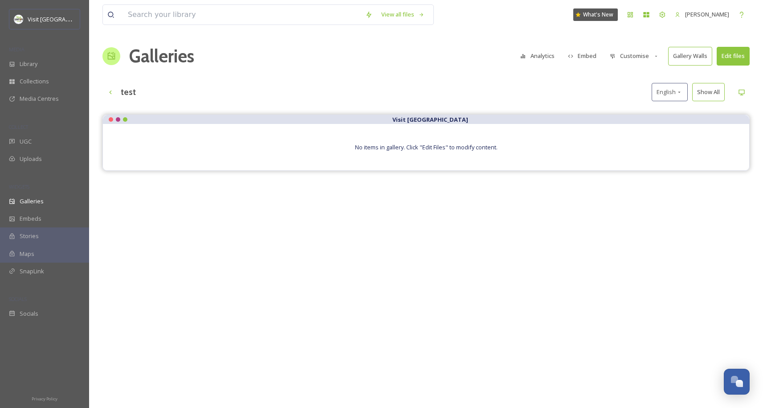
click at [743, 58] on button "Edit files" at bounding box center [733, 56] width 33 height 18
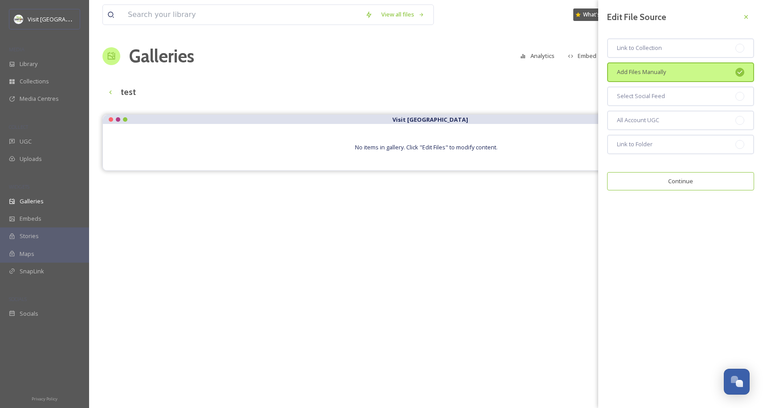
click at [662, 180] on button "Continue" at bounding box center [680, 181] width 147 height 18
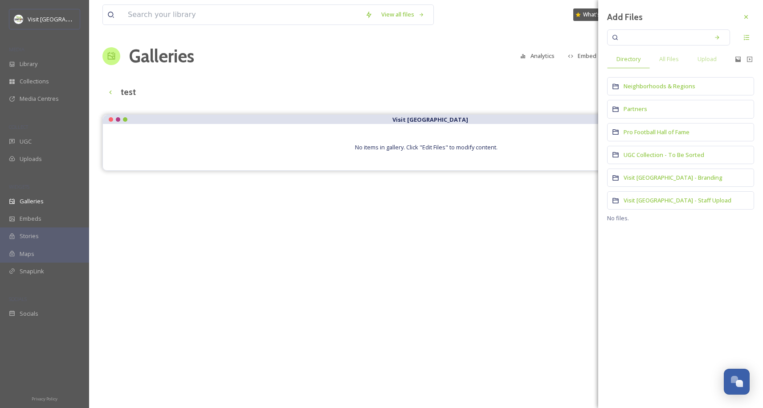
click at [429, 142] on div "No items in gallery. Click "Edit Files" to modify content." at bounding box center [426, 147] width 647 height 46
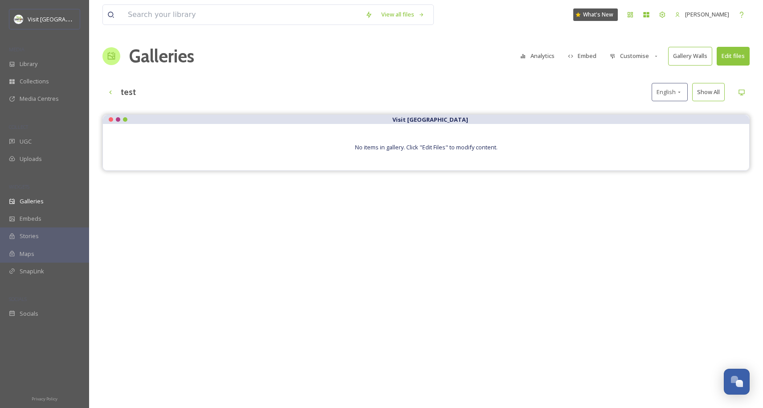
click at [428, 152] on div "No items in gallery. Click "Edit Files" to modify content." at bounding box center [426, 147] width 647 height 46
click at [721, 58] on button "Edit files" at bounding box center [733, 56] width 33 height 18
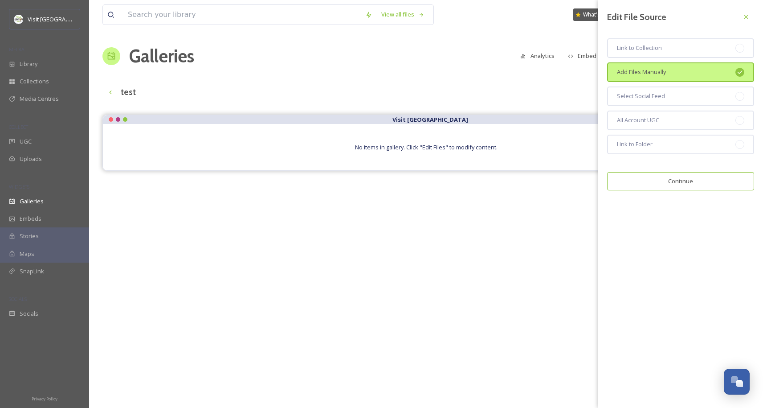
click at [651, 73] on span "Add Files Manually" at bounding box center [641, 72] width 49 height 8
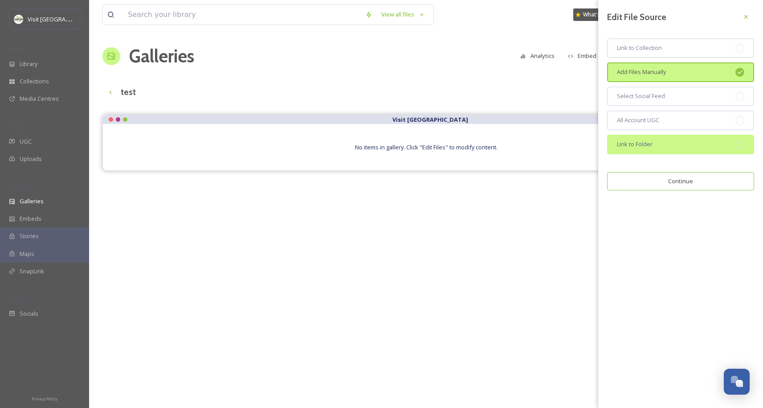
click at [639, 147] on span "Link to Folder" at bounding box center [635, 144] width 36 height 8
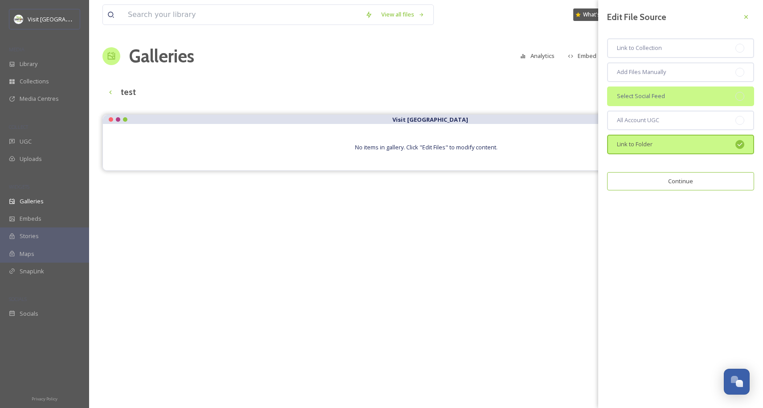
click at [640, 98] on span "Select Social Feed" at bounding box center [641, 96] width 48 height 8
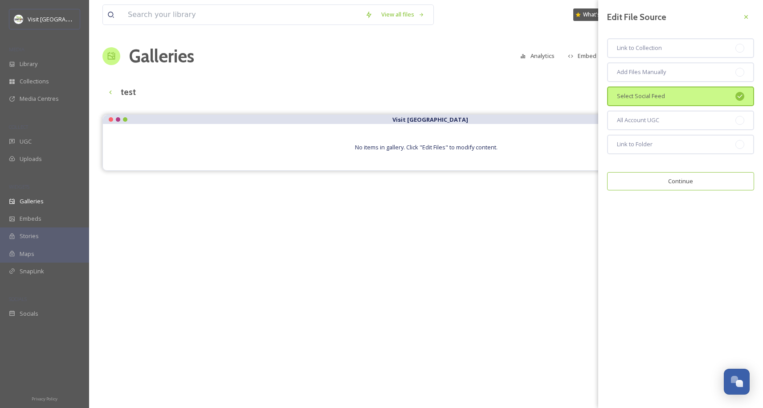
click at [659, 238] on div "Edit File Source Link to Collection Add Files Manually Select Social Feed All A…" at bounding box center [680, 204] width 165 height 408
click at [742, 17] on div at bounding box center [746, 17] width 16 height 16
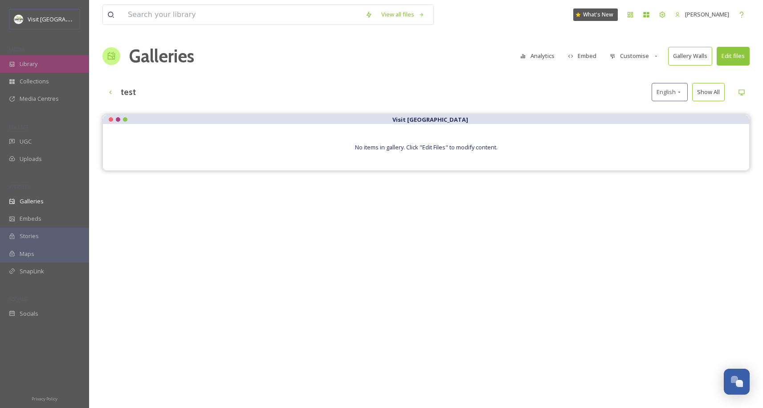
click at [33, 57] on div "Library" at bounding box center [44, 63] width 89 height 17
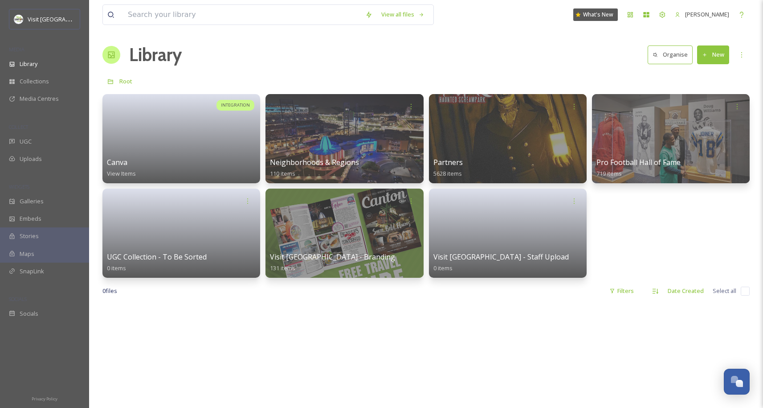
scroll to position [2, 0]
click at [680, 234] on div "INTEGRATION Canva View Items Neighborhoods & Regions 110 items Partners 5628 it…" at bounding box center [425, 186] width 647 height 184
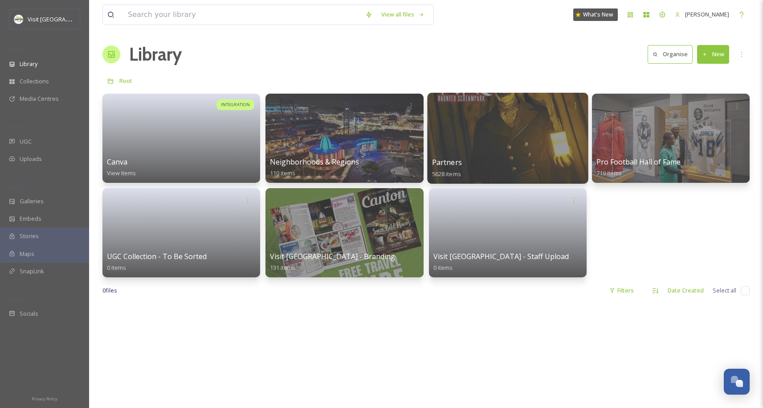
click at [475, 141] on div at bounding box center [507, 138] width 161 height 91
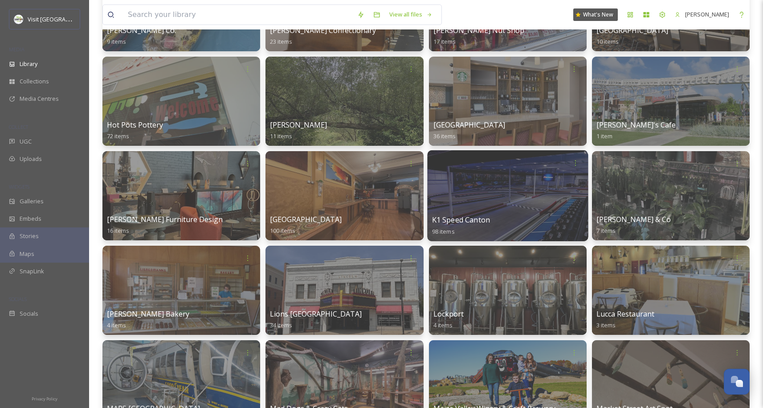
scroll to position [2392, 0]
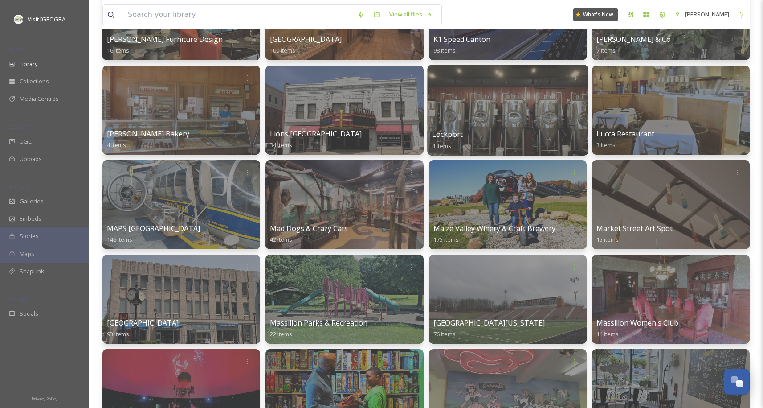
click at [494, 116] on div at bounding box center [507, 110] width 161 height 91
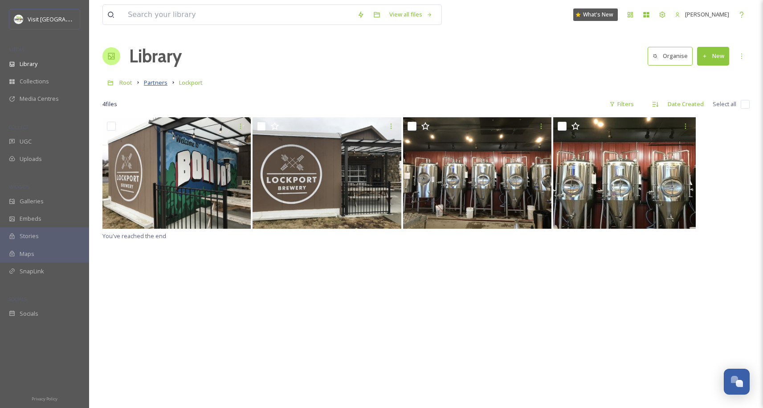
click at [156, 84] on span "Partners" at bounding box center [156, 82] width 24 height 8
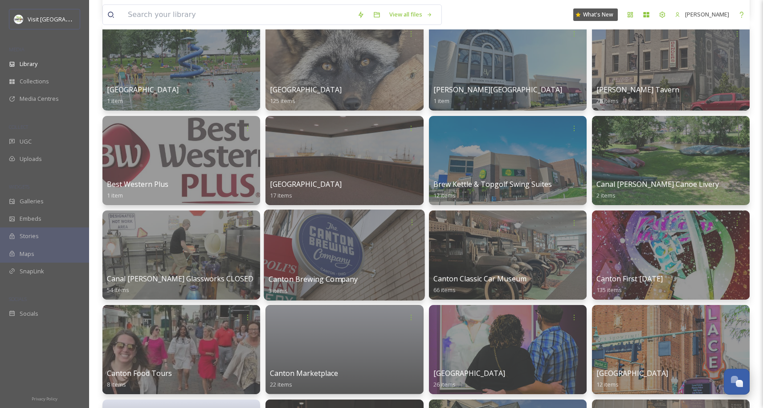
scroll to position [454, 0]
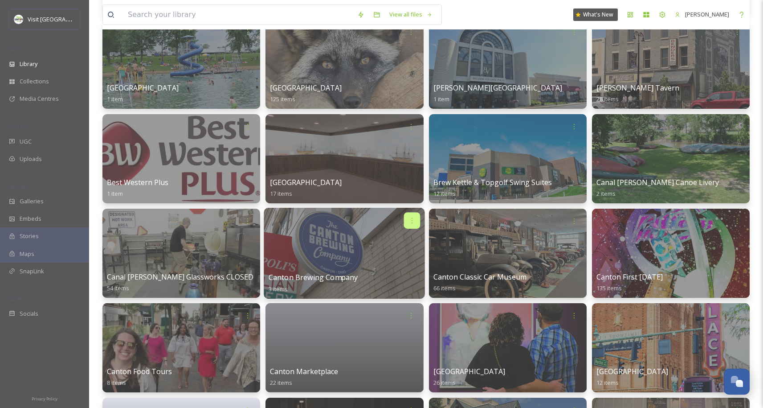
click at [410, 223] on icon at bounding box center [412, 220] width 7 height 7
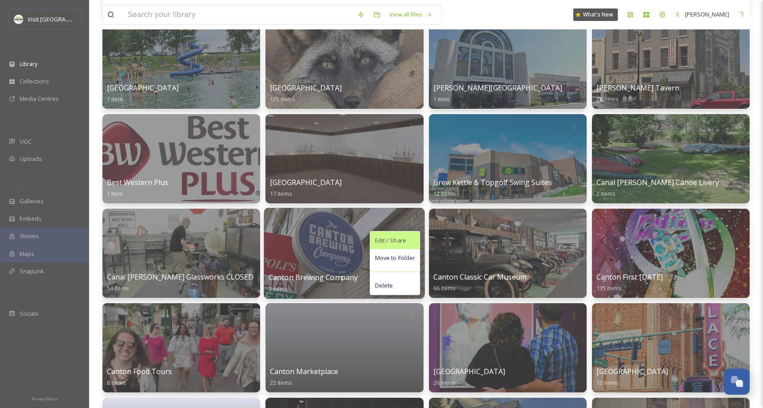
click at [389, 242] on span "Edit / Share" at bounding box center [390, 240] width 31 height 9
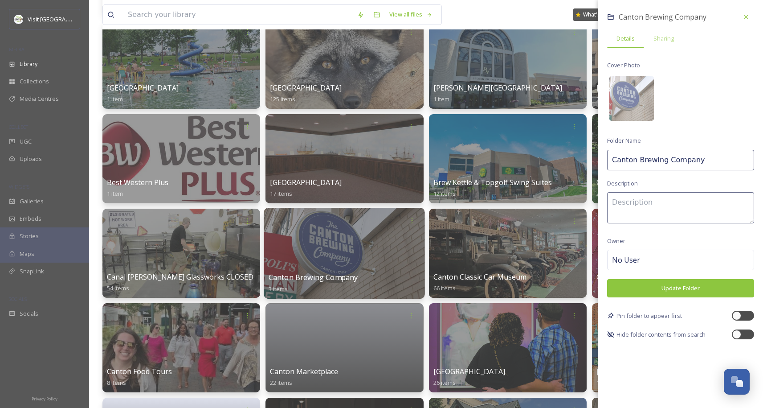
click at [722, 173] on div "Canton Brewing Company Details Sharing Cover Photo Folder Name Canton Brewing C…" at bounding box center [680, 174] width 165 height 348
type input "Canton Brewing Company CLOSED"
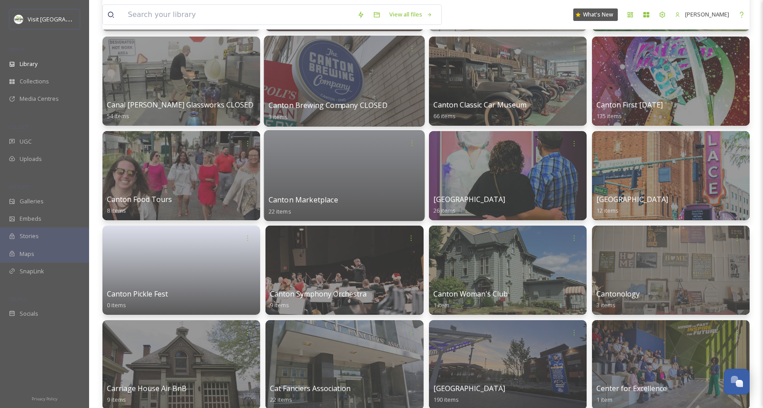
scroll to position [626, 0]
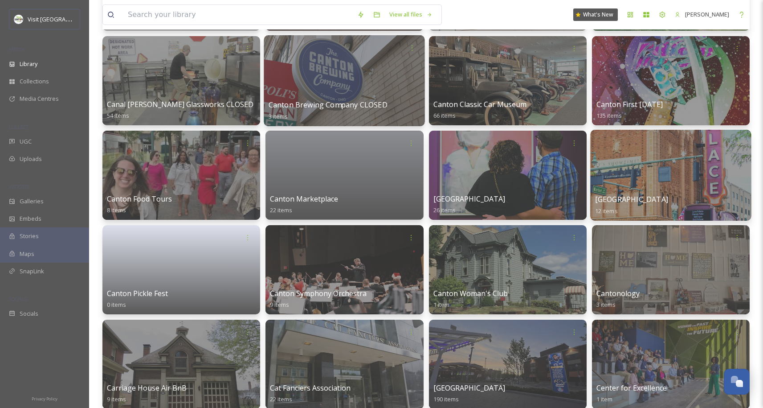
click at [673, 159] on div at bounding box center [670, 175] width 161 height 91
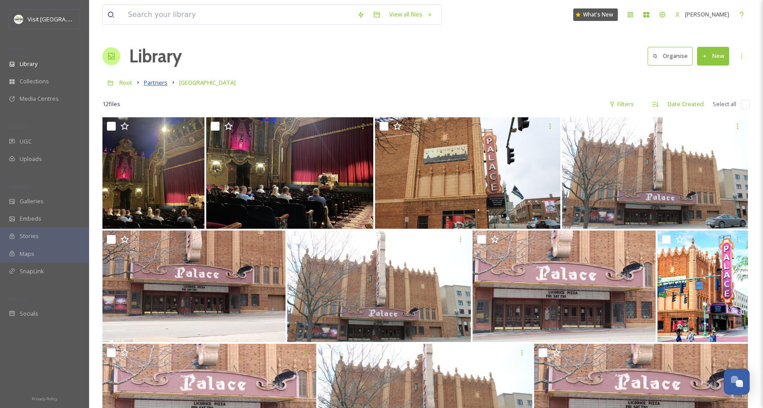
click at [158, 79] on span "Partners" at bounding box center [156, 82] width 24 height 8
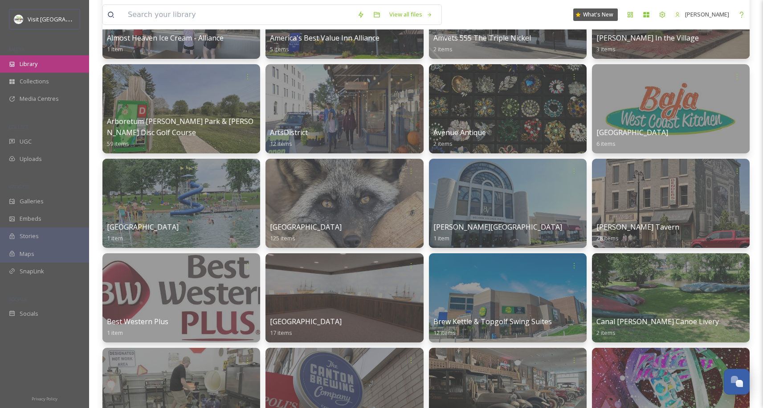
scroll to position [312, 0]
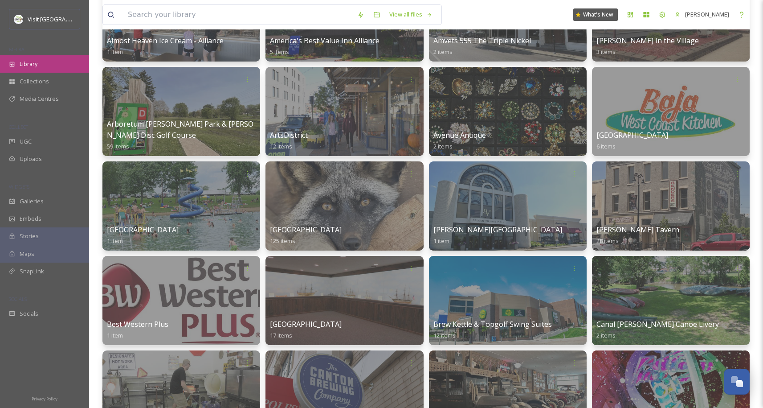
click at [45, 64] on div "Library" at bounding box center [44, 63] width 89 height 17
